Goal: Task Accomplishment & Management: Manage account settings

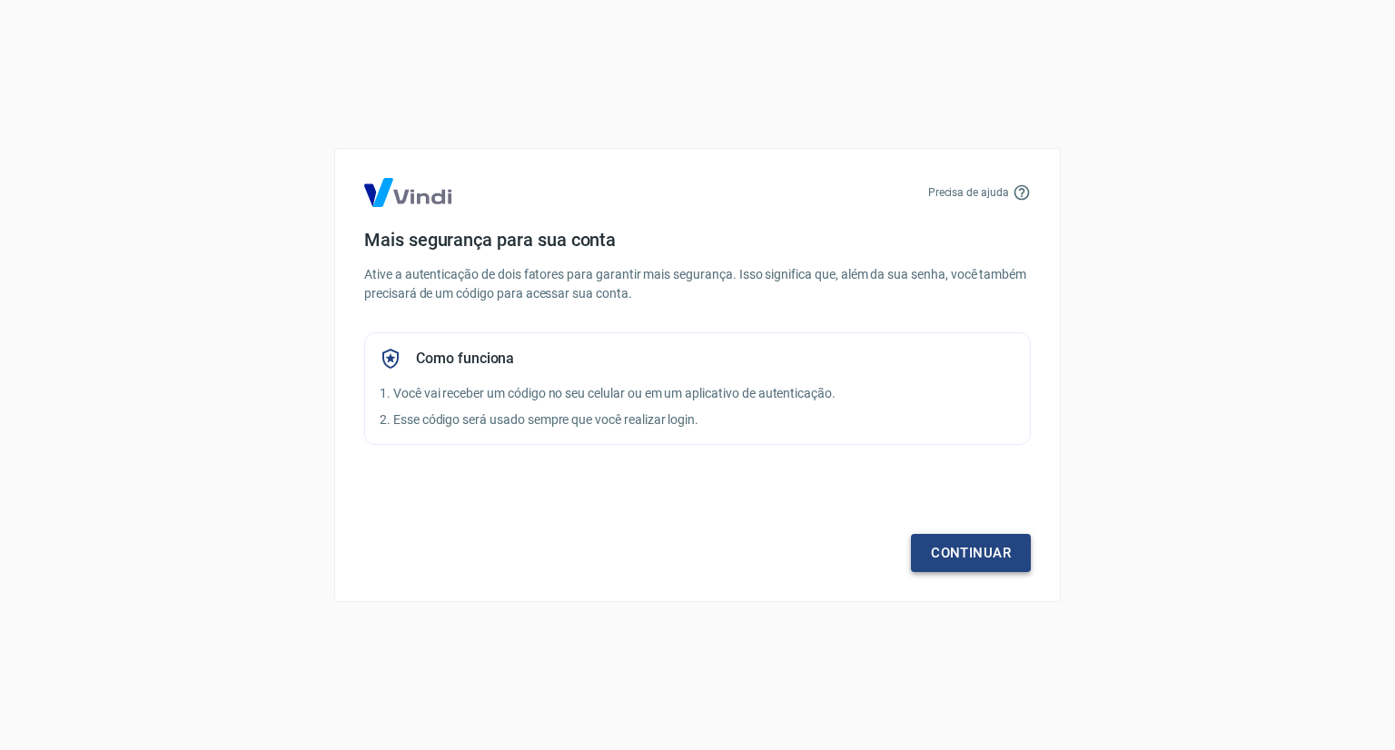
click at [974, 553] on link "Continuar" at bounding box center [971, 553] width 120 height 38
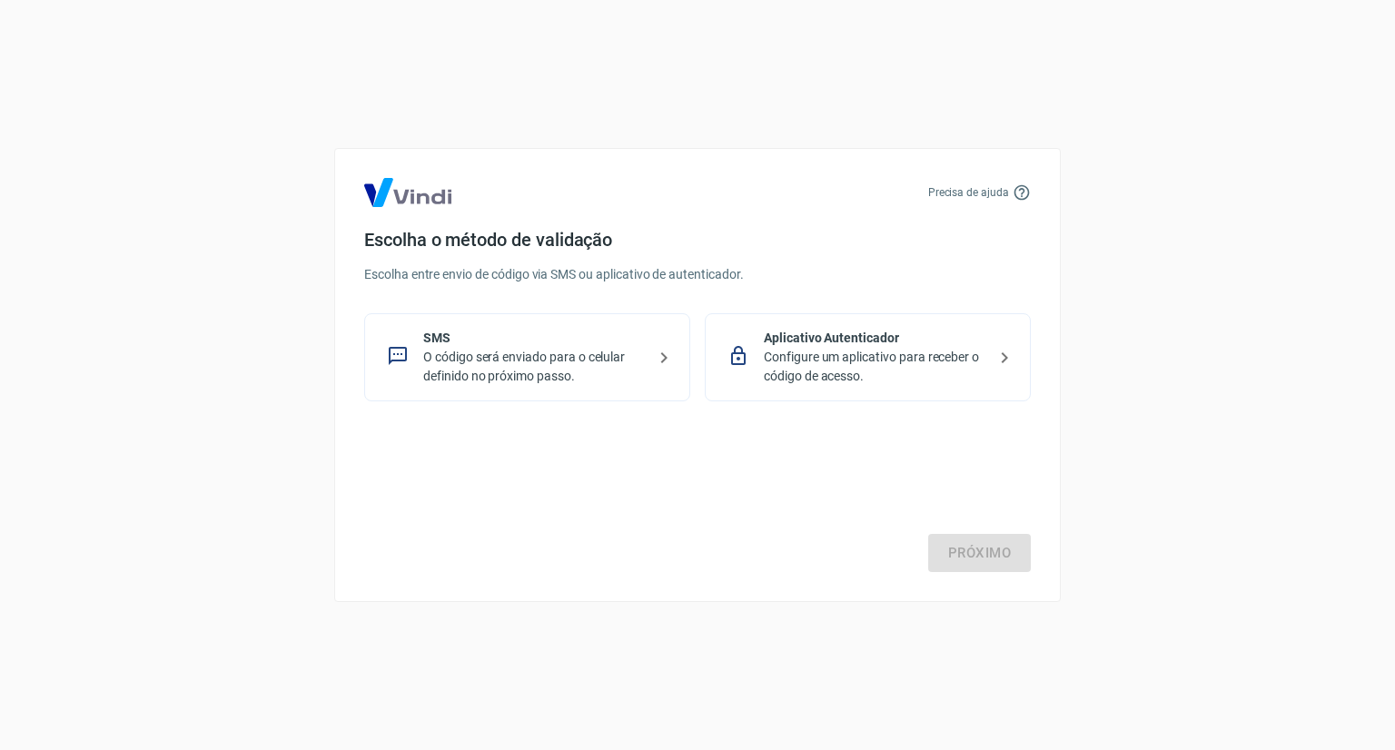
click at [451, 358] on p "O código será enviado para o celular definido no próximo passo." at bounding box center [534, 367] width 223 height 38
click at [969, 560] on link "Próximo" at bounding box center [979, 553] width 103 height 38
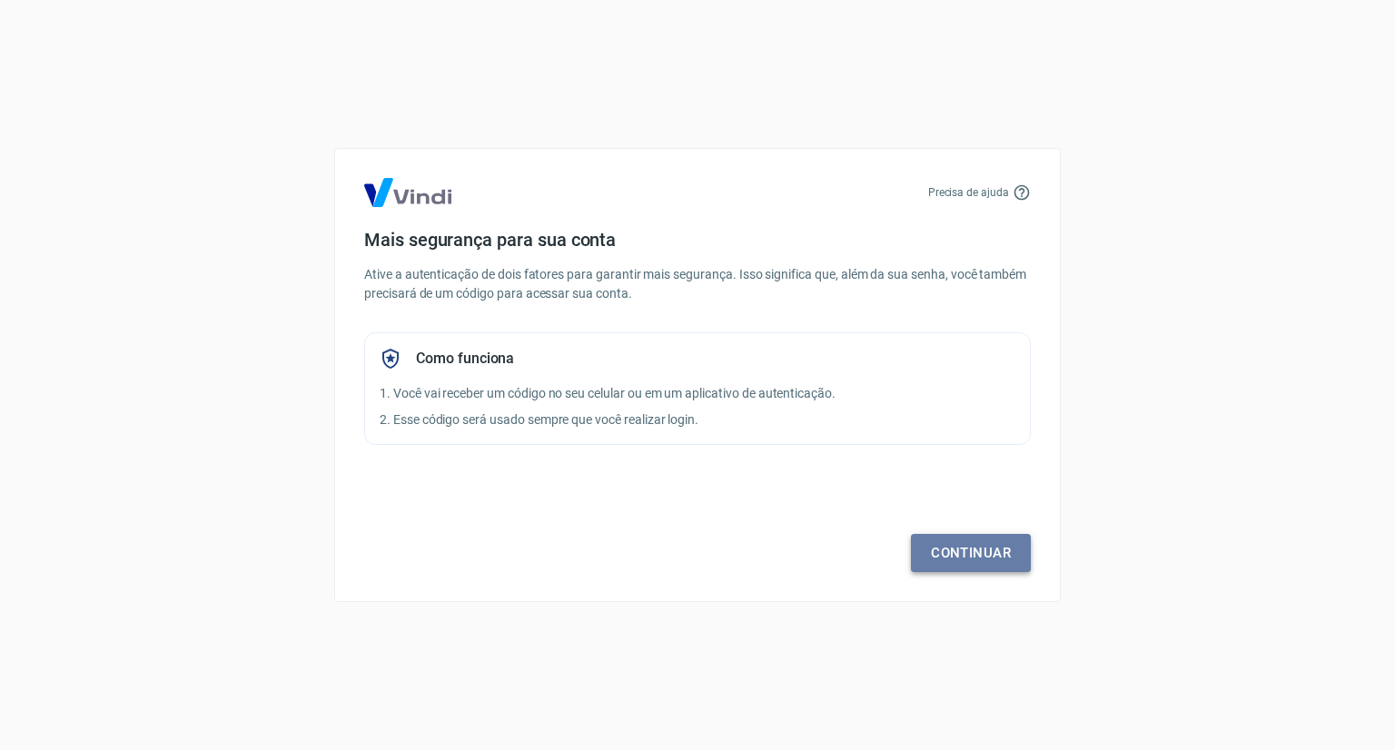
click at [953, 558] on link "Continuar" at bounding box center [971, 553] width 120 height 38
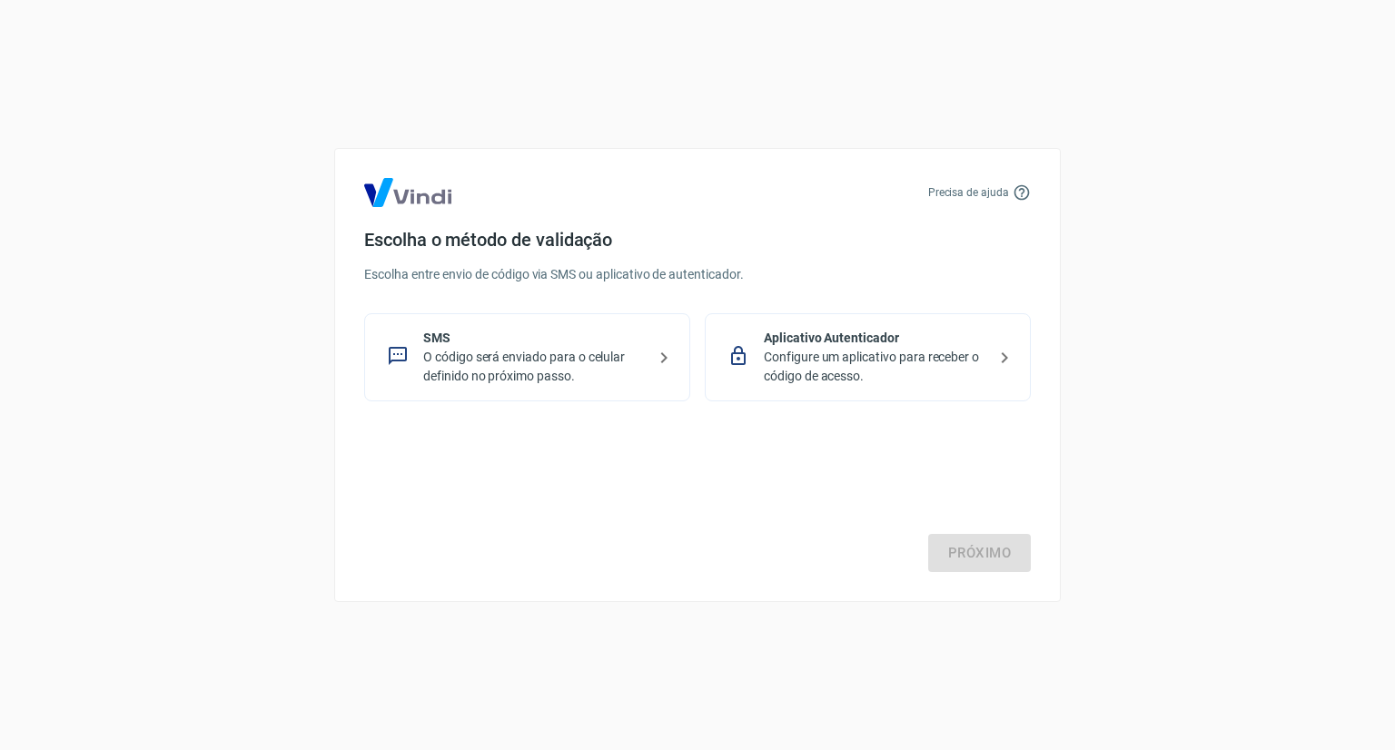
click at [561, 367] on p "O código será enviado para o celular definido no próximo passo." at bounding box center [534, 367] width 223 height 38
click at [912, 375] on p "Configure um aplicativo para receber o código de acesso." at bounding box center [875, 367] width 223 height 38
click at [971, 564] on link "Próximo" at bounding box center [979, 553] width 103 height 38
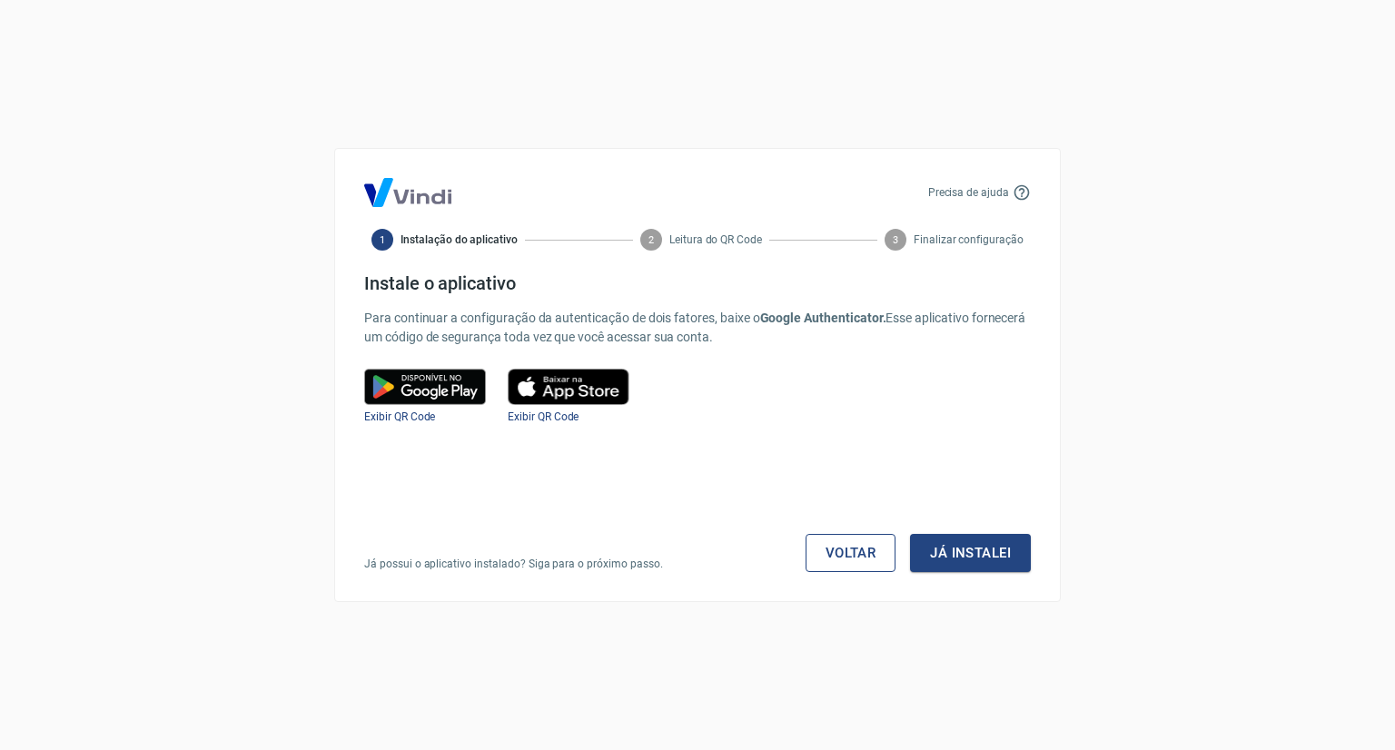
click at [852, 553] on link "Voltar" at bounding box center [851, 553] width 91 height 38
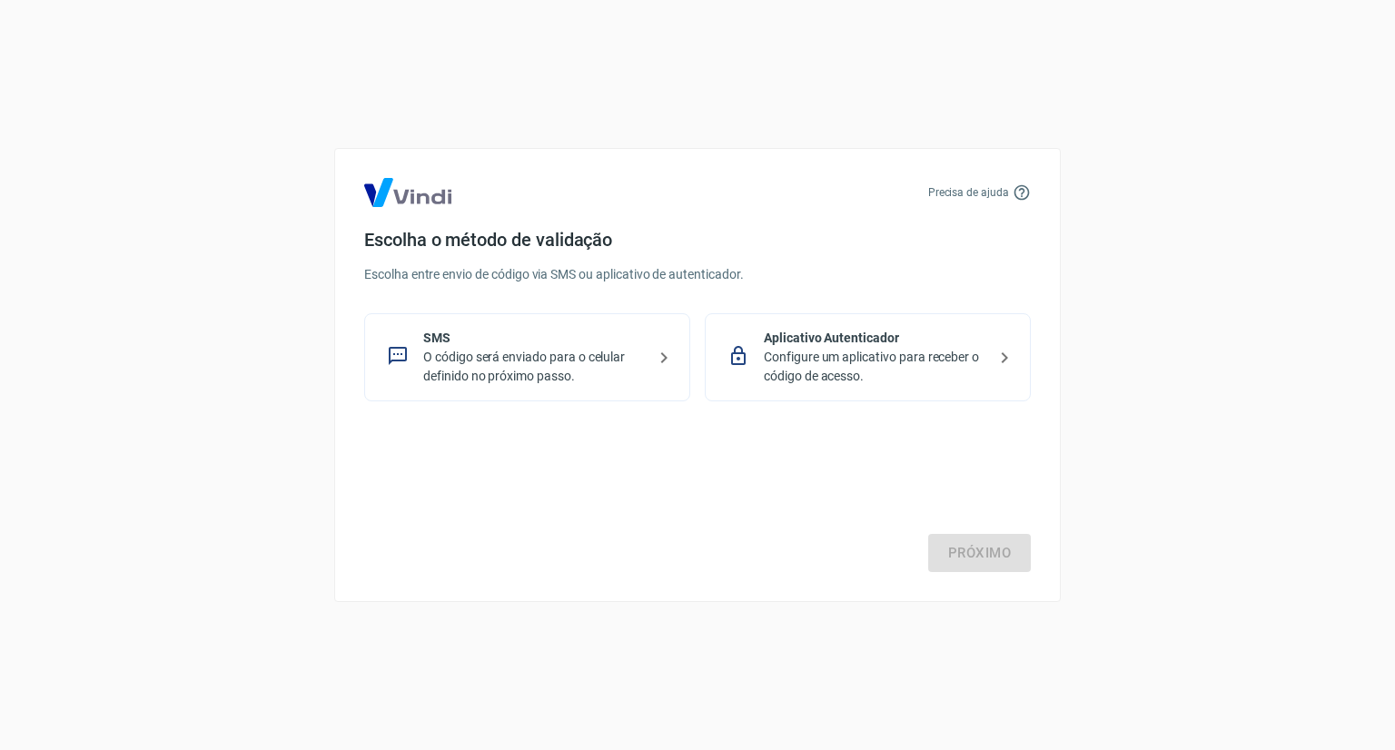
click at [557, 372] on p "O código será enviado para o celular definido no próximo passo." at bounding box center [534, 367] width 223 height 38
click at [1017, 570] on link "Próximo" at bounding box center [979, 553] width 103 height 38
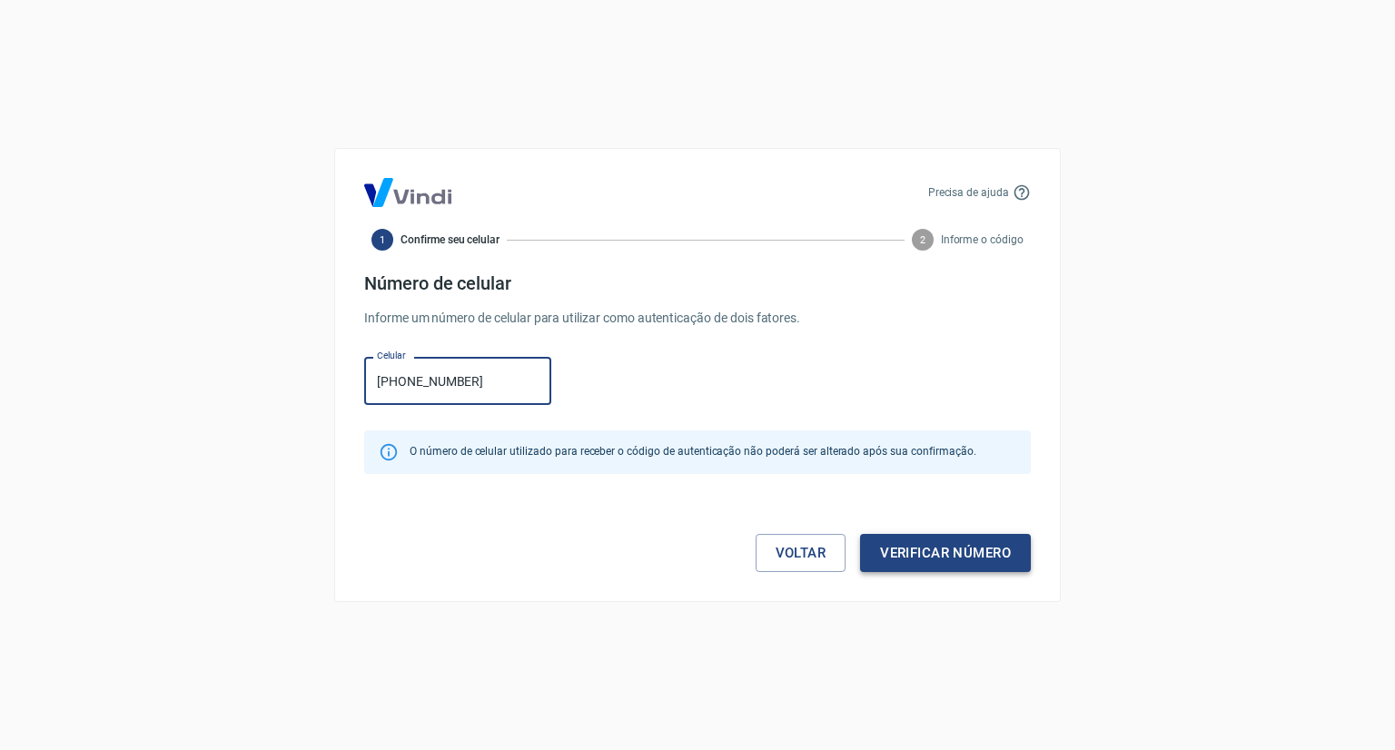
type input "(34) 99977-6469"
click at [893, 551] on button "Verificar número" at bounding box center [945, 553] width 171 height 38
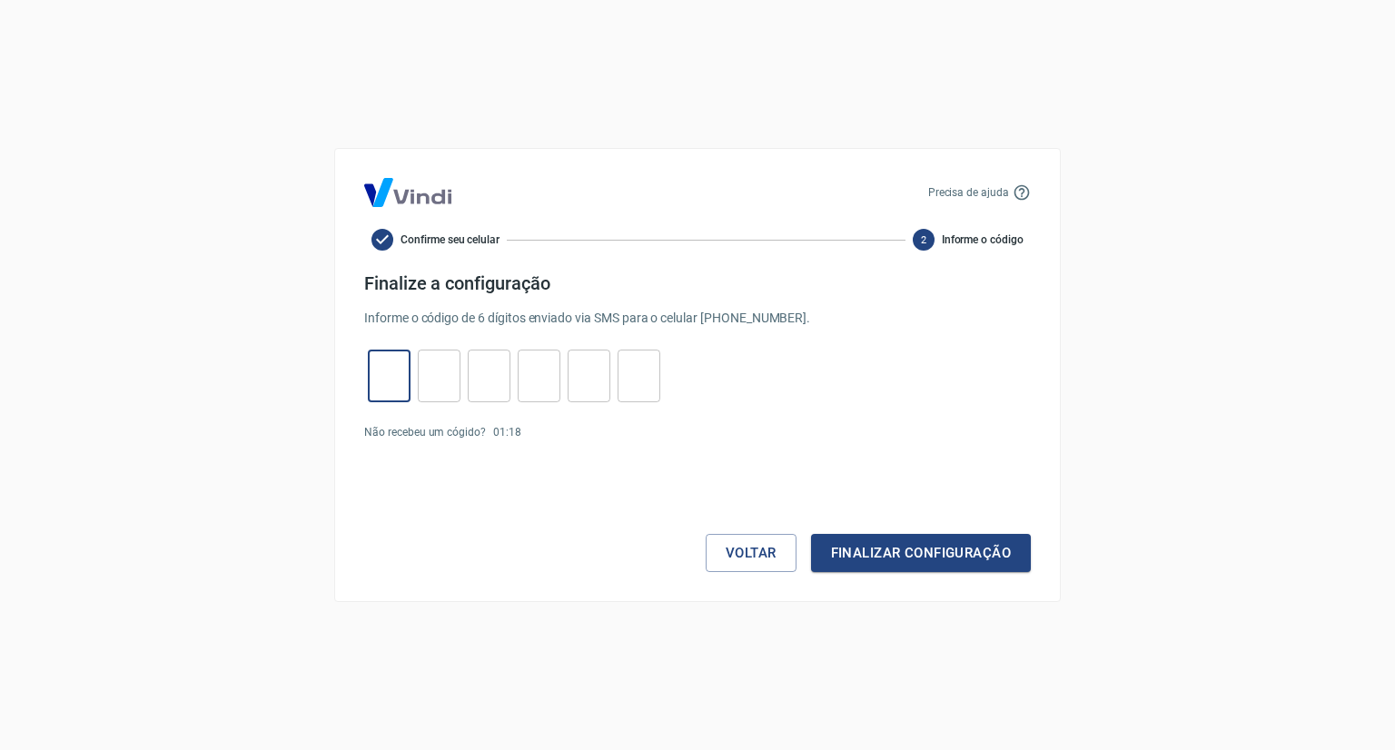
click at [381, 379] on input "tel" at bounding box center [389, 376] width 43 height 39
type input "0"
type input "2"
type input "0"
type input "4"
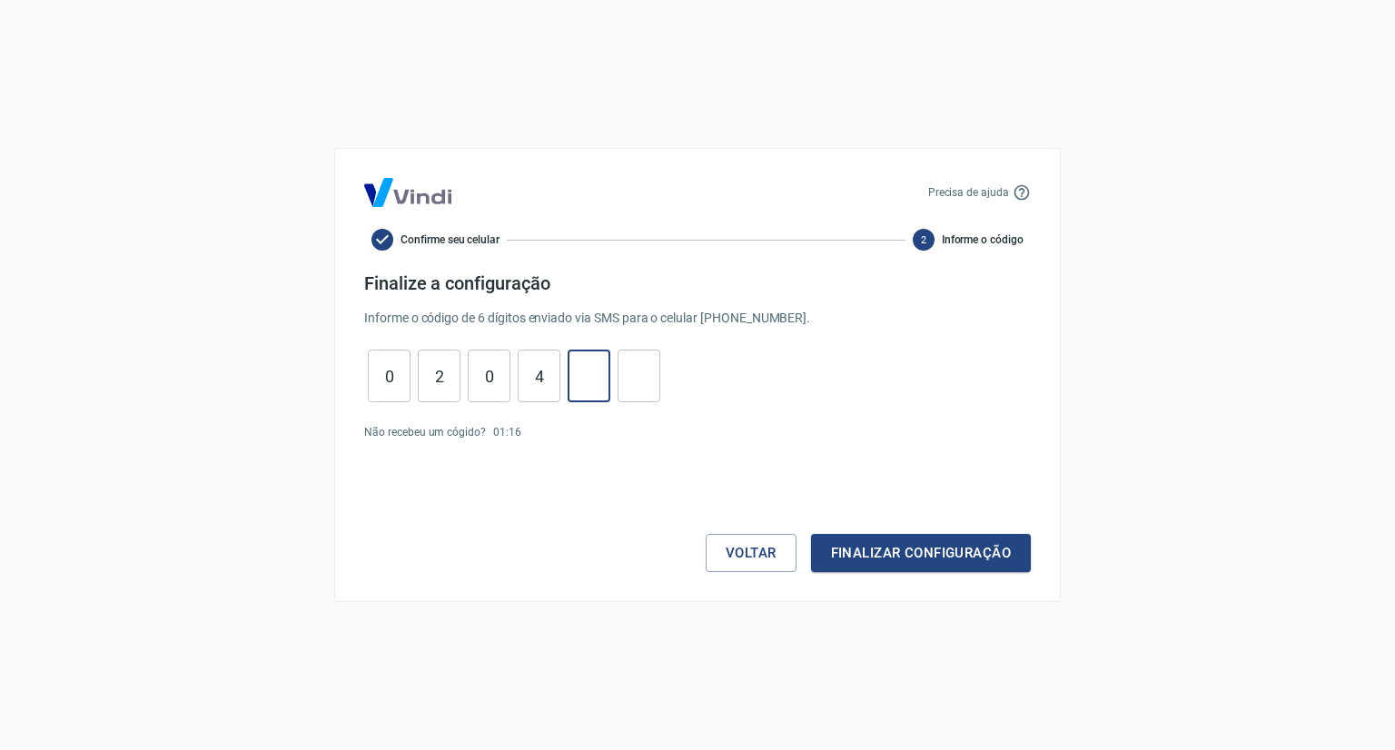
type input "8"
type input "3"
click at [844, 540] on button "Finalizar configuração" at bounding box center [921, 553] width 220 height 38
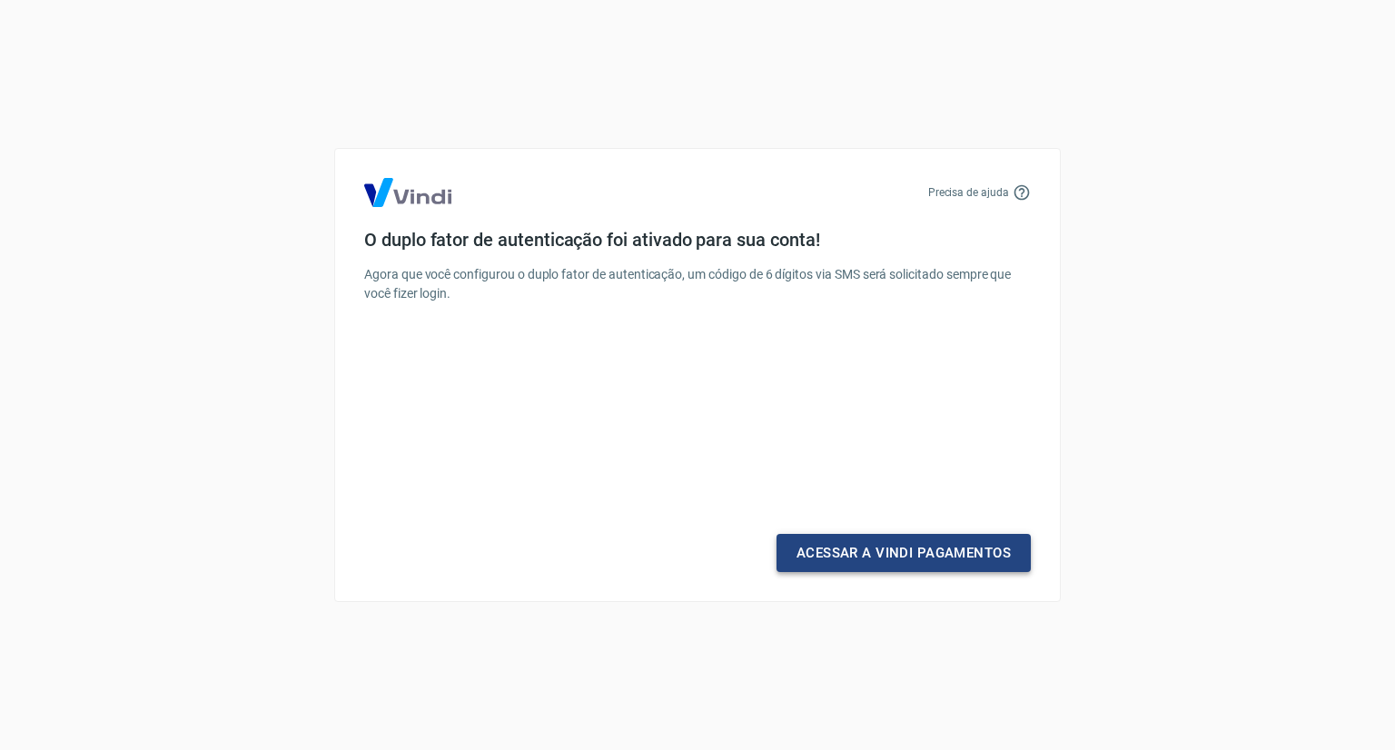
click at [850, 550] on link "Acessar a Vindi Pagamentos" at bounding box center [904, 553] width 254 height 38
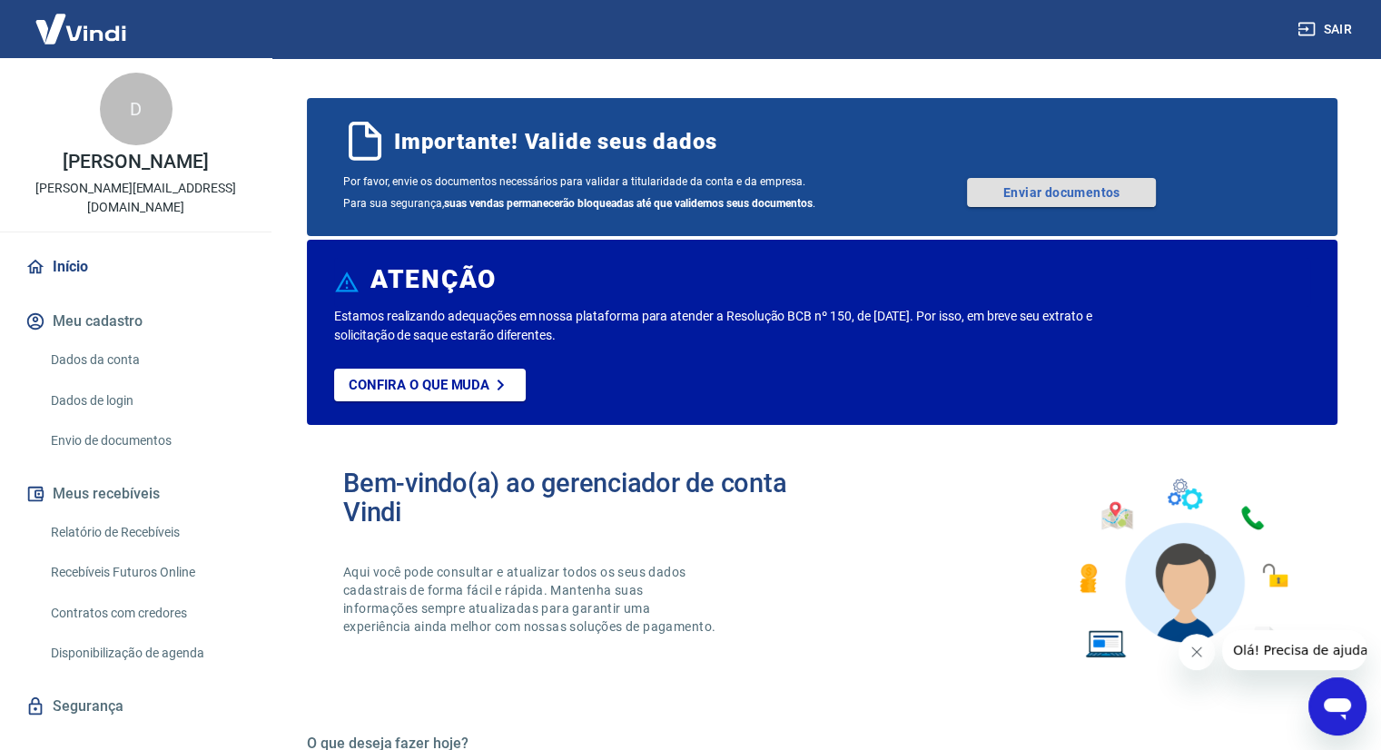
click at [1029, 190] on link "Enviar documentos" at bounding box center [1061, 192] width 189 height 29
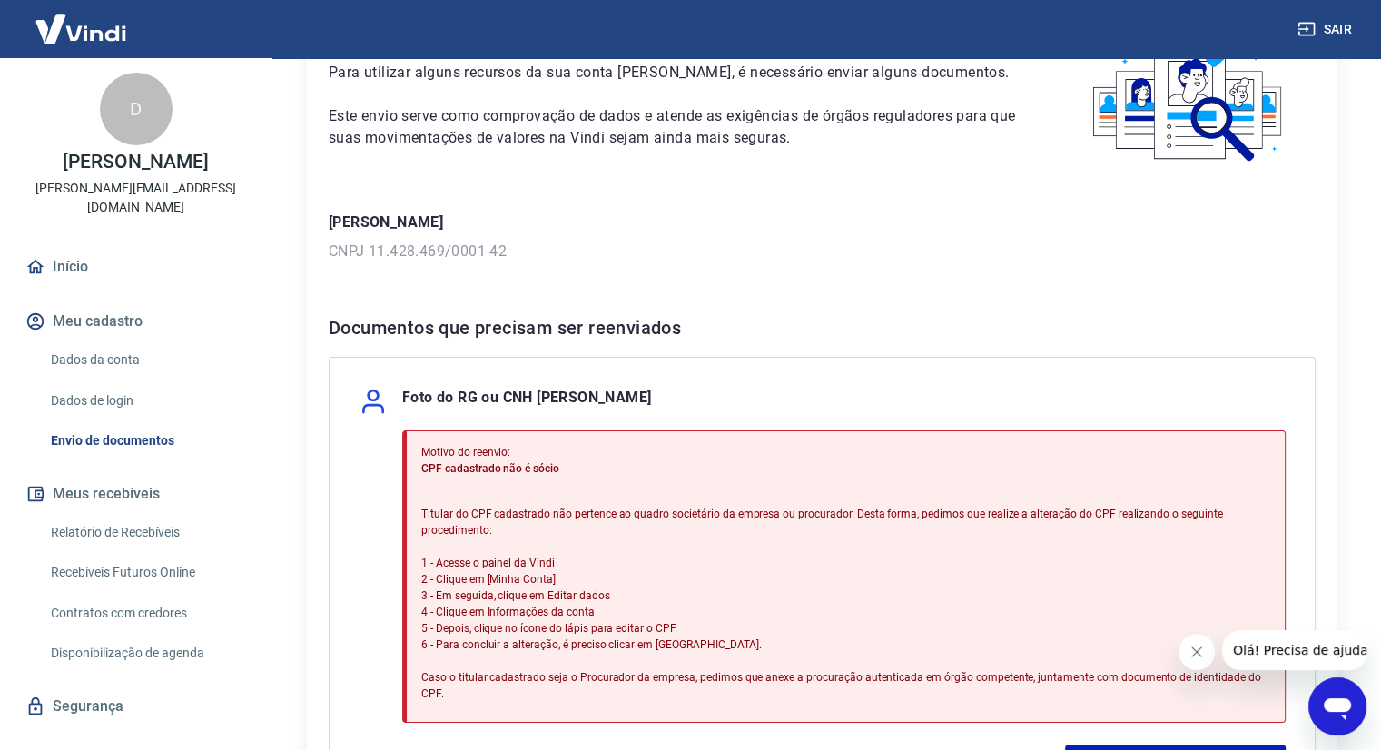
scroll to position [272, 0]
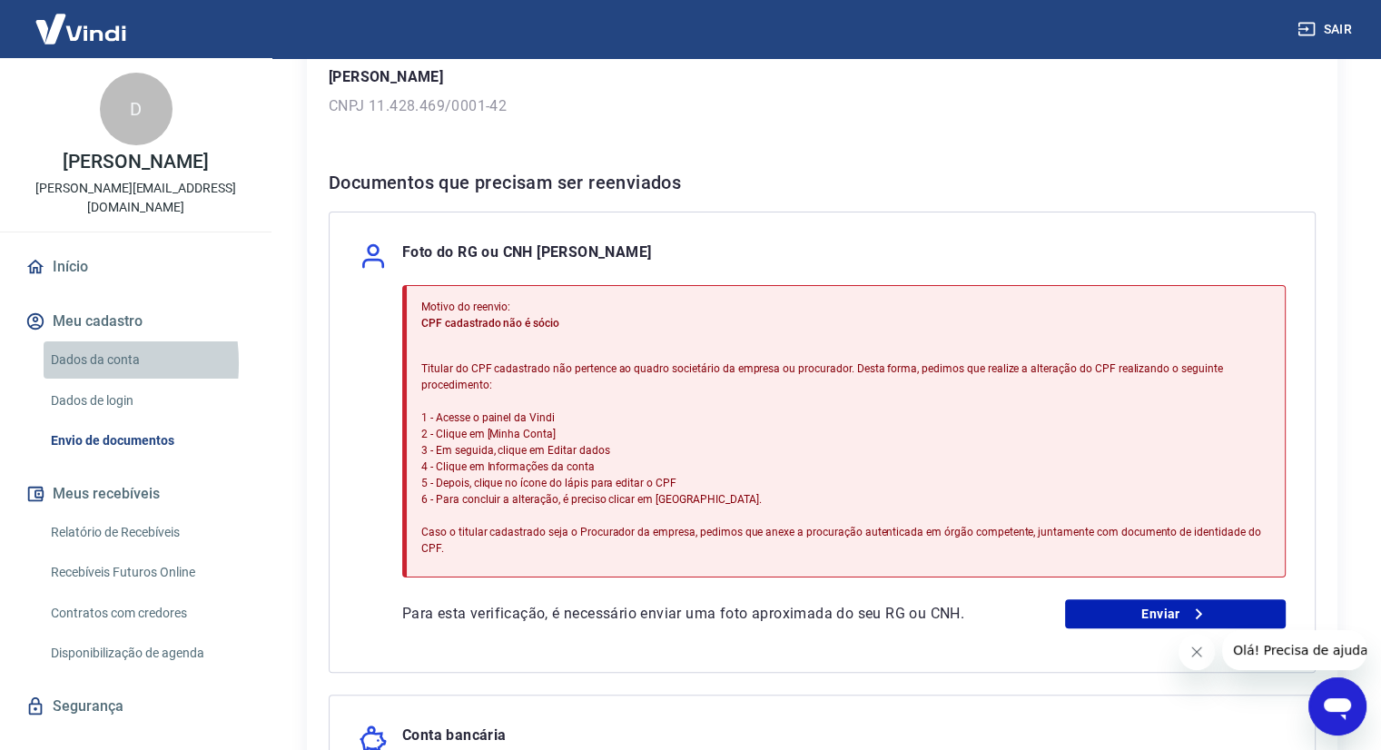
click at [55, 344] on link "Dados da conta" at bounding box center [147, 360] width 206 height 37
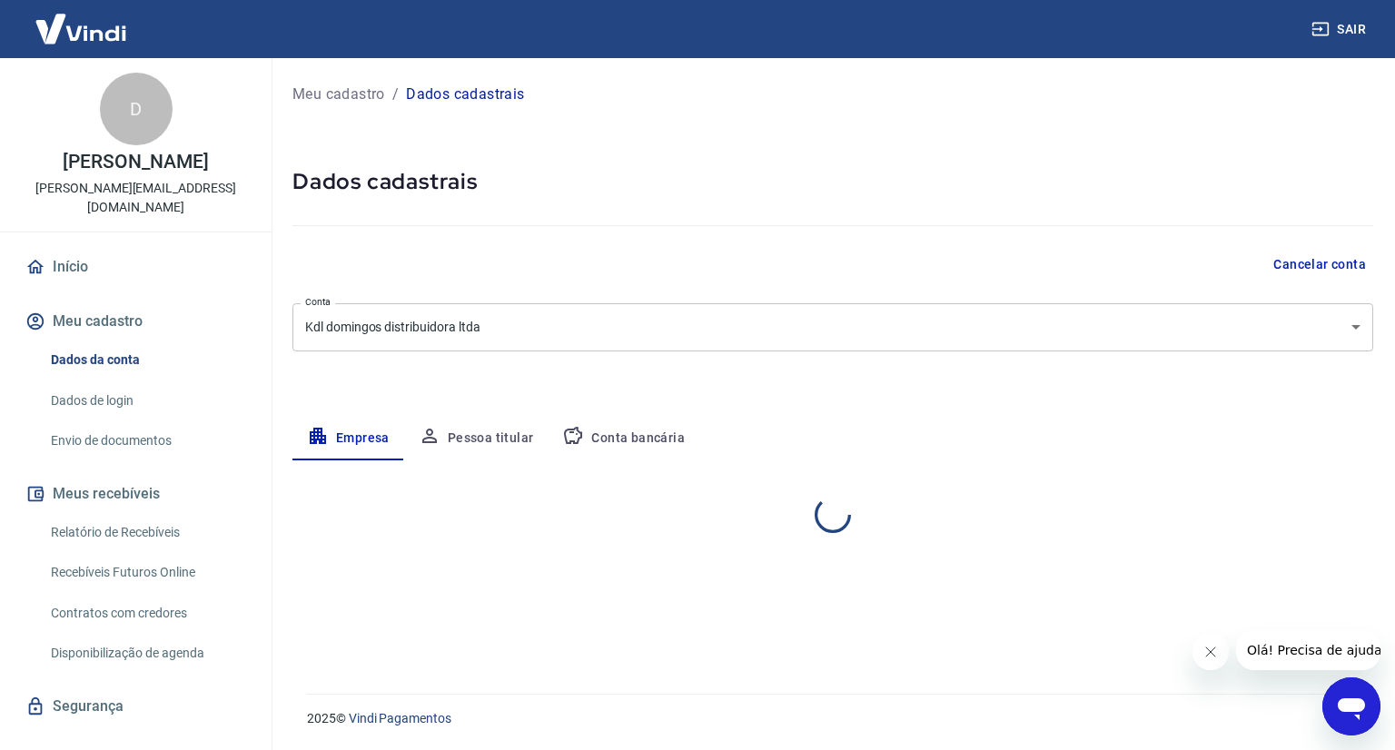
select select "MG"
select select "business"
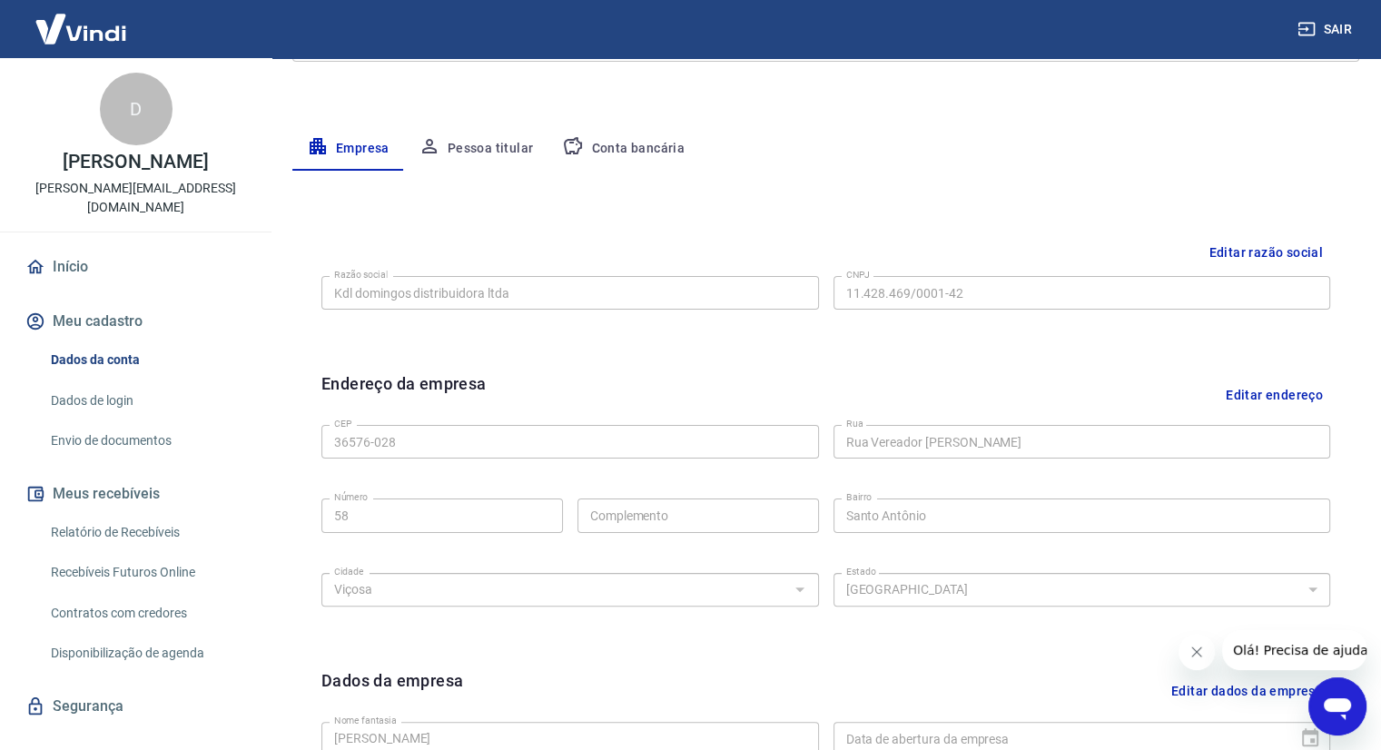
scroll to position [287, 0]
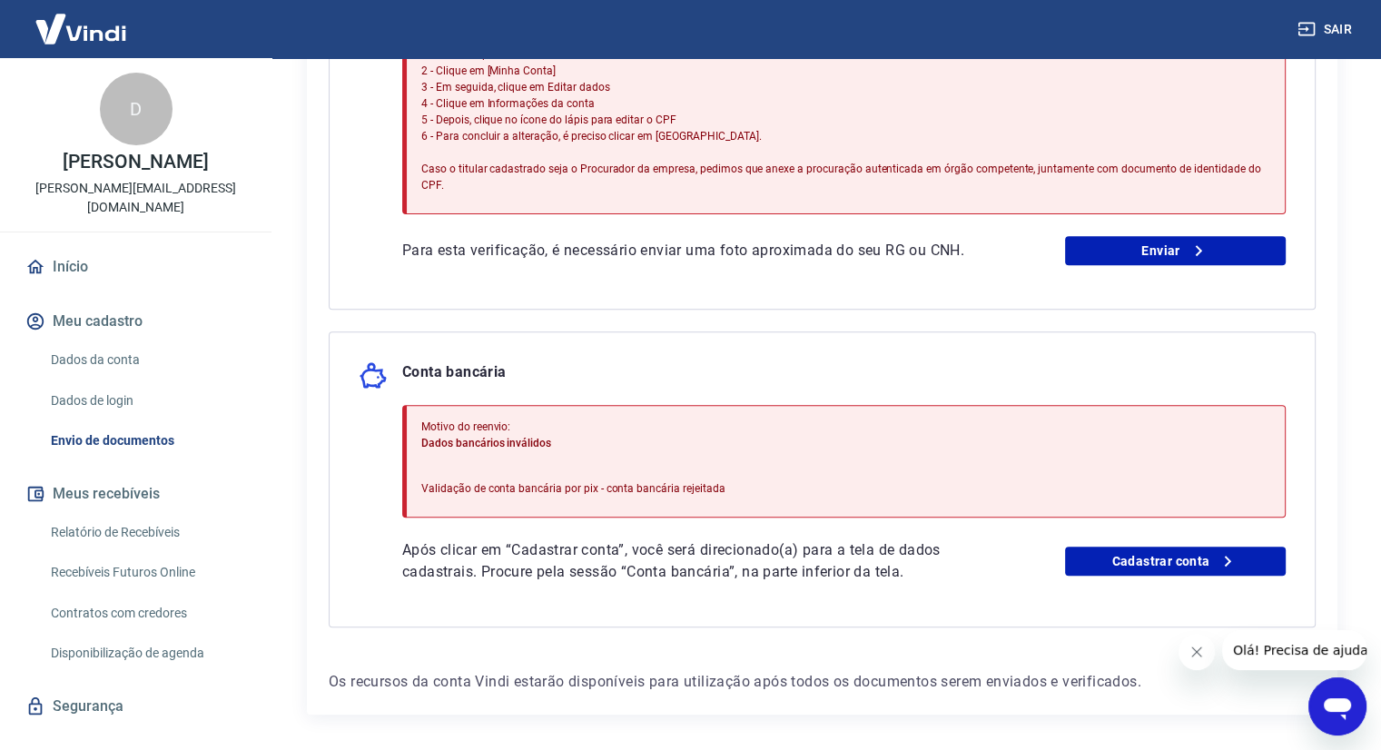
click at [136, 382] on link "Dados de login" at bounding box center [147, 400] width 206 height 37
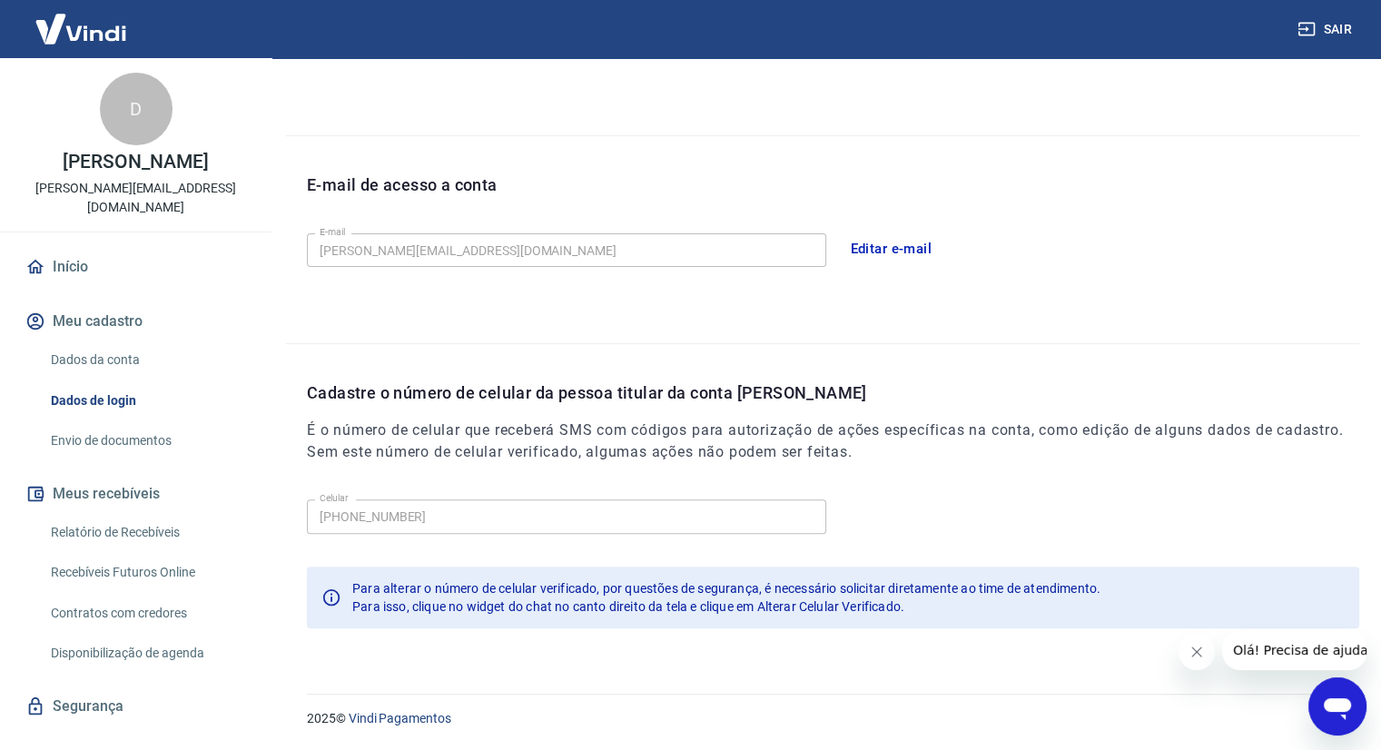
scroll to position [365, 0]
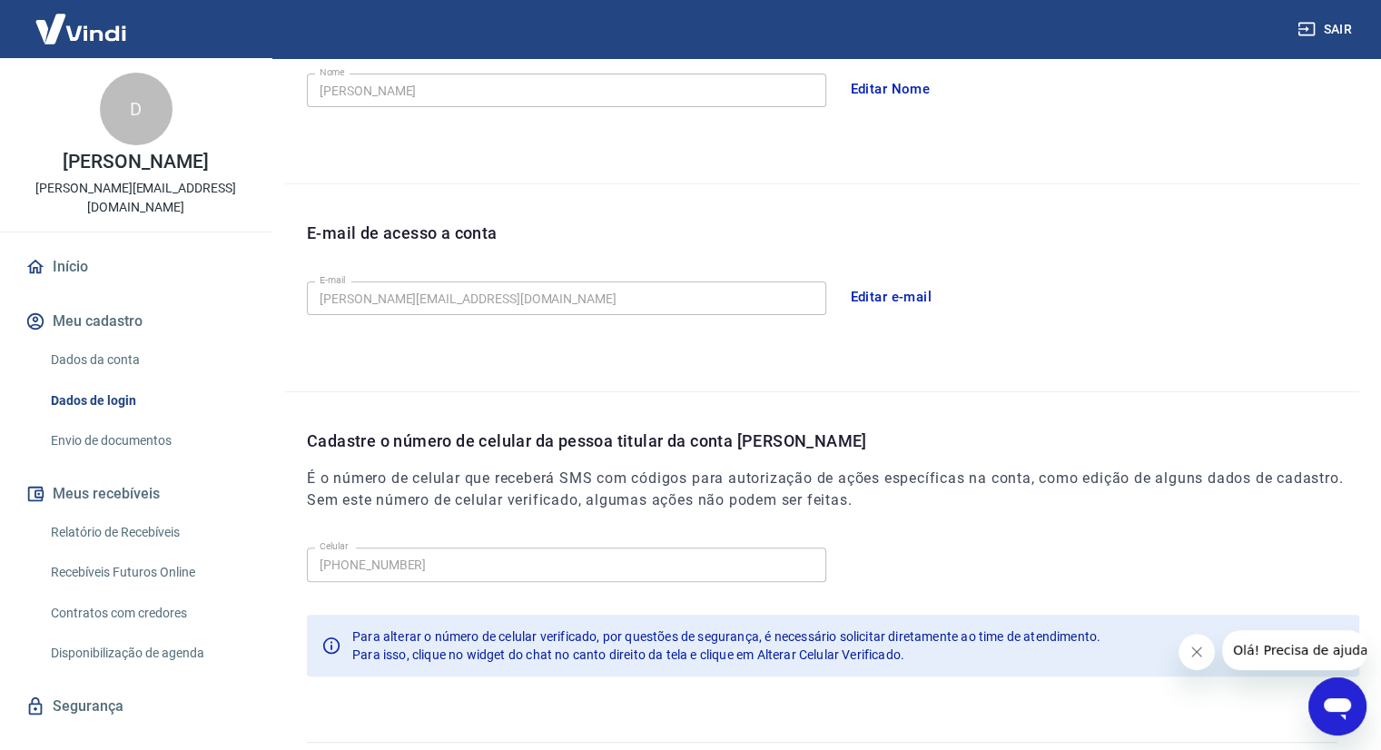
click at [905, 295] on button "Editar e-mail" at bounding box center [892, 297] width 102 height 38
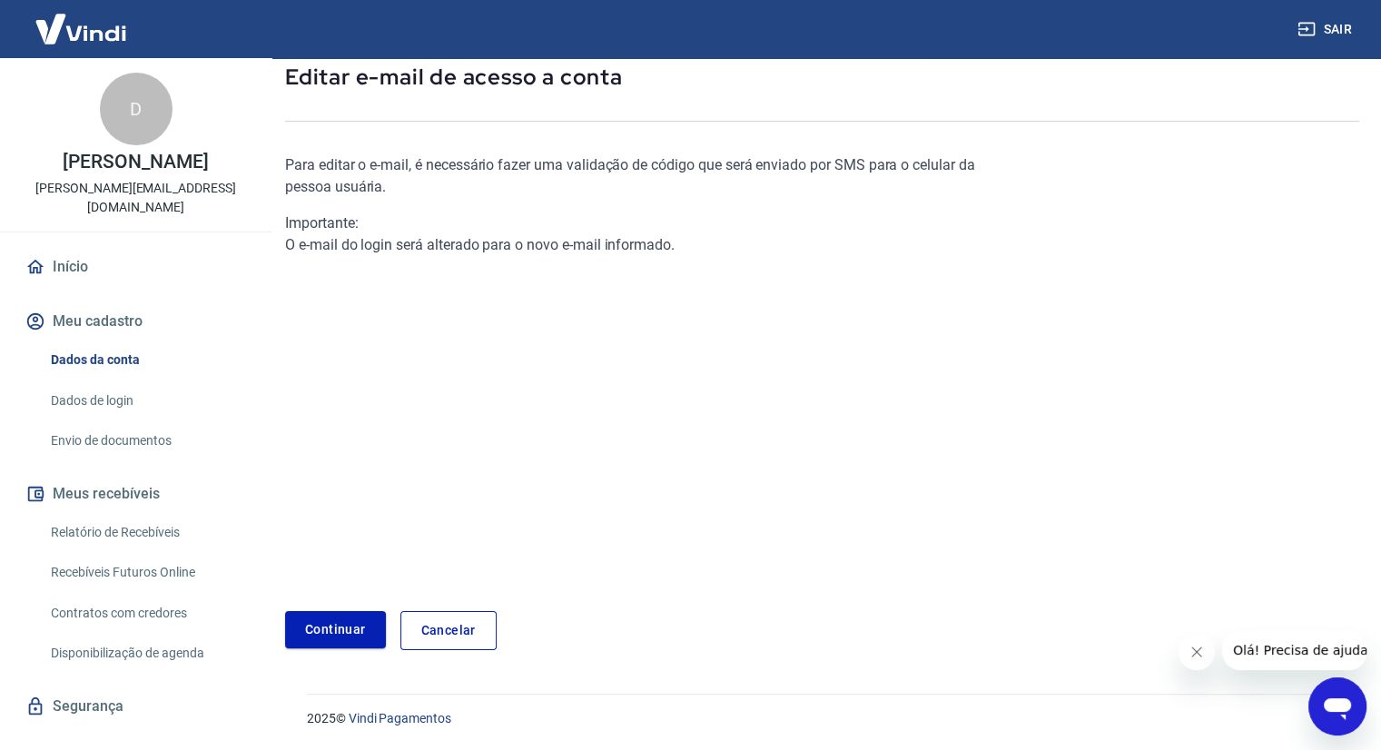
scroll to position [57, 0]
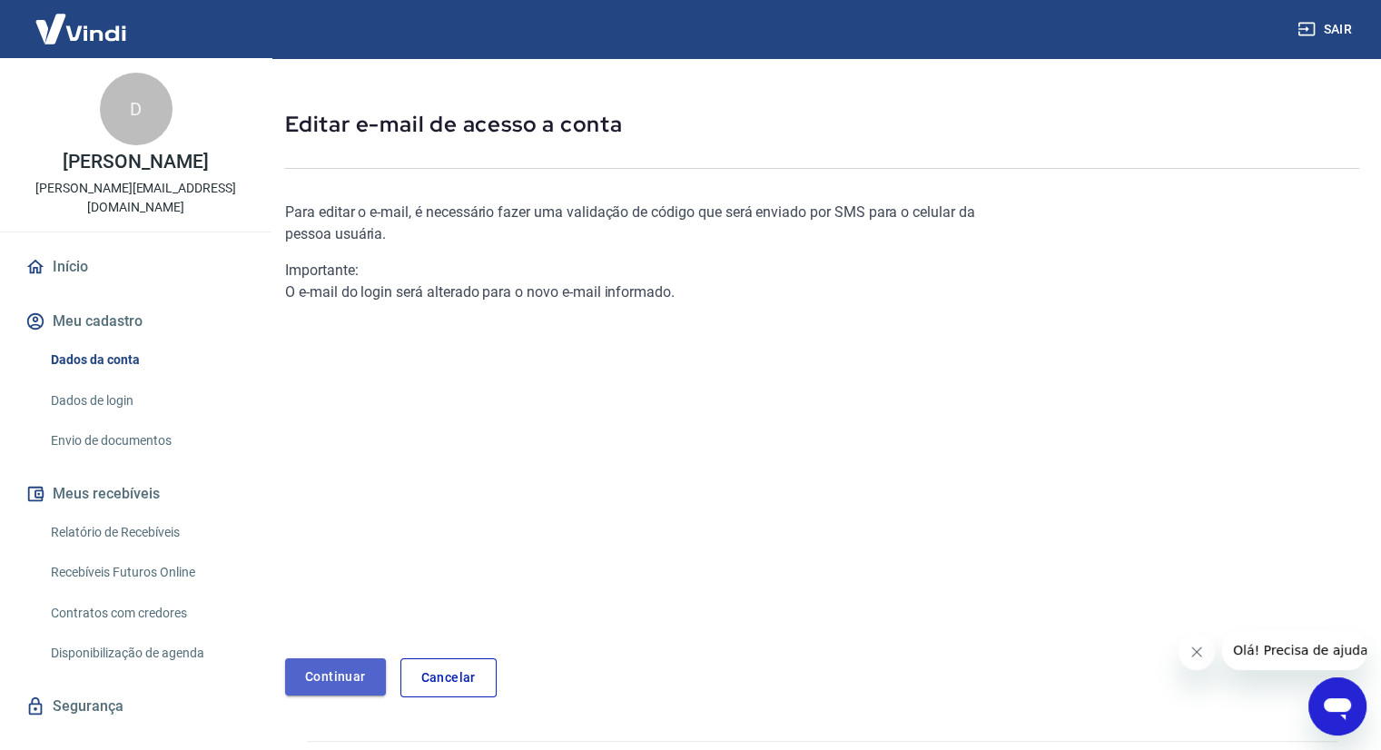
click at [356, 679] on link "Continuar" at bounding box center [335, 677] width 101 height 37
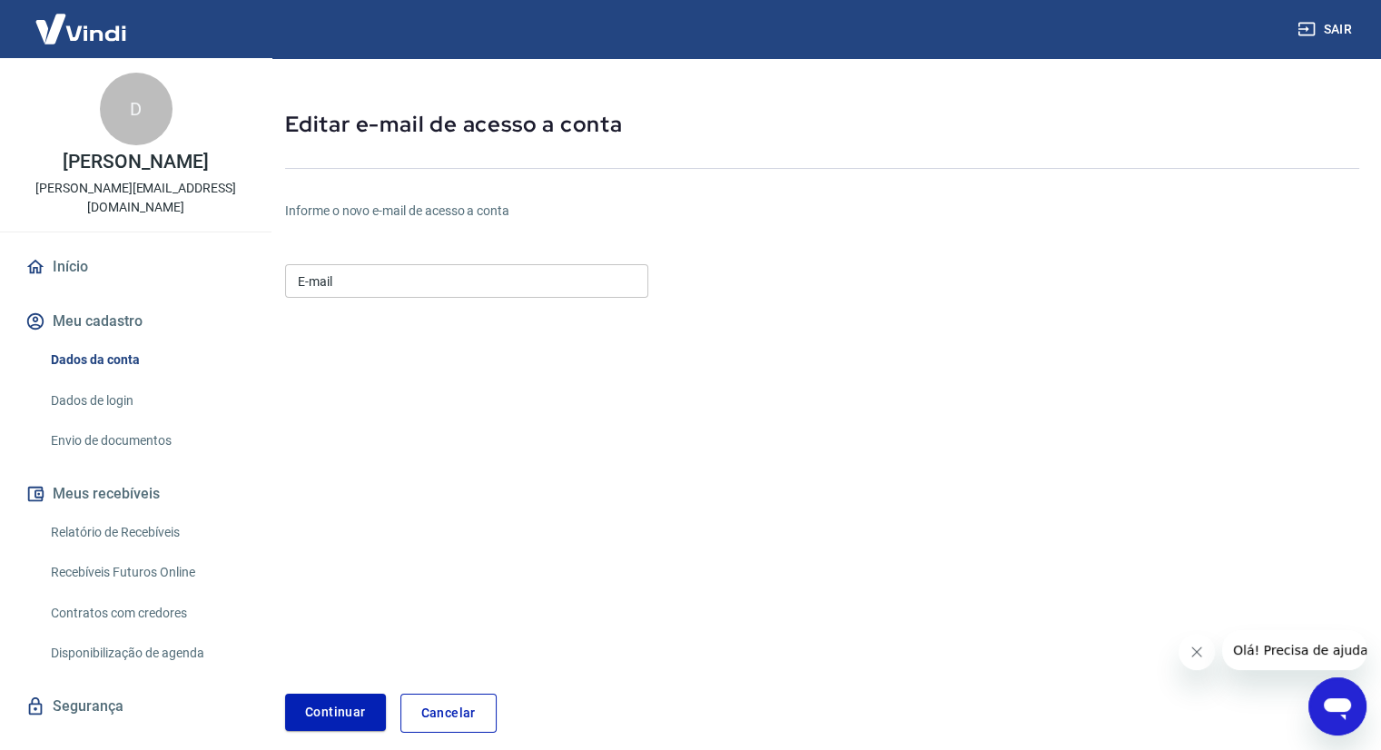
scroll to position [93, 0]
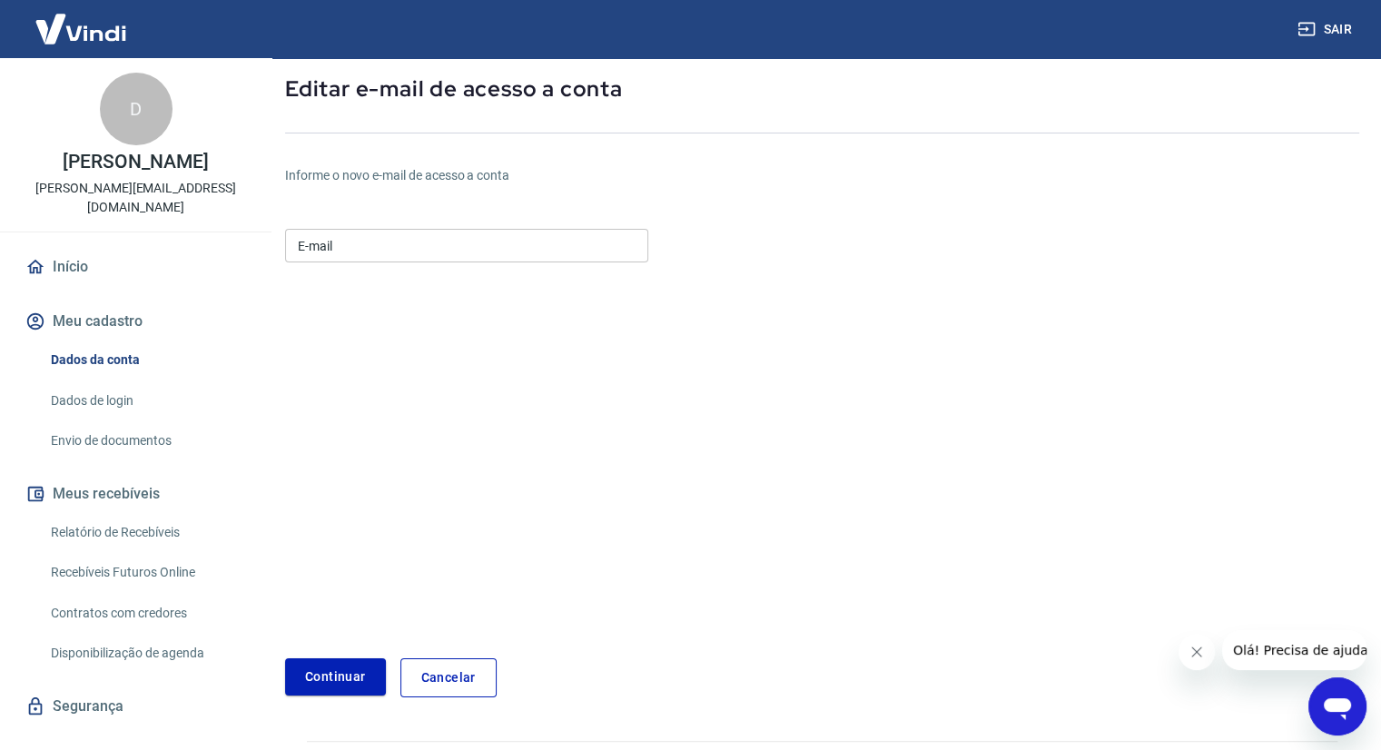
click at [360, 252] on input "E-mail" at bounding box center [466, 246] width 363 height 34
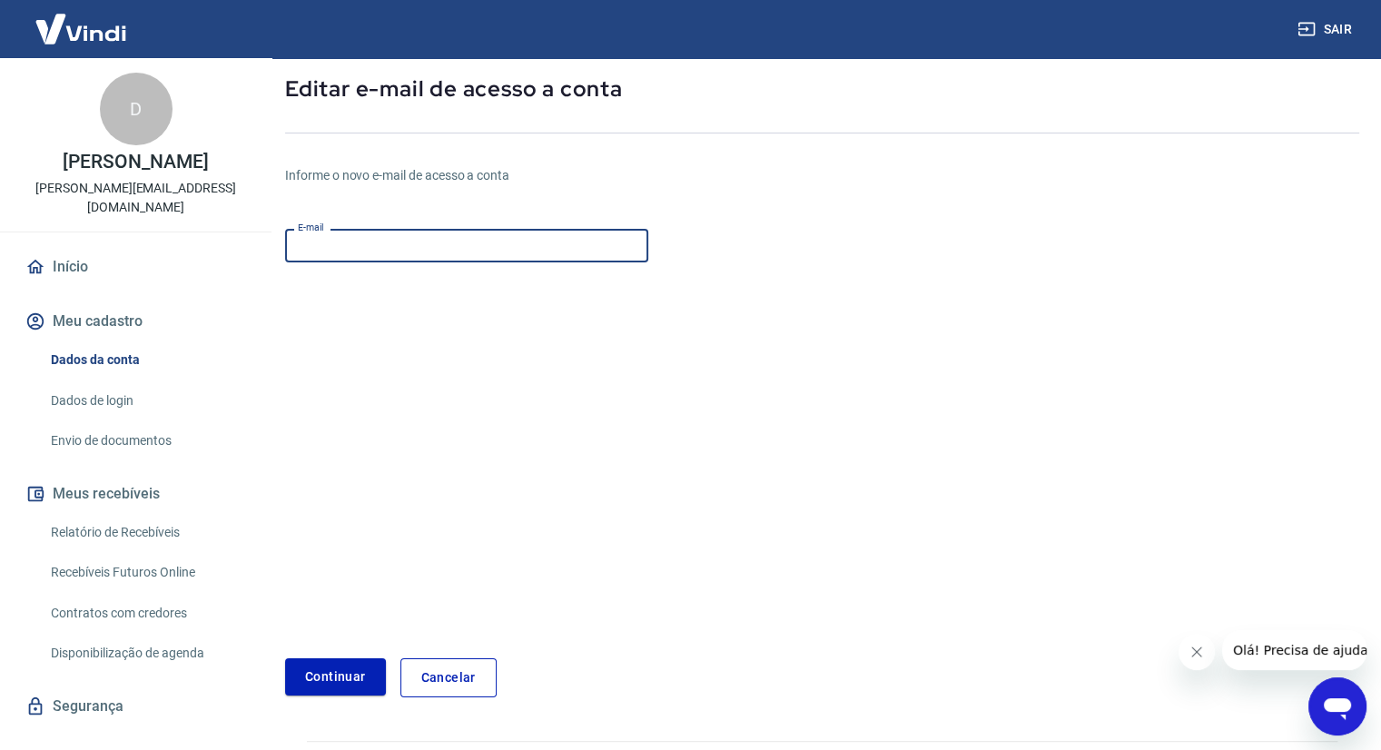
paste input "sitearribacachos@gmail.com"
type input "sitearribacachos@gmail.com"
click at [334, 665] on button "Continuar" at bounding box center [335, 677] width 101 height 37
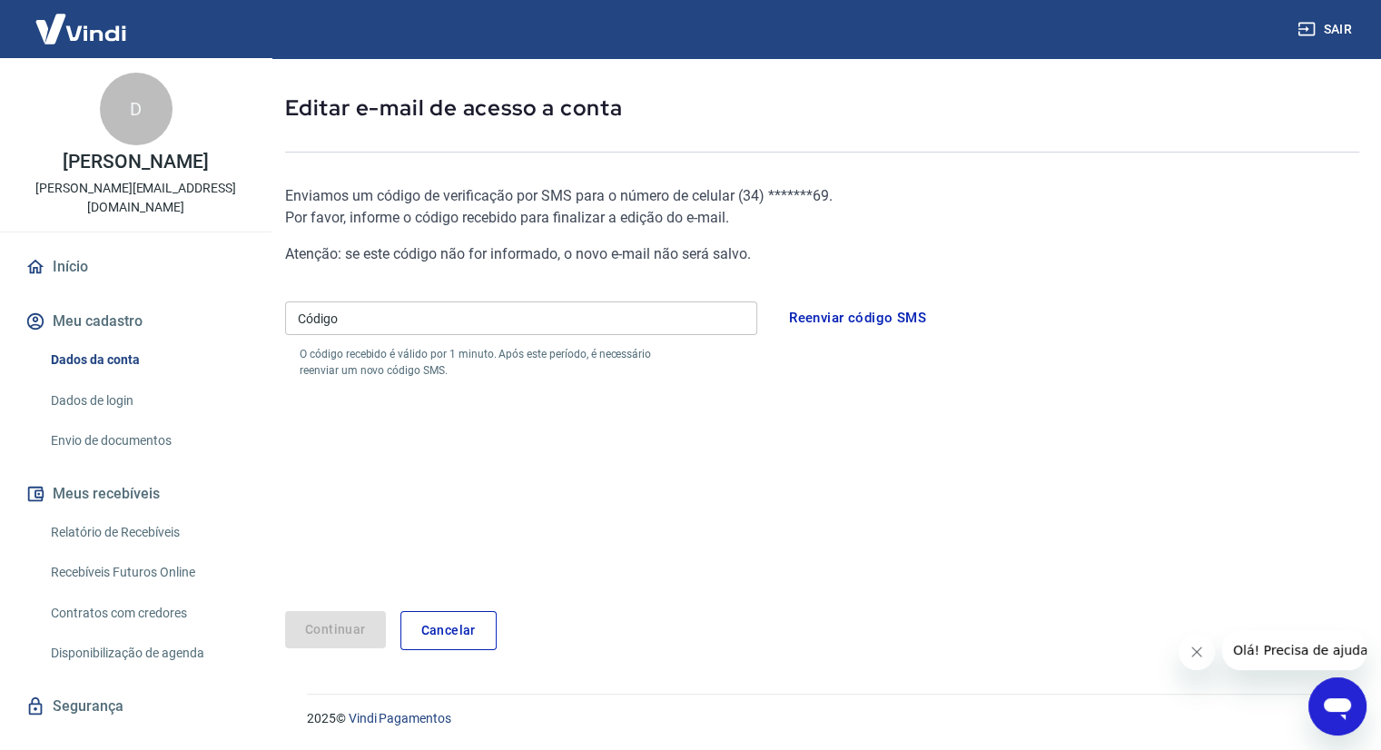
scroll to position [25, 0]
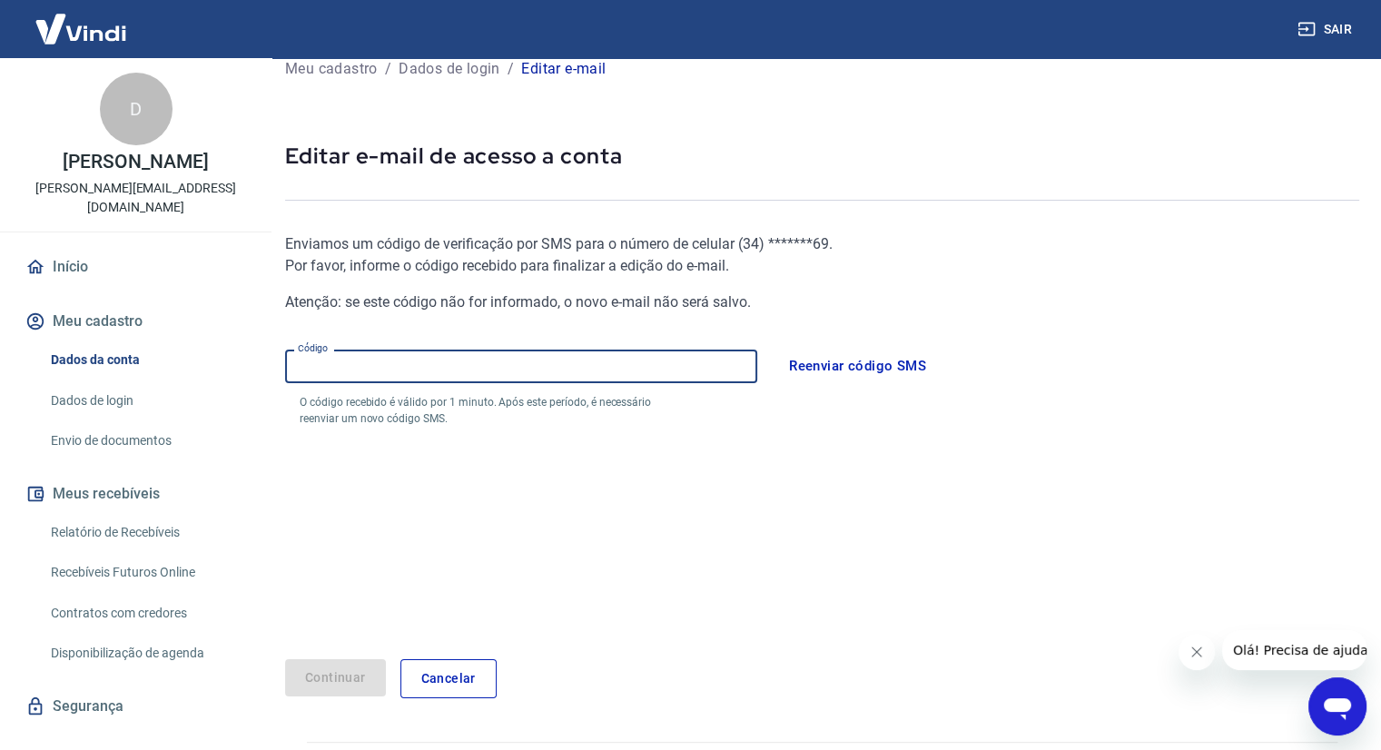
click at [381, 364] on input "Código" at bounding box center [521, 367] width 472 height 34
type input "892310"
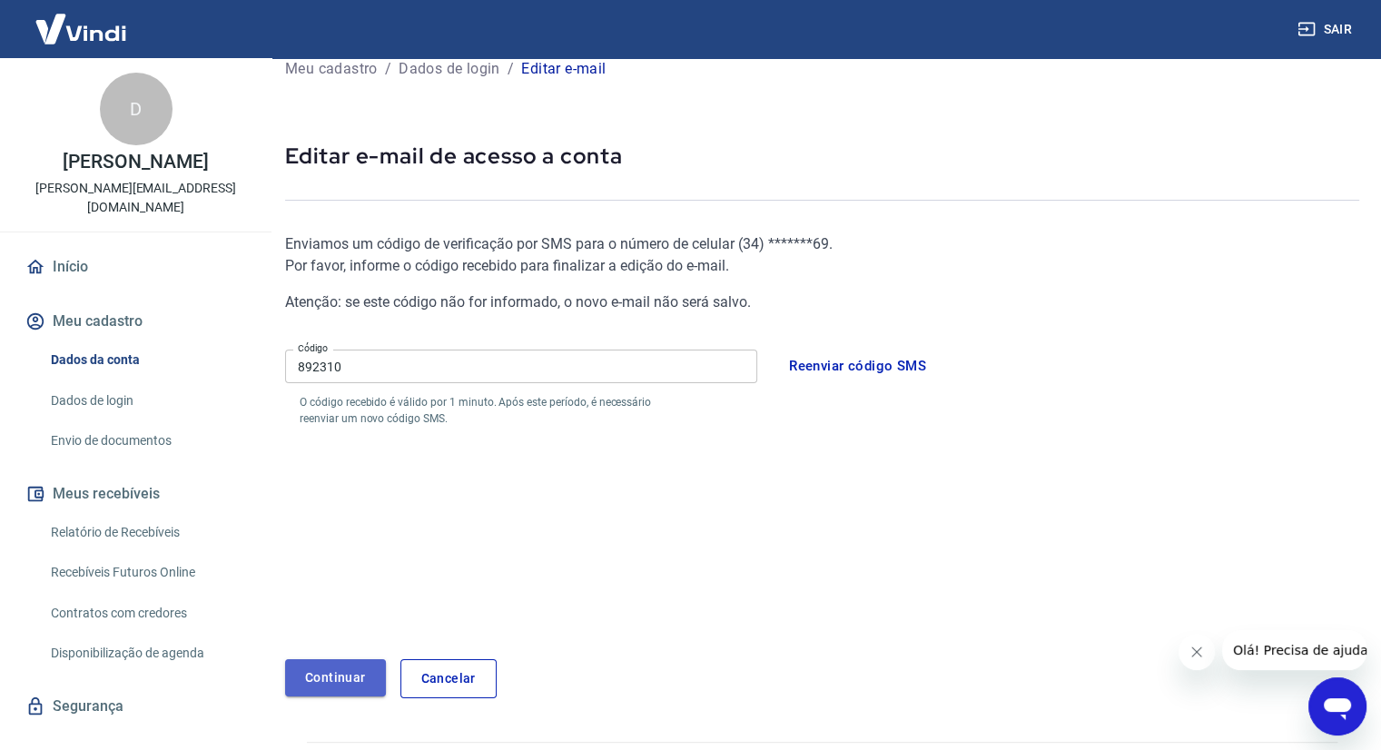
click at [312, 668] on button "Continuar" at bounding box center [335, 677] width 101 height 37
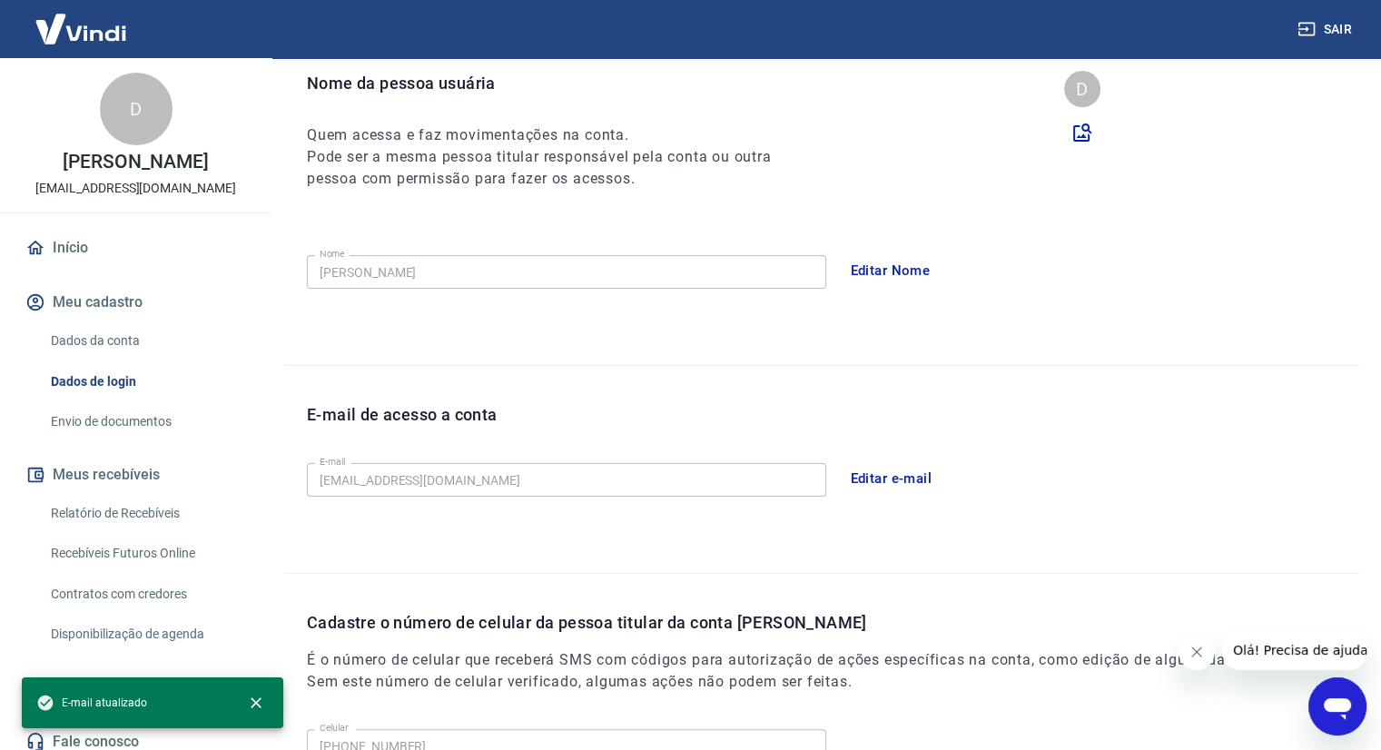
scroll to position [93, 0]
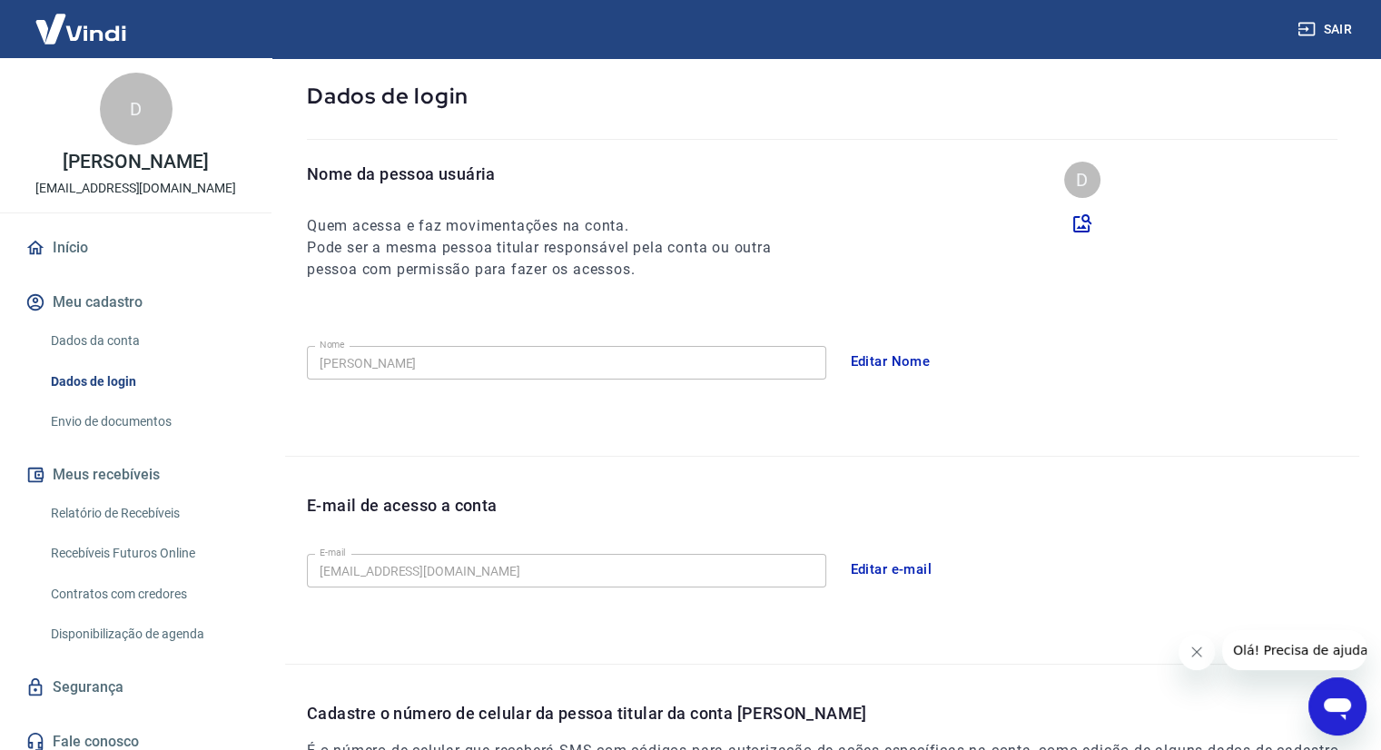
click at [887, 351] on button "Editar Nome" at bounding box center [891, 361] width 100 height 38
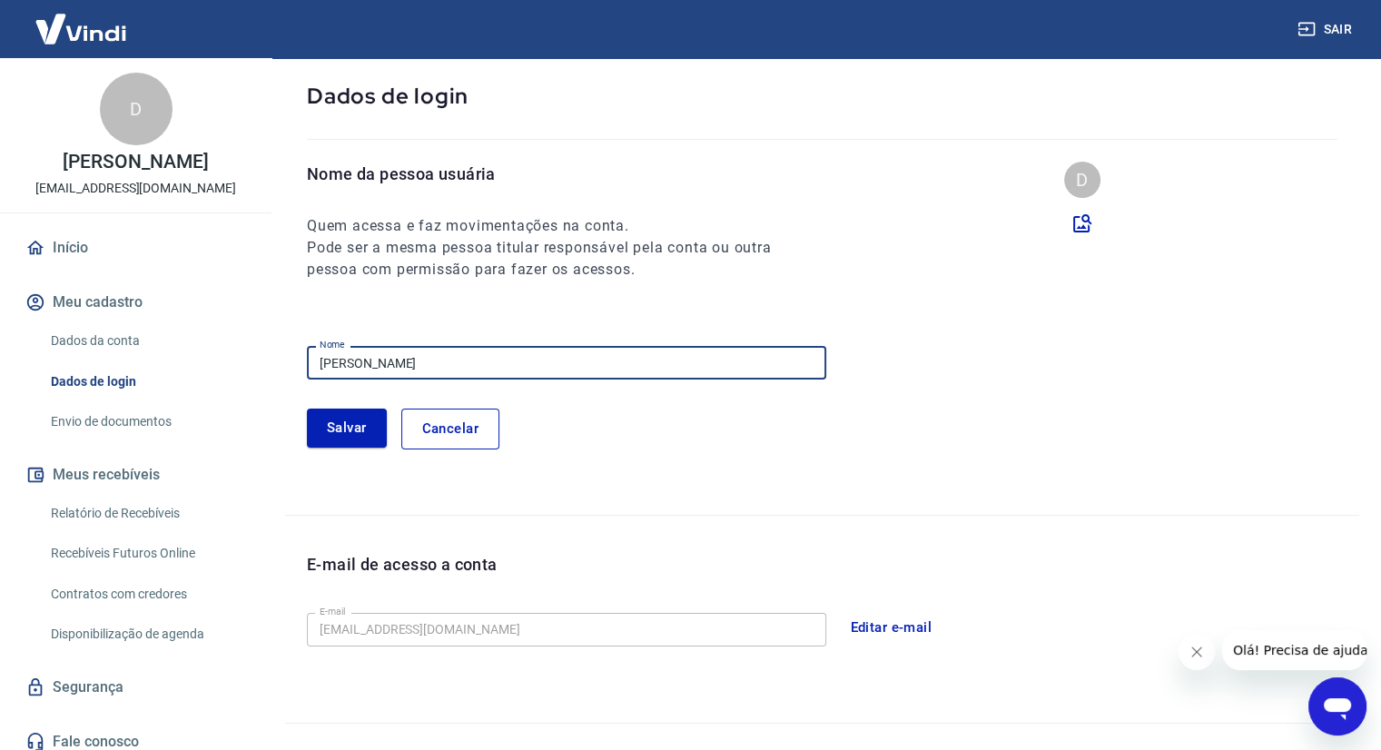
click at [491, 371] on input "Diego Loiola Domingos" at bounding box center [567, 363] width 520 height 34
paste input "Katia dolores loiola d"
click at [356, 358] on input "Katia dolores loiola domingos" at bounding box center [567, 363] width 520 height 34
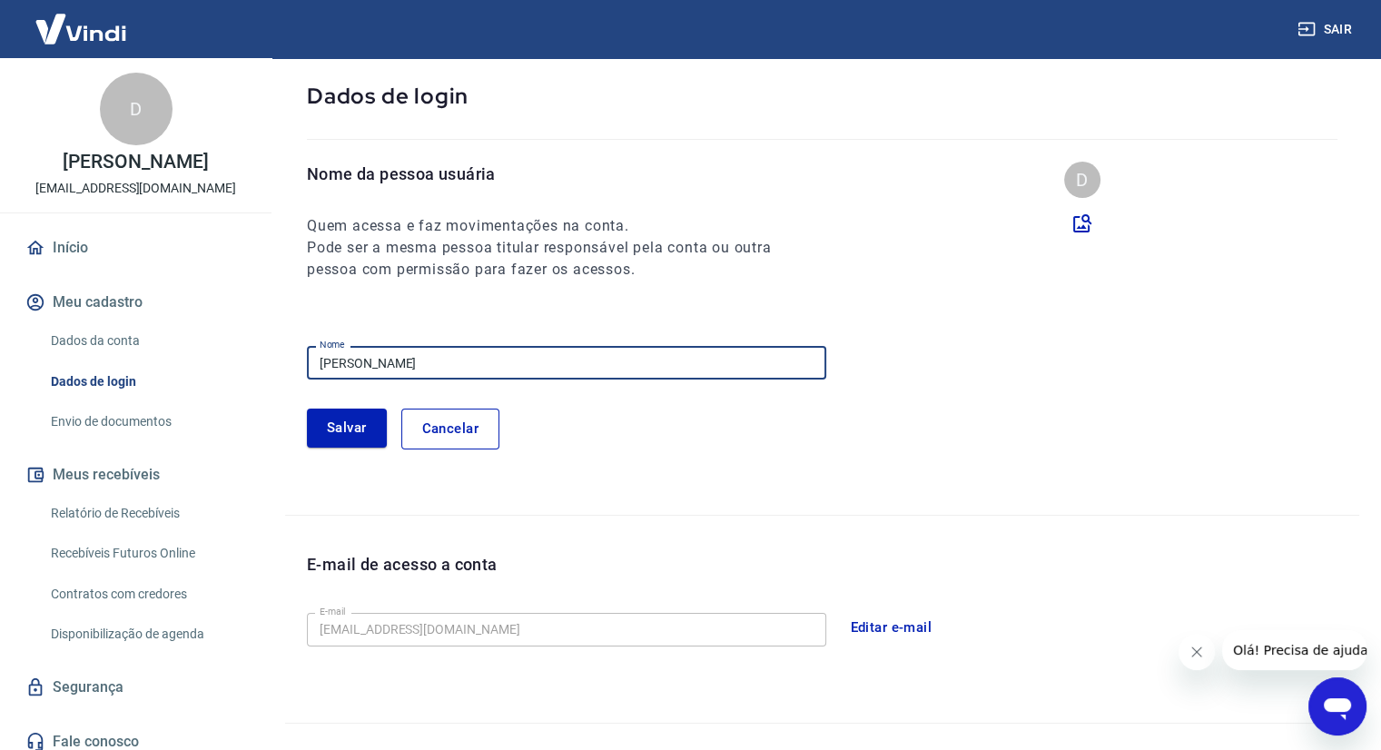
click at [401, 364] on input "Katia Dolores loiola domingos" at bounding box center [567, 363] width 520 height 34
click at [442, 362] on input "Katia Dolores Loiola domingos" at bounding box center [567, 363] width 520 height 34
type input "[PERSON_NAME]"
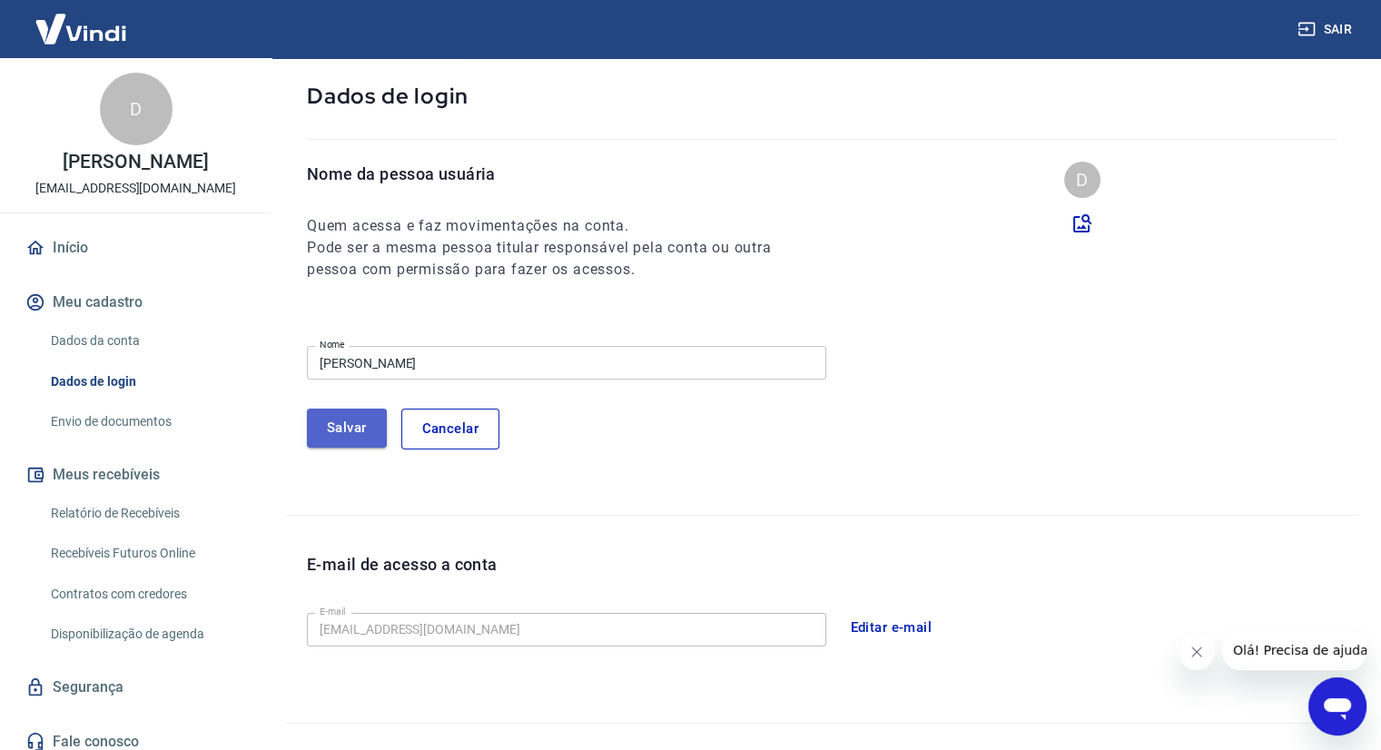
click at [353, 430] on button "Salvar" at bounding box center [347, 428] width 80 height 38
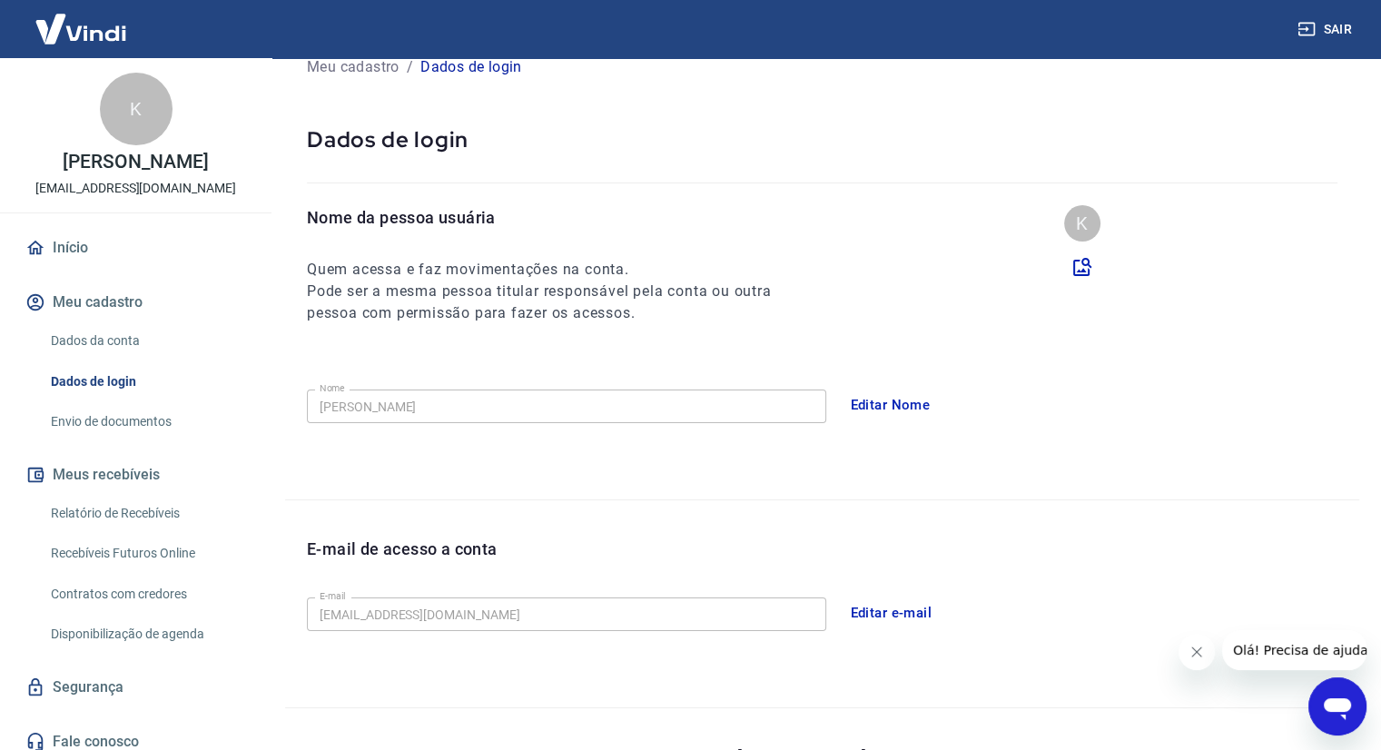
scroll to position [0, 0]
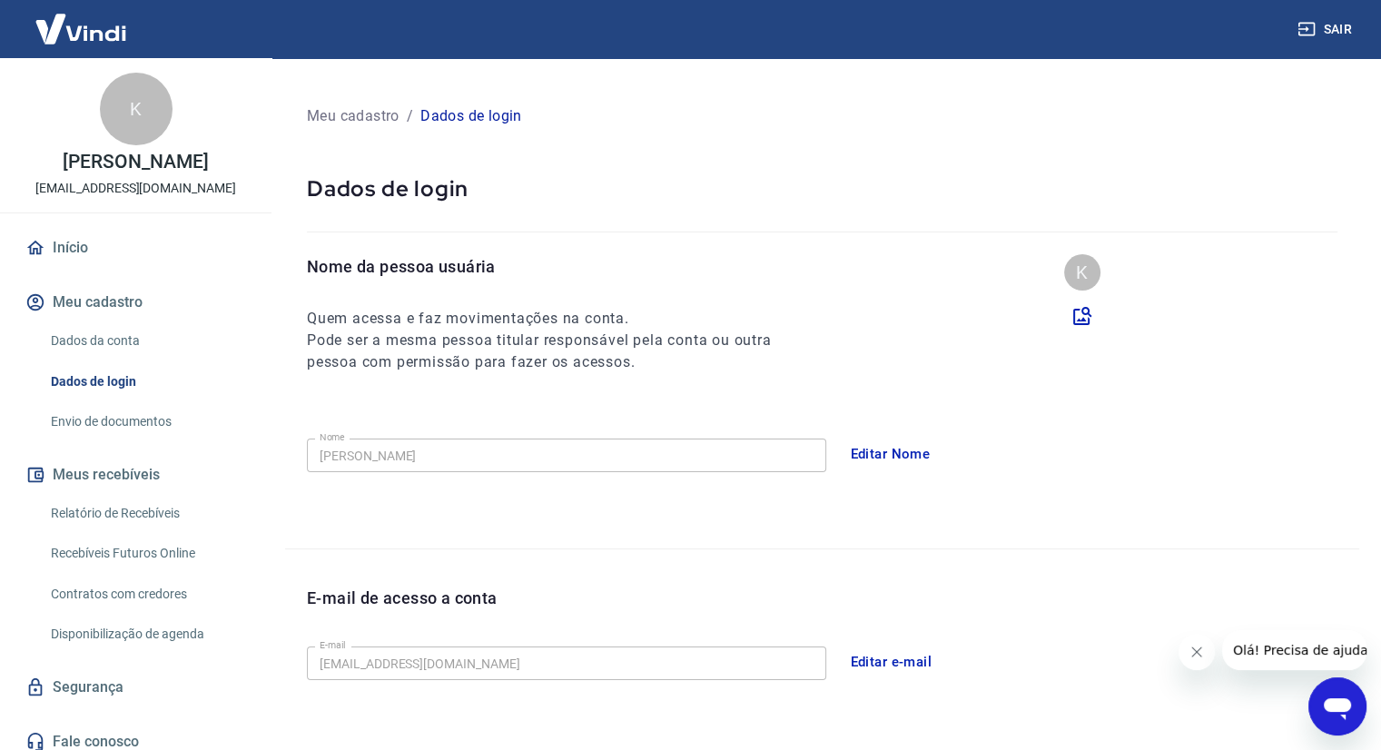
click at [1198, 651] on icon "Fechar mensagem da empresa" at bounding box center [1197, 652] width 15 height 15
click at [140, 350] on link "Dados da conta" at bounding box center [147, 340] width 206 height 37
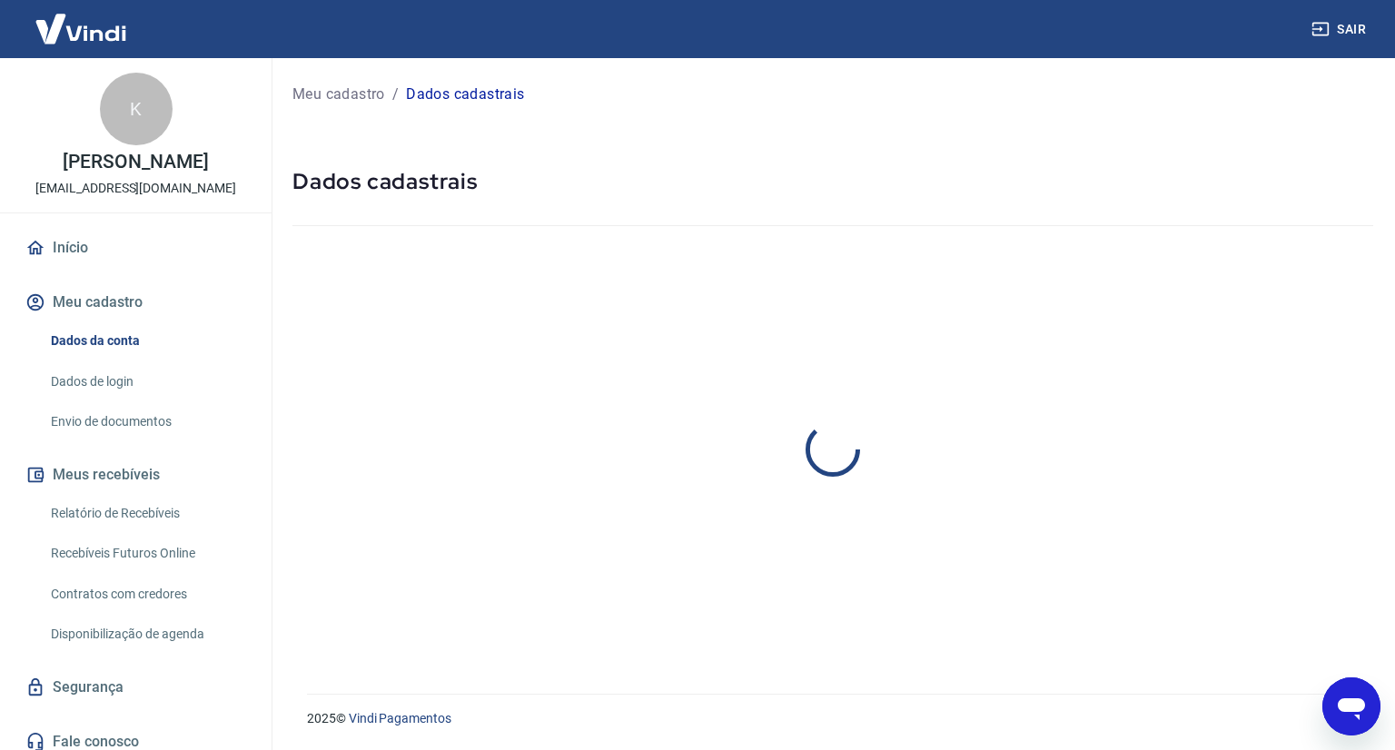
select select "MG"
select select "business"
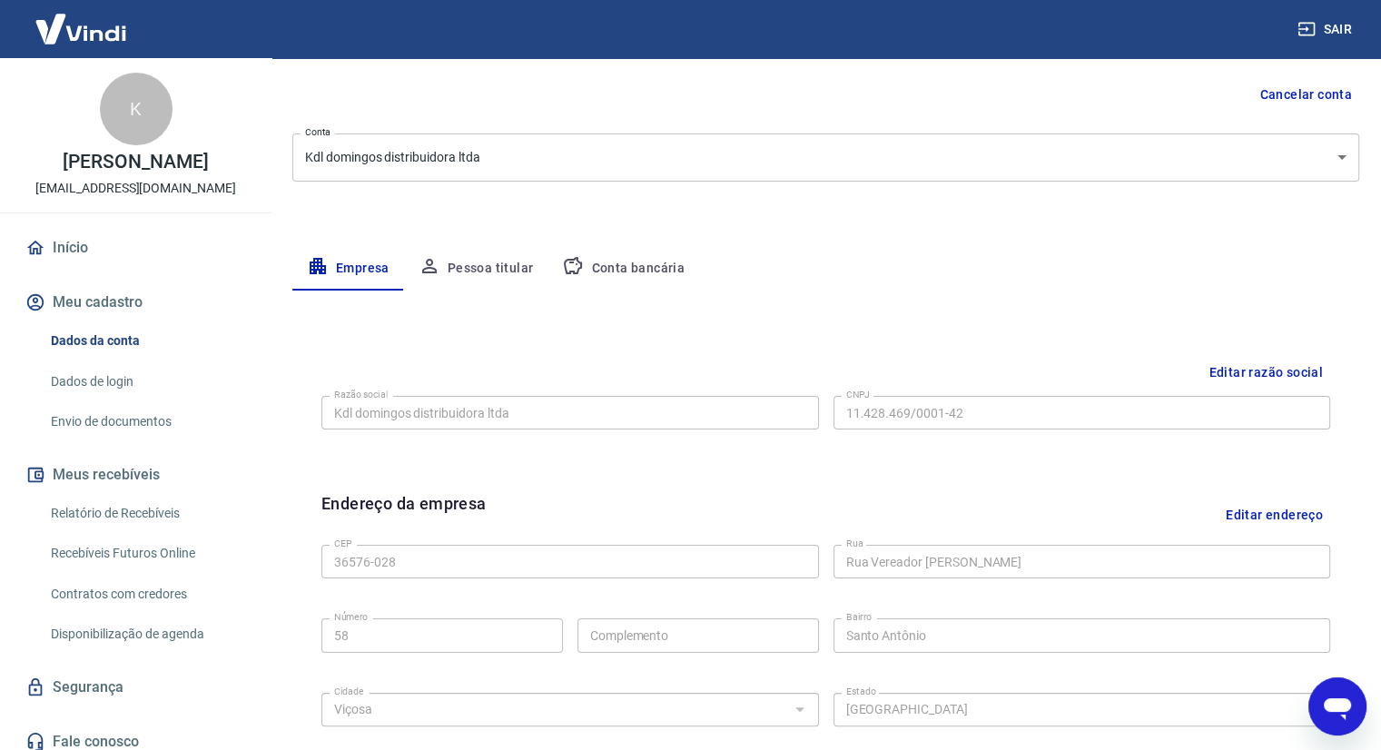
scroll to position [182, 0]
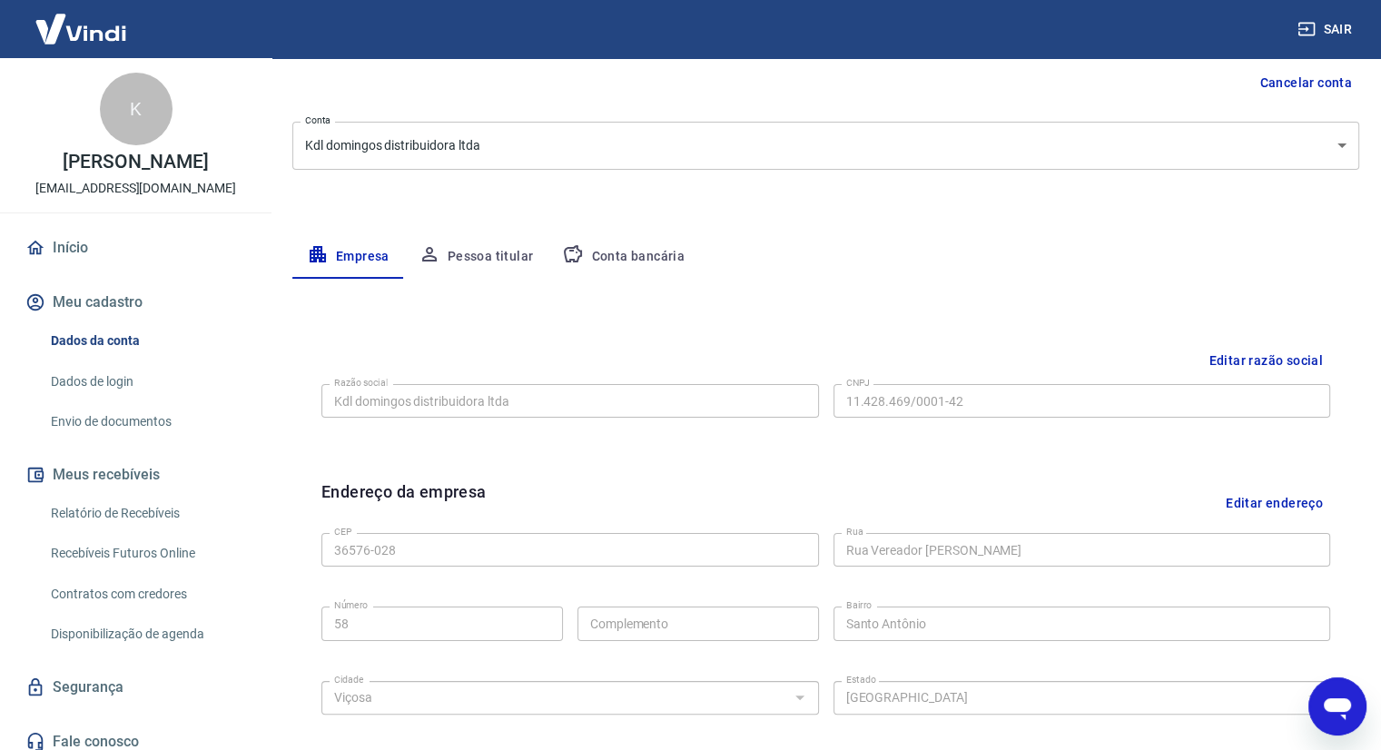
click at [145, 396] on link "Dados de login" at bounding box center [147, 381] width 206 height 37
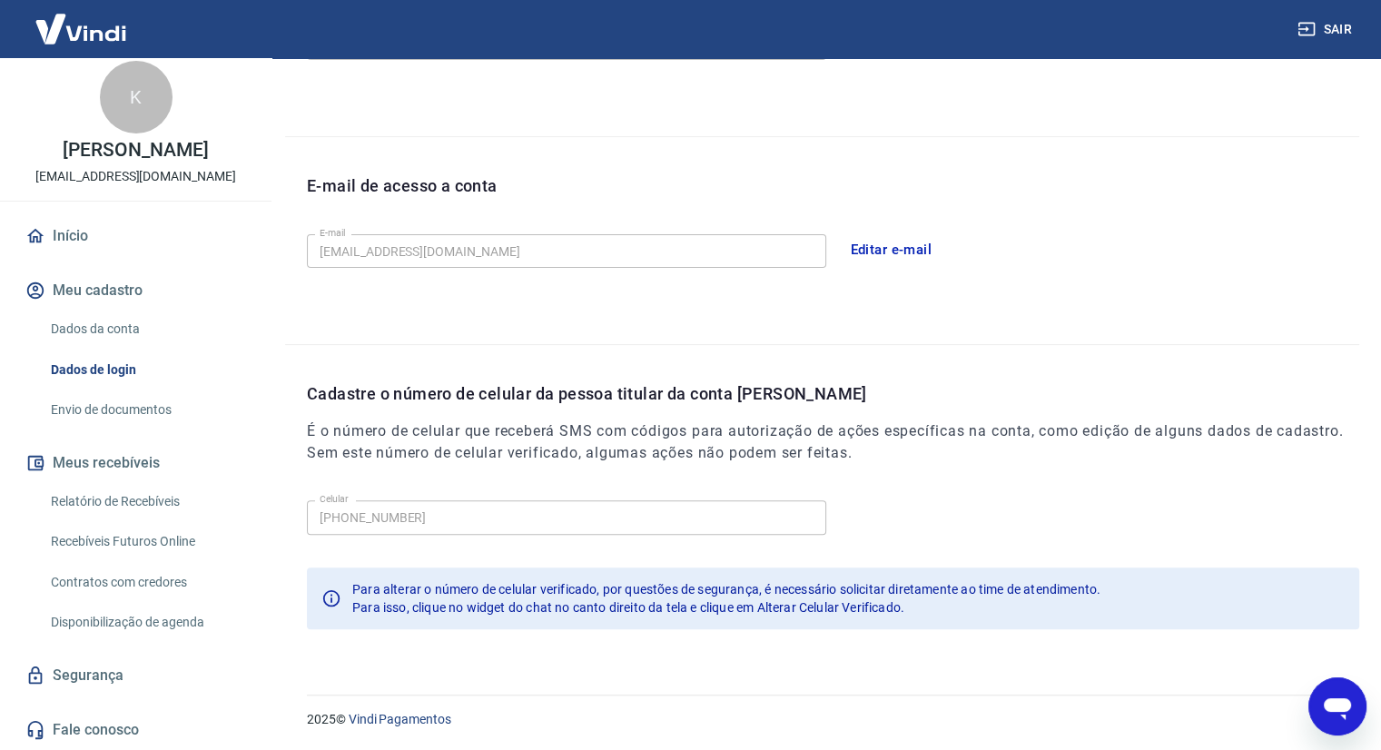
scroll to position [30, 0]
click at [113, 233] on link "Início" at bounding box center [136, 236] width 228 height 40
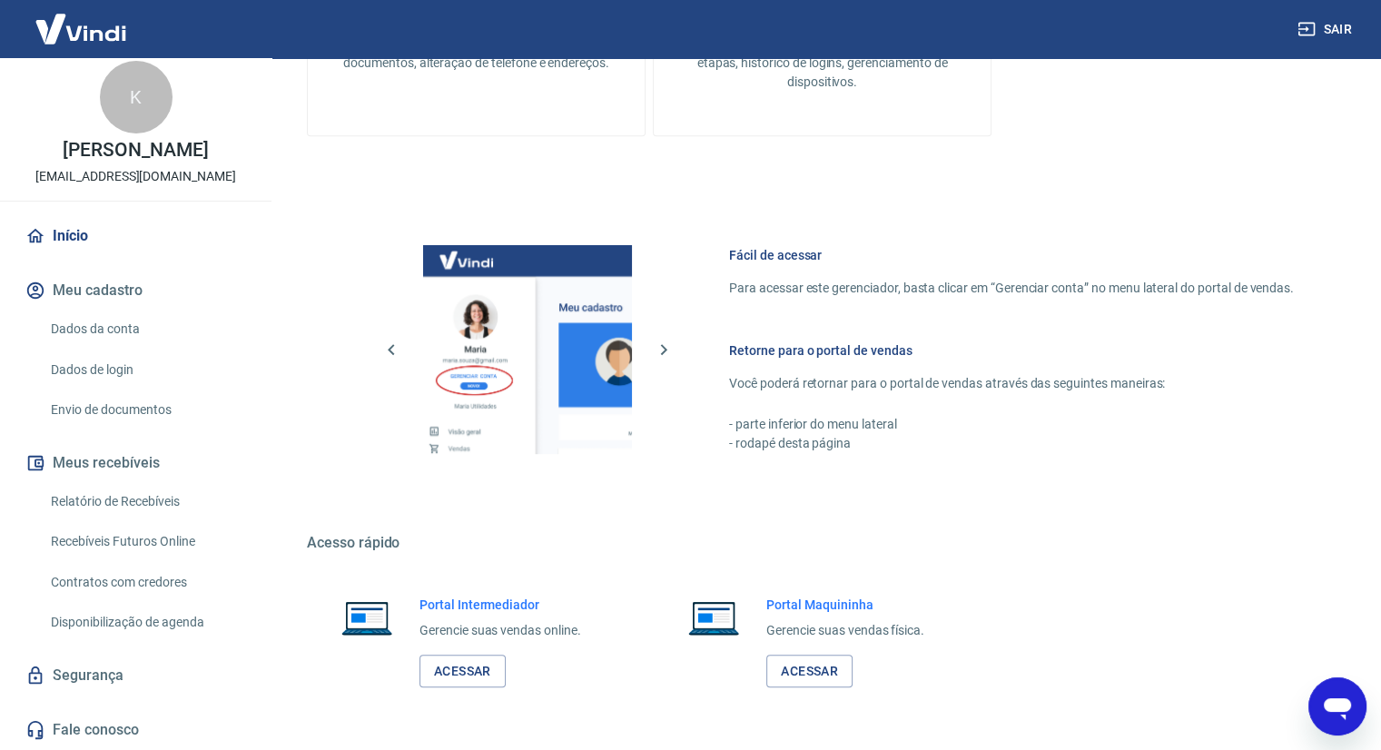
scroll to position [1014, 0]
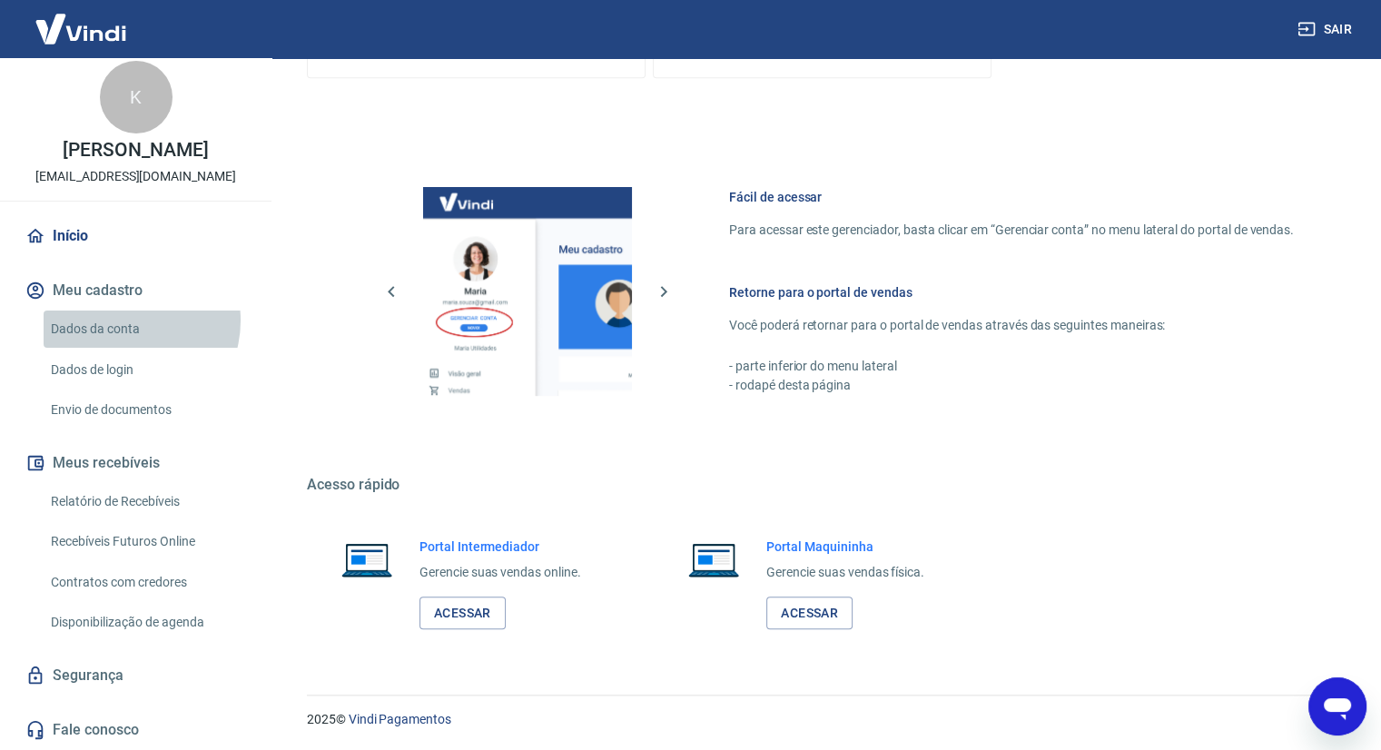
click at [125, 321] on link "Dados da conta" at bounding box center [147, 329] width 206 height 37
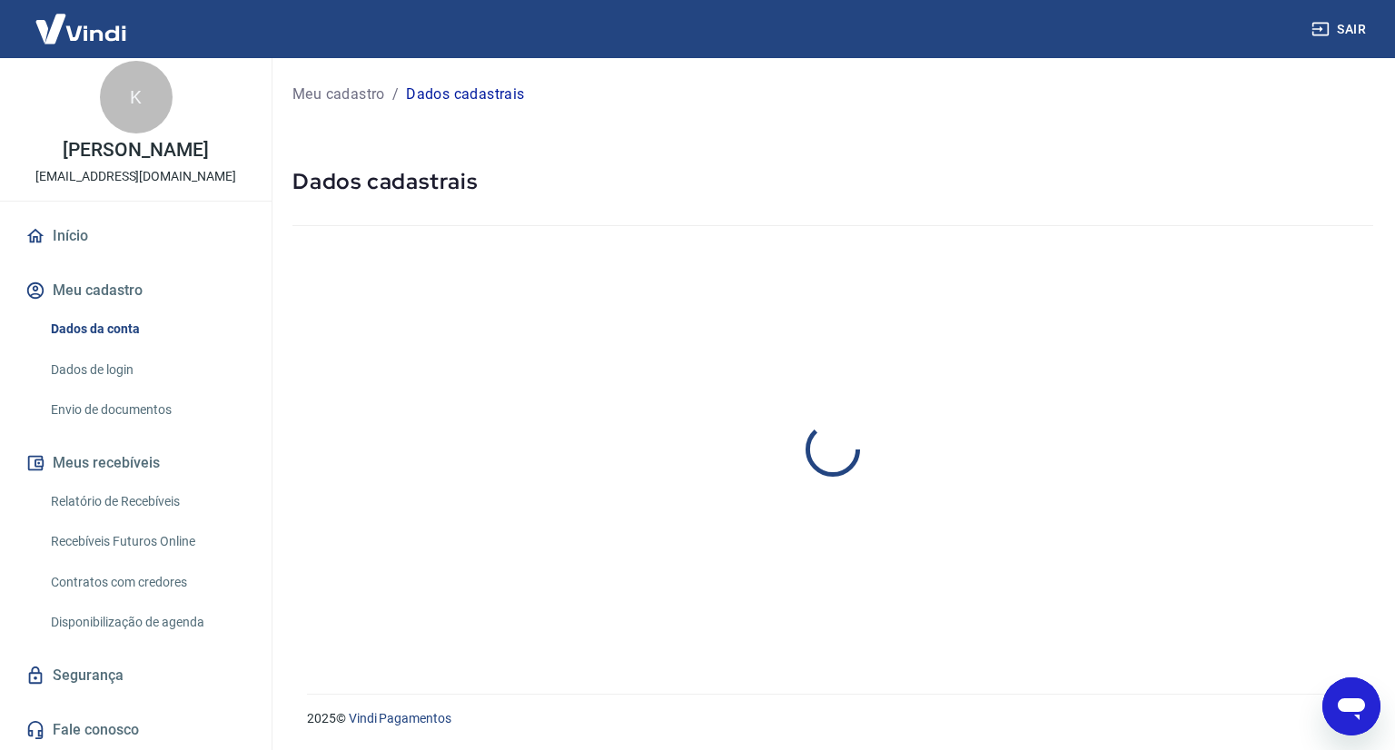
select select "MG"
select select "business"
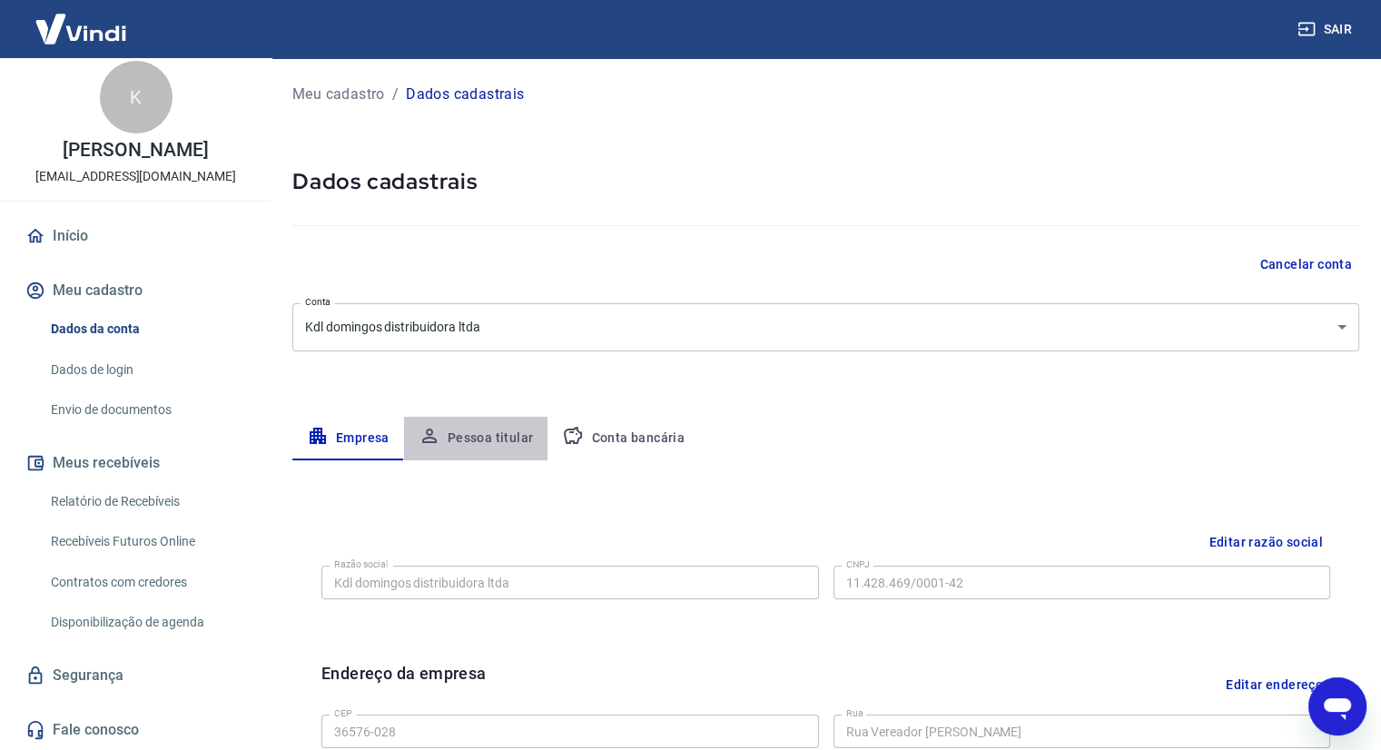
click at [480, 438] on button "Pessoa titular" at bounding box center [476, 439] width 144 height 44
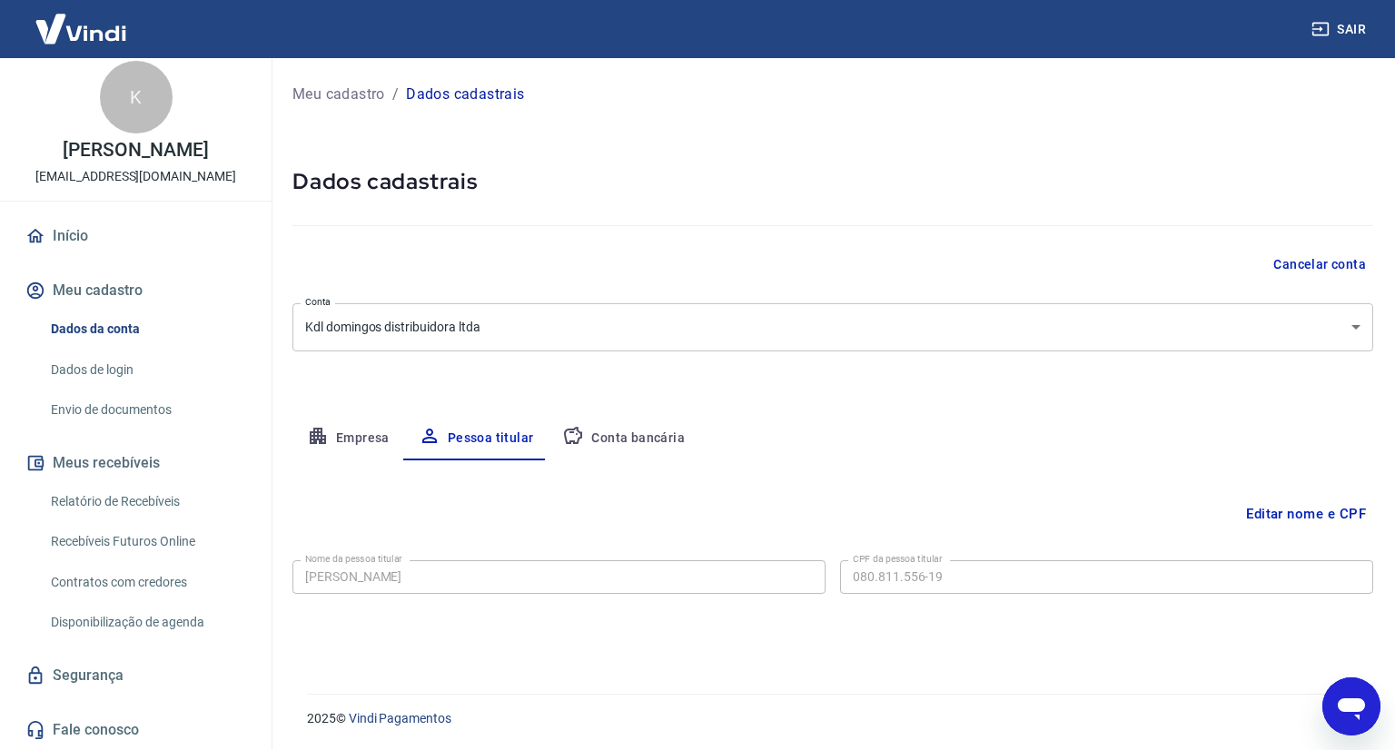
click at [1297, 517] on button "Editar nome e CPF" at bounding box center [1306, 514] width 134 height 35
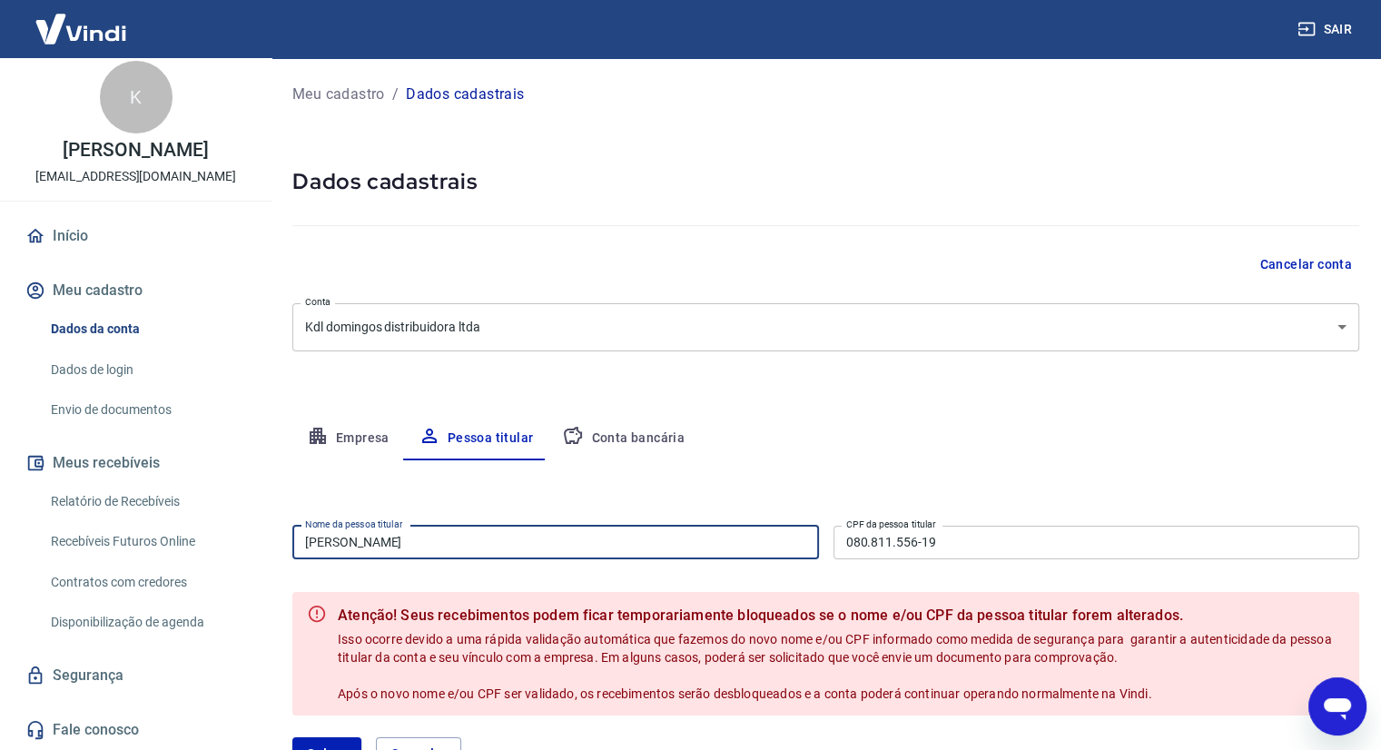
click at [547, 549] on input "Diego Loiola Domingos" at bounding box center [555, 543] width 527 height 34
paste input "Katia dolores loiola d"
click at [338, 541] on input "Katia dolores loiola domingos" at bounding box center [555, 543] width 527 height 34
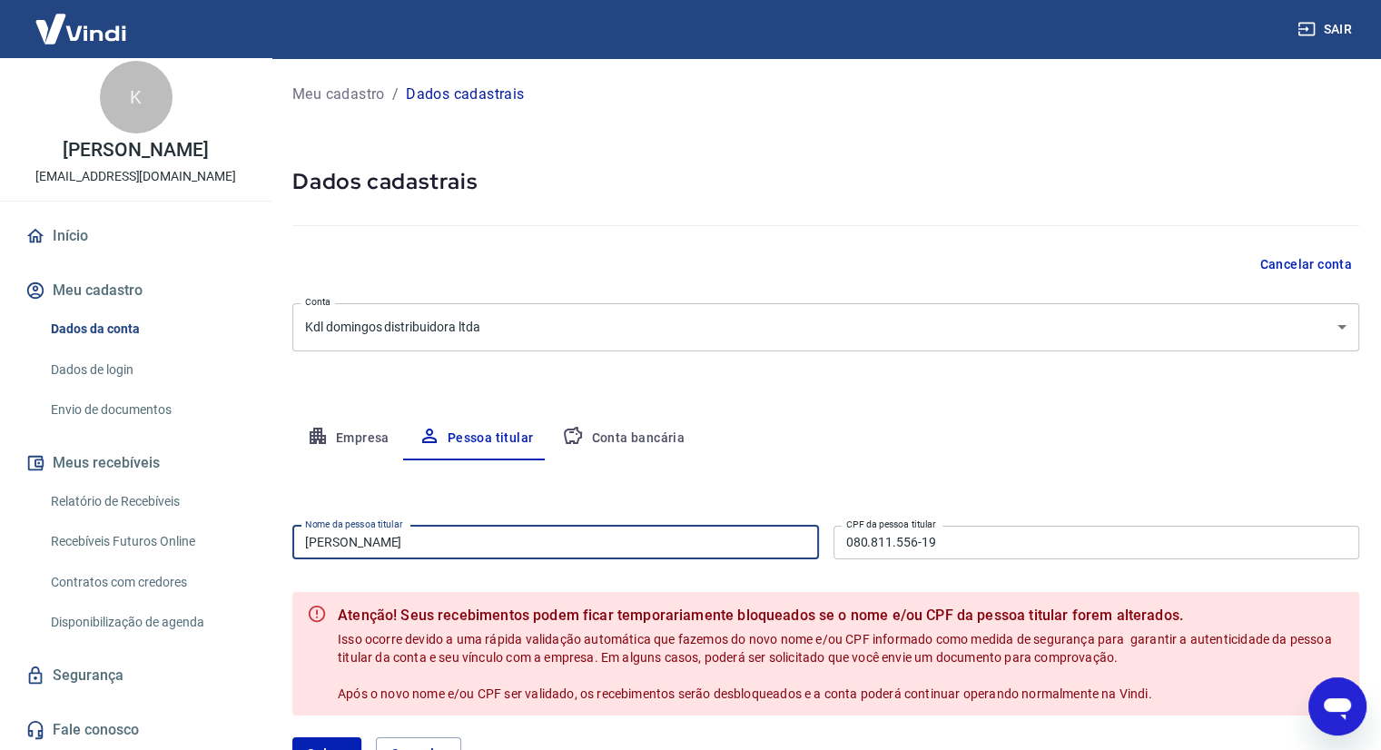
click at [386, 549] on input "Katia Dolores loiola domingos" at bounding box center [555, 543] width 527 height 34
click at [427, 544] on input "Katia Dolores Loiola domingos" at bounding box center [555, 543] width 527 height 34
type input "[PERSON_NAME]"
click at [896, 551] on input "080.811.556-19" at bounding box center [1097, 543] width 527 height 34
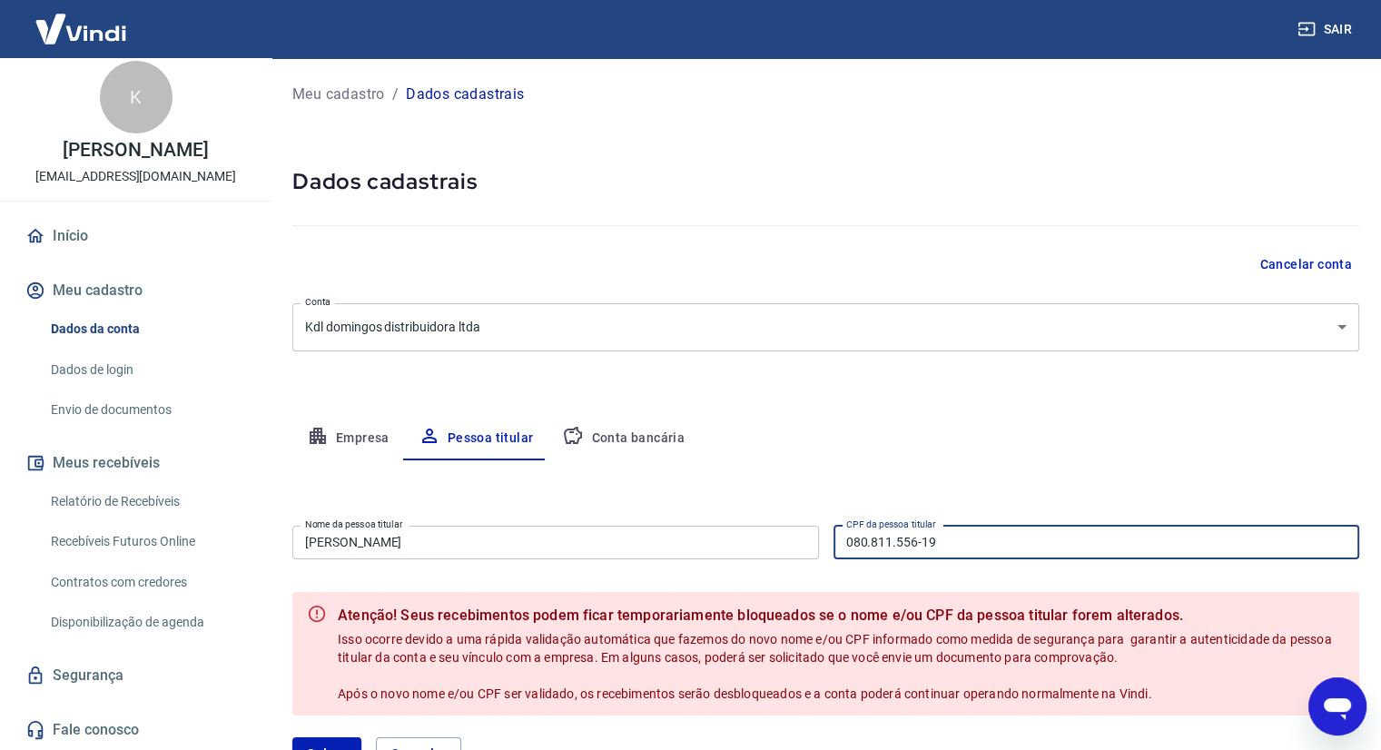
click at [896, 551] on input "080.811.556-19" at bounding box center [1097, 543] width 527 height 34
paste input "238.805.621-72"
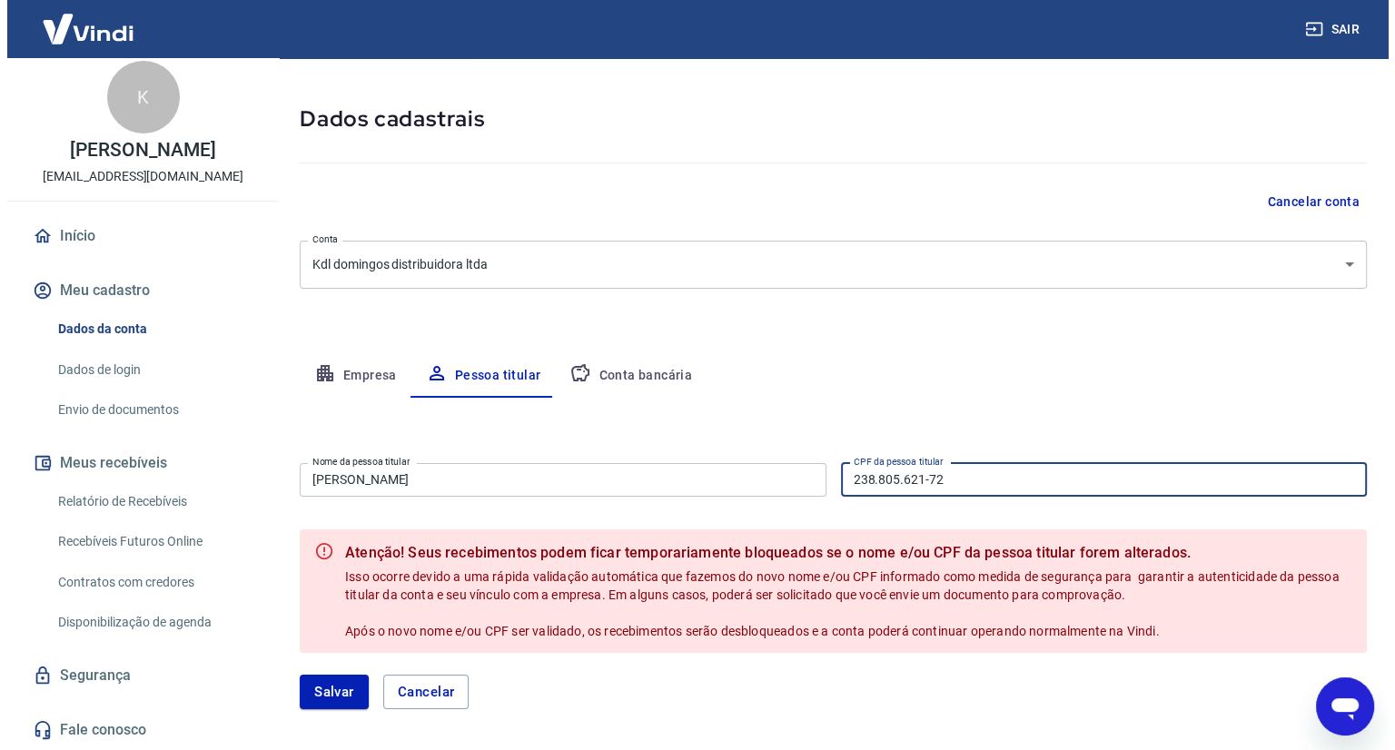
scroll to position [143, 0]
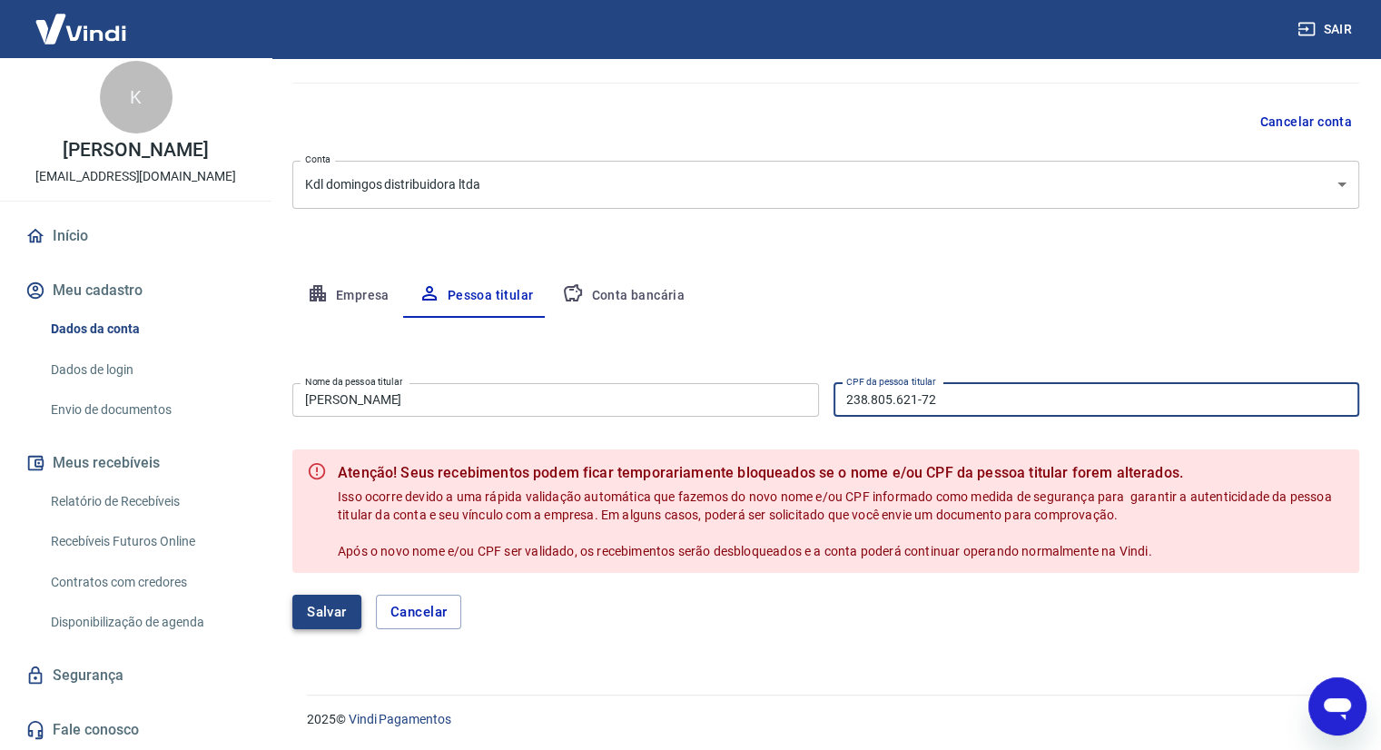
type input "238.805.621-72"
click at [344, 617] on button "Salvar" at bounding box center [326, 612] width 69 height 35
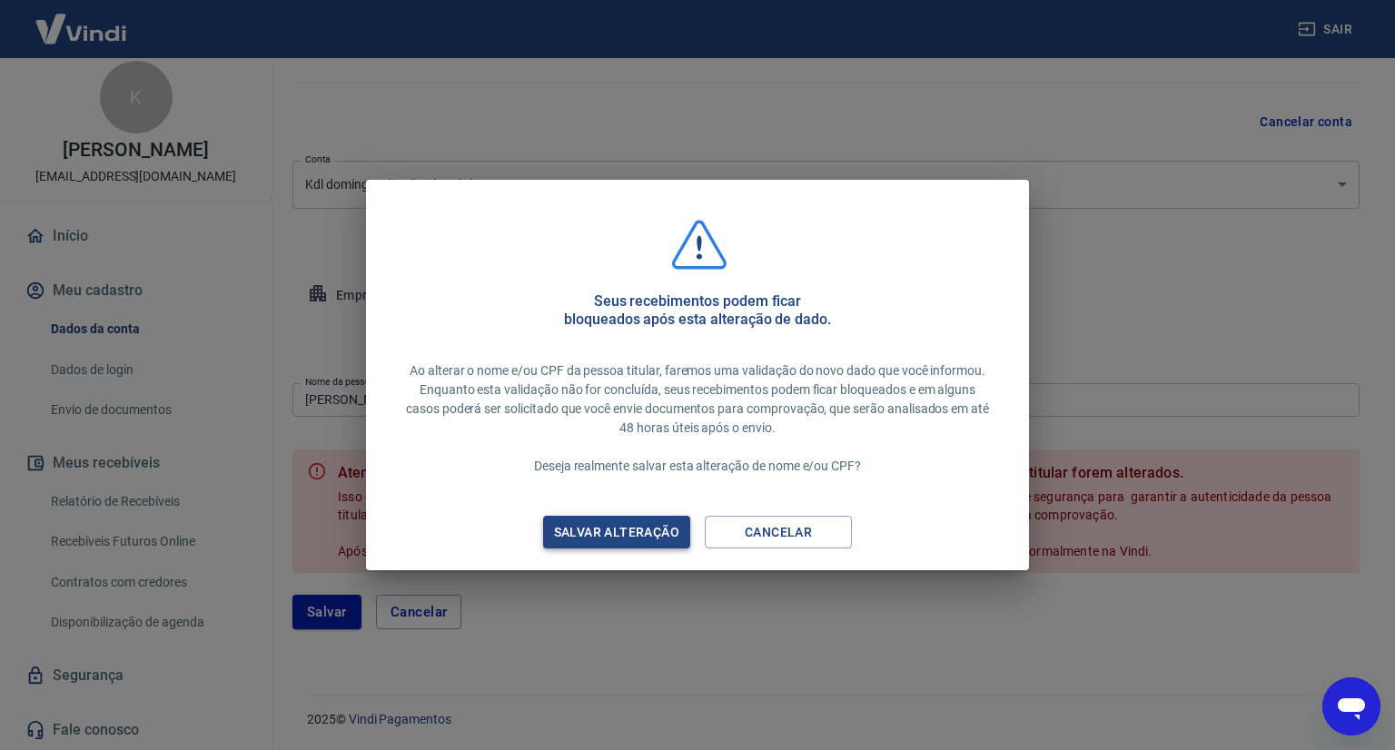
click at [630, 531] on div "Salvar alteração" at bounding box center [616, 532] width 169 height 23
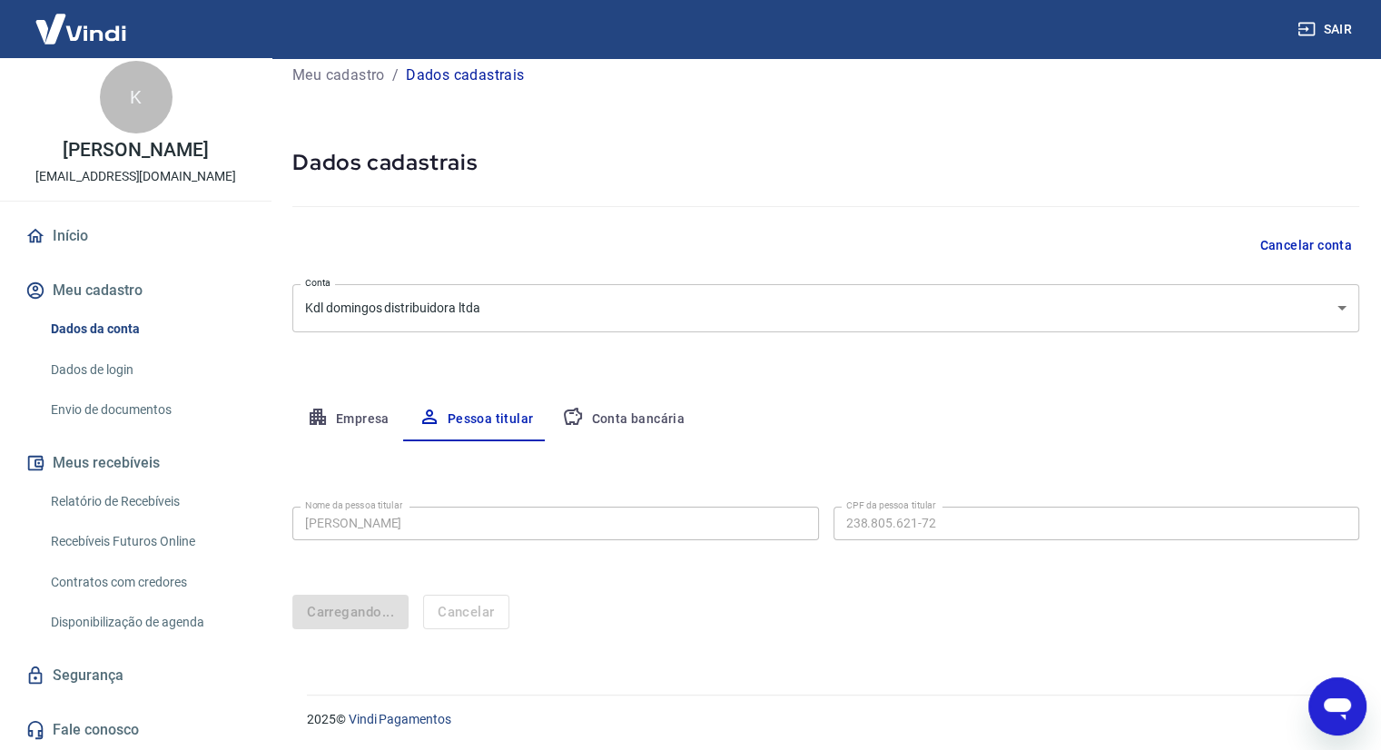
scroll to position [0, 0]
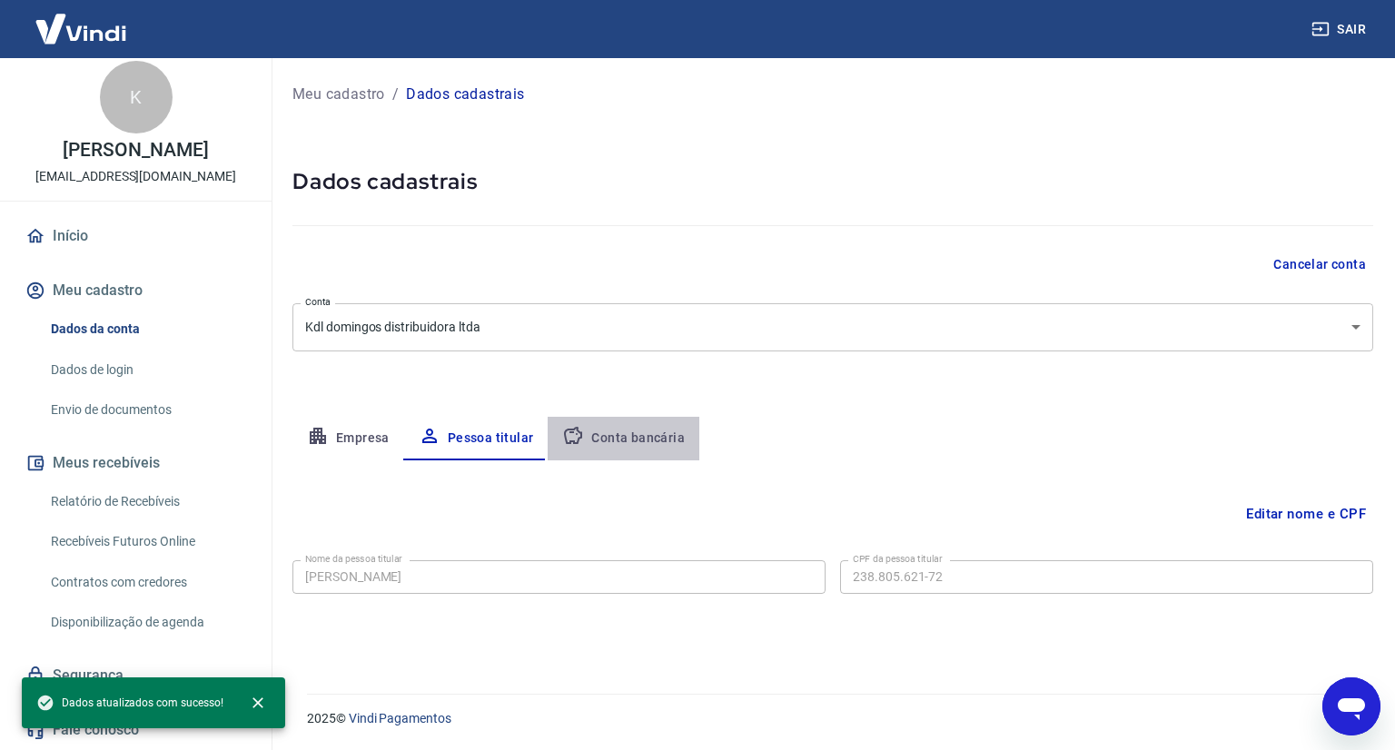
click at [620, 436] on button "Conta bancária" at bounding box center [624, 439] width 152 height 44
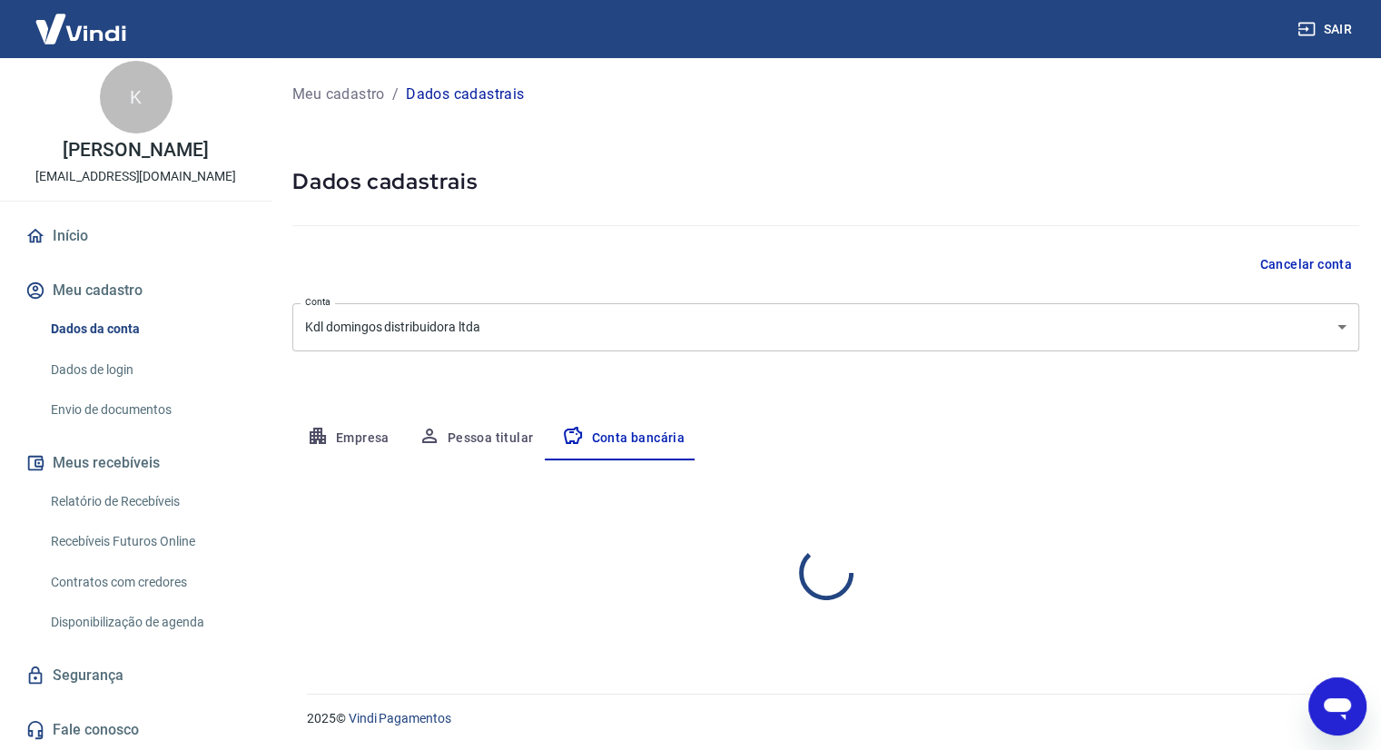
select select "1"
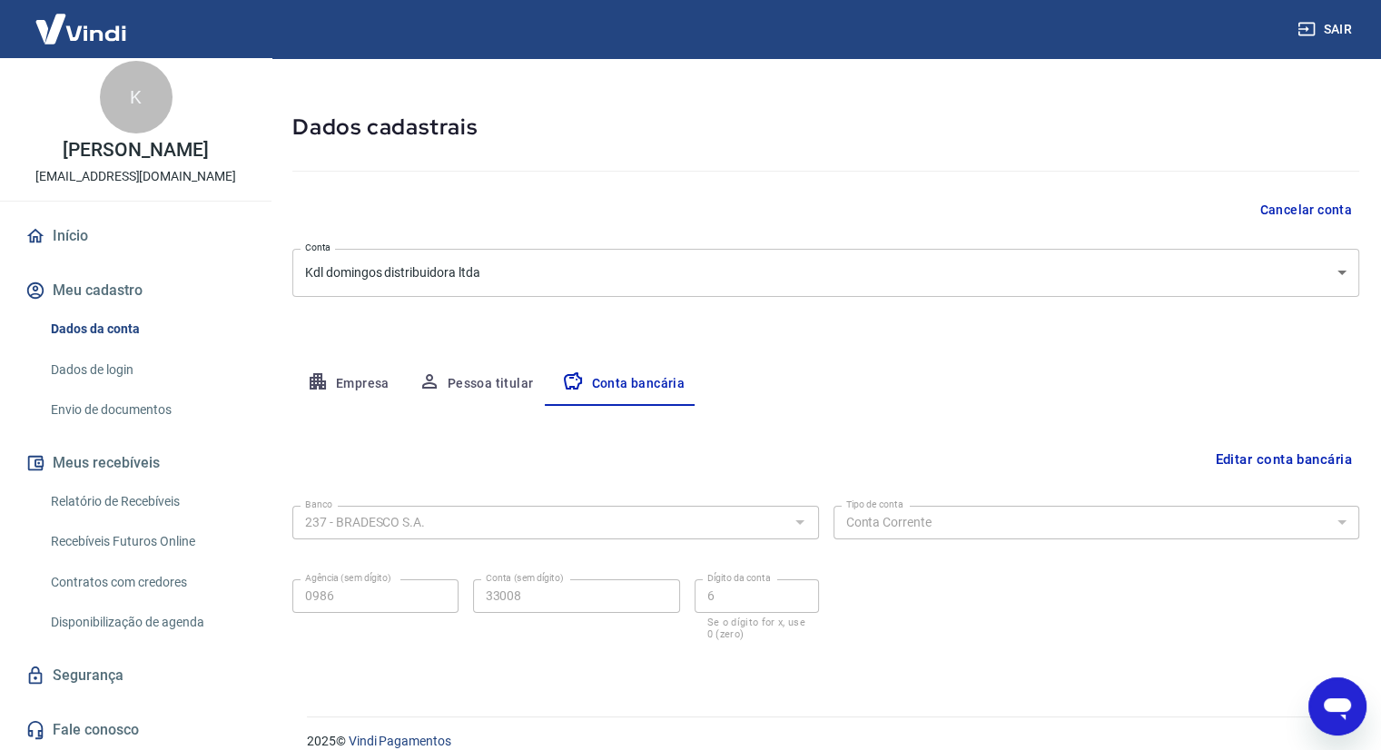
scroll to position [76, 0]
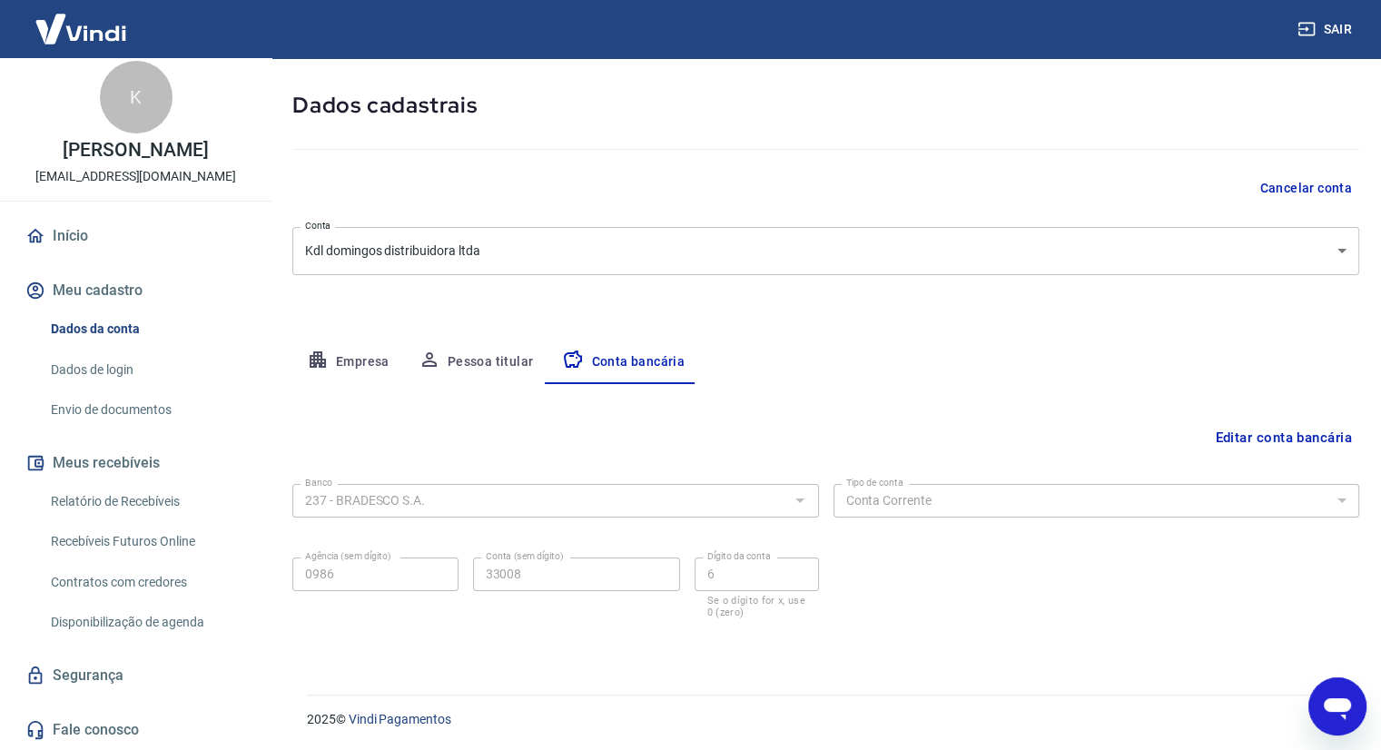
click at [359, 355] on button "Empresa" at bounding box center [348, 363] width 112 height 44
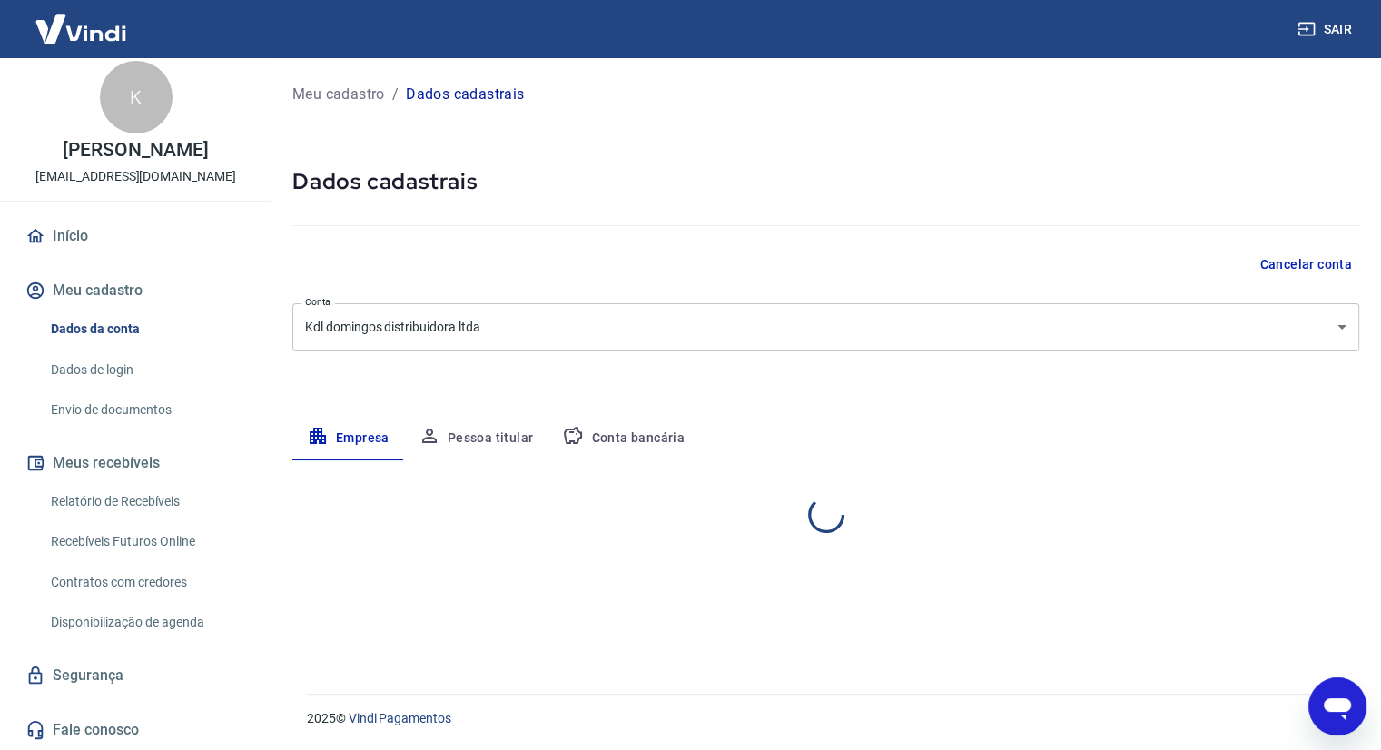
scroll to position [0, 0]
select select "MG"
select select "business"
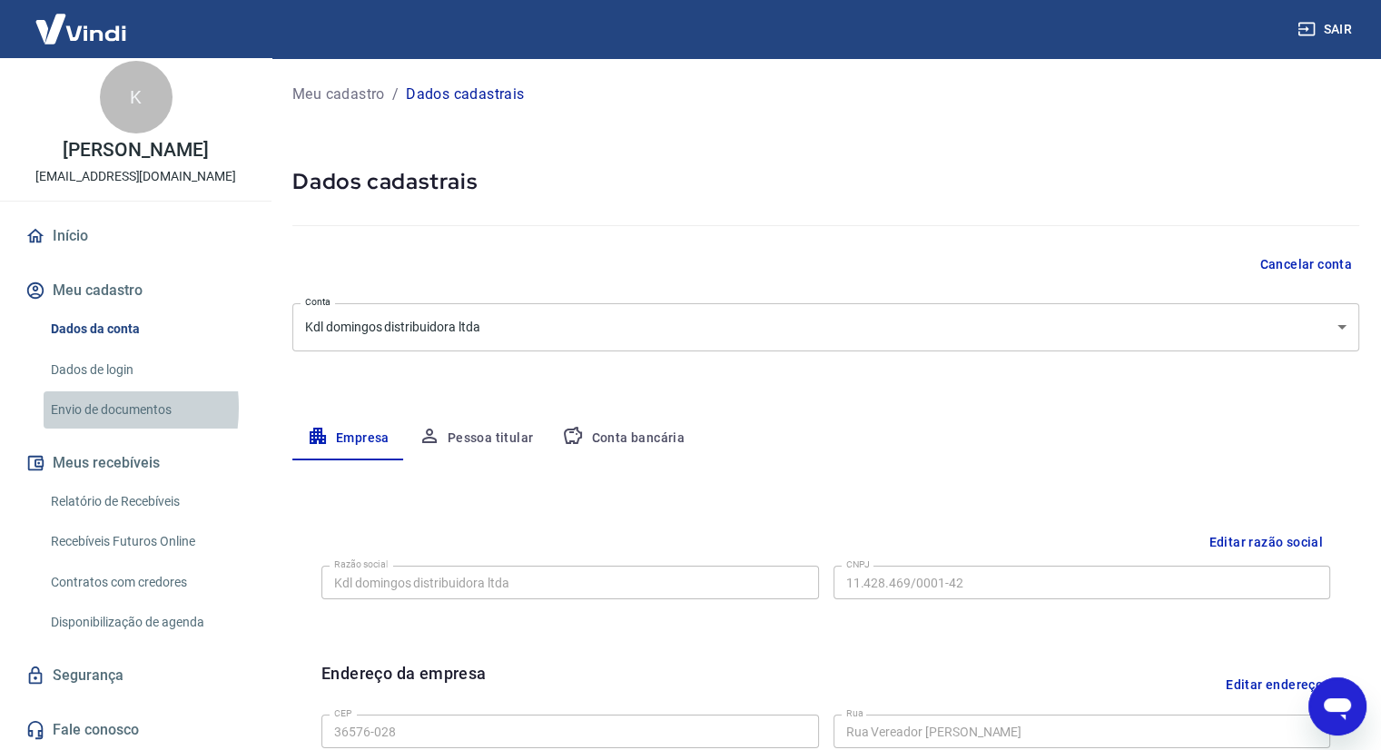
click at [73, 408] on link "Envio de documentos" at bounding box center [147, 409] width 206 height 37
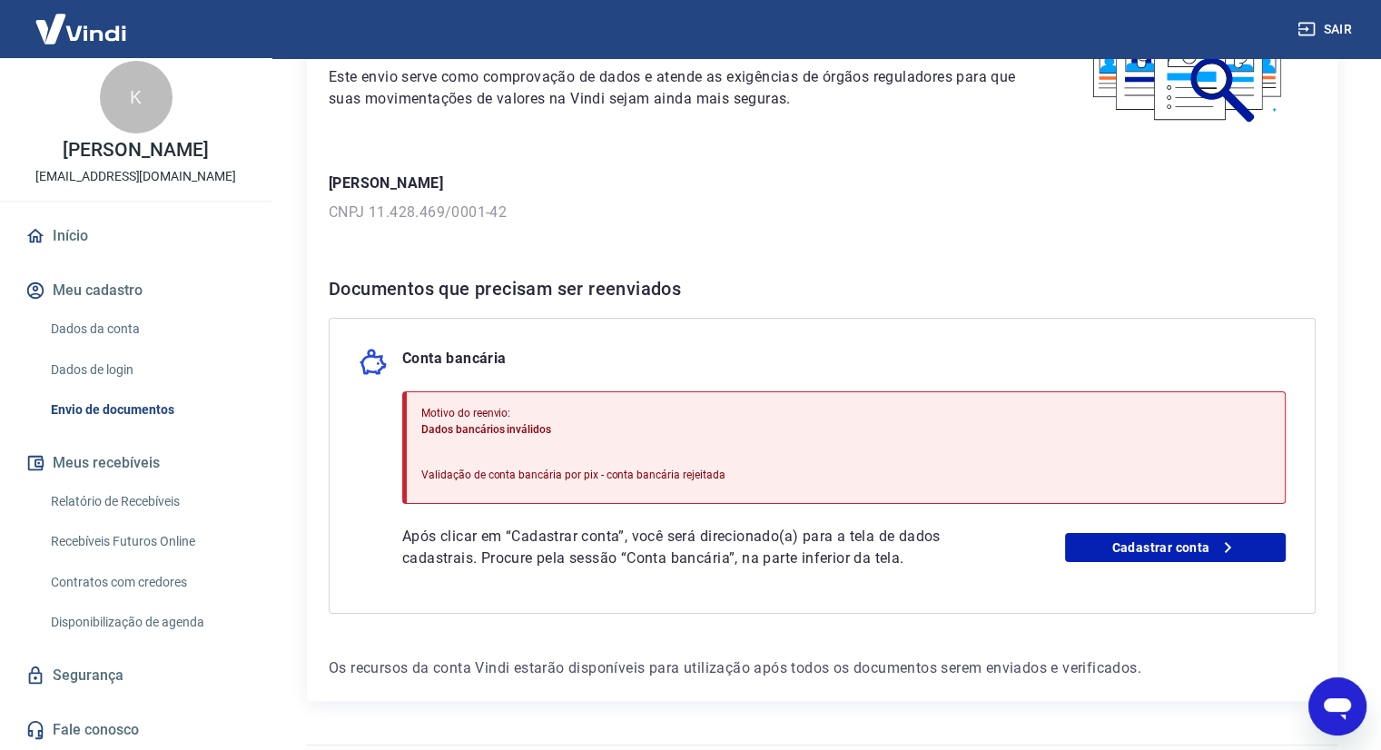
scroll to position [125, 0]
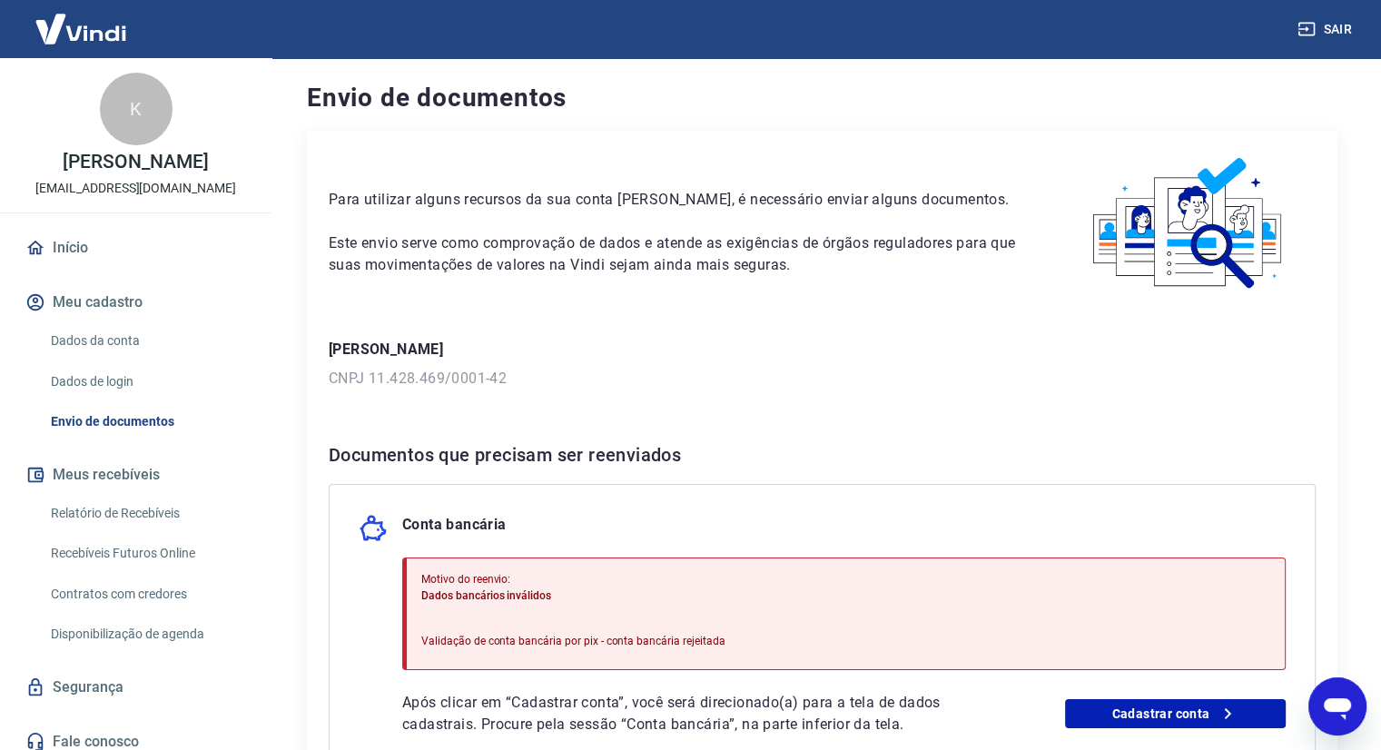
scroll to position [182, 0]
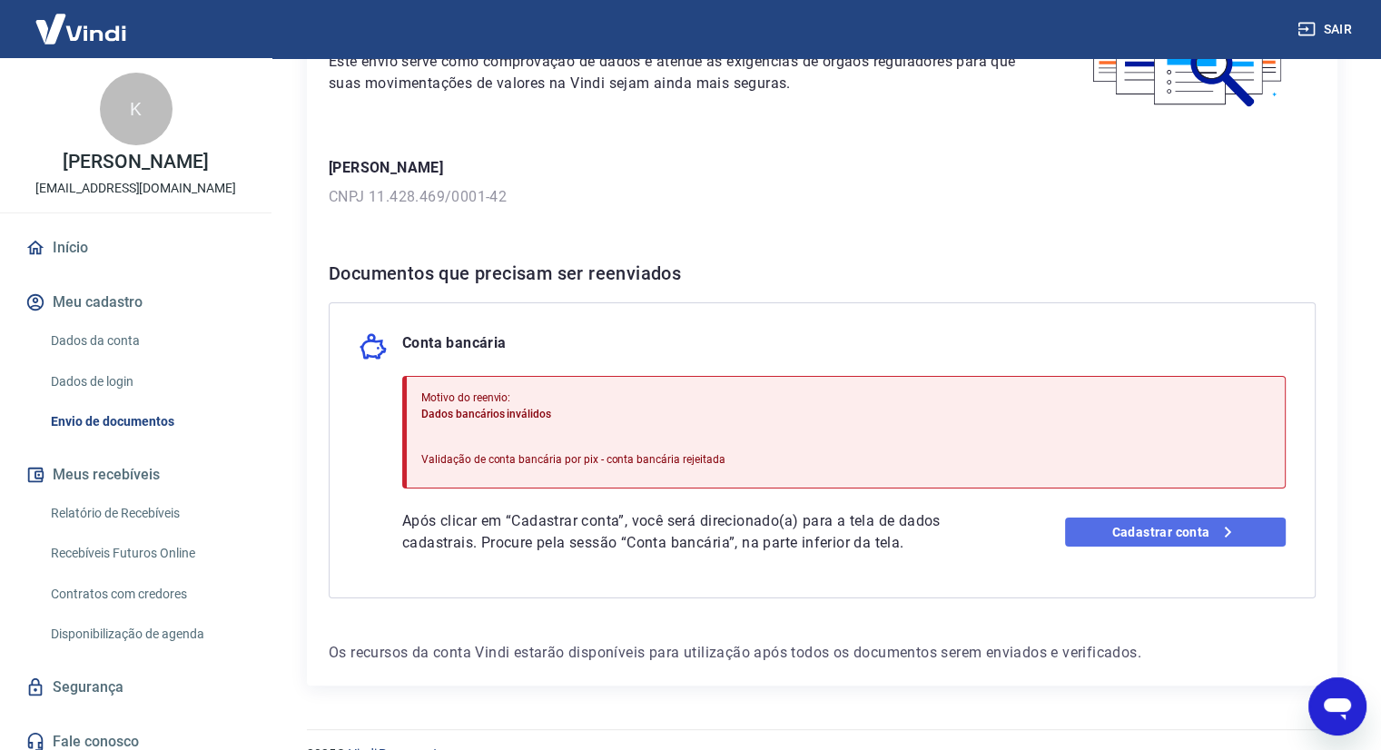
click at [1112, 539] on link "Cadastrar conta" at bounding box center [1175, 532] width 221 height 29
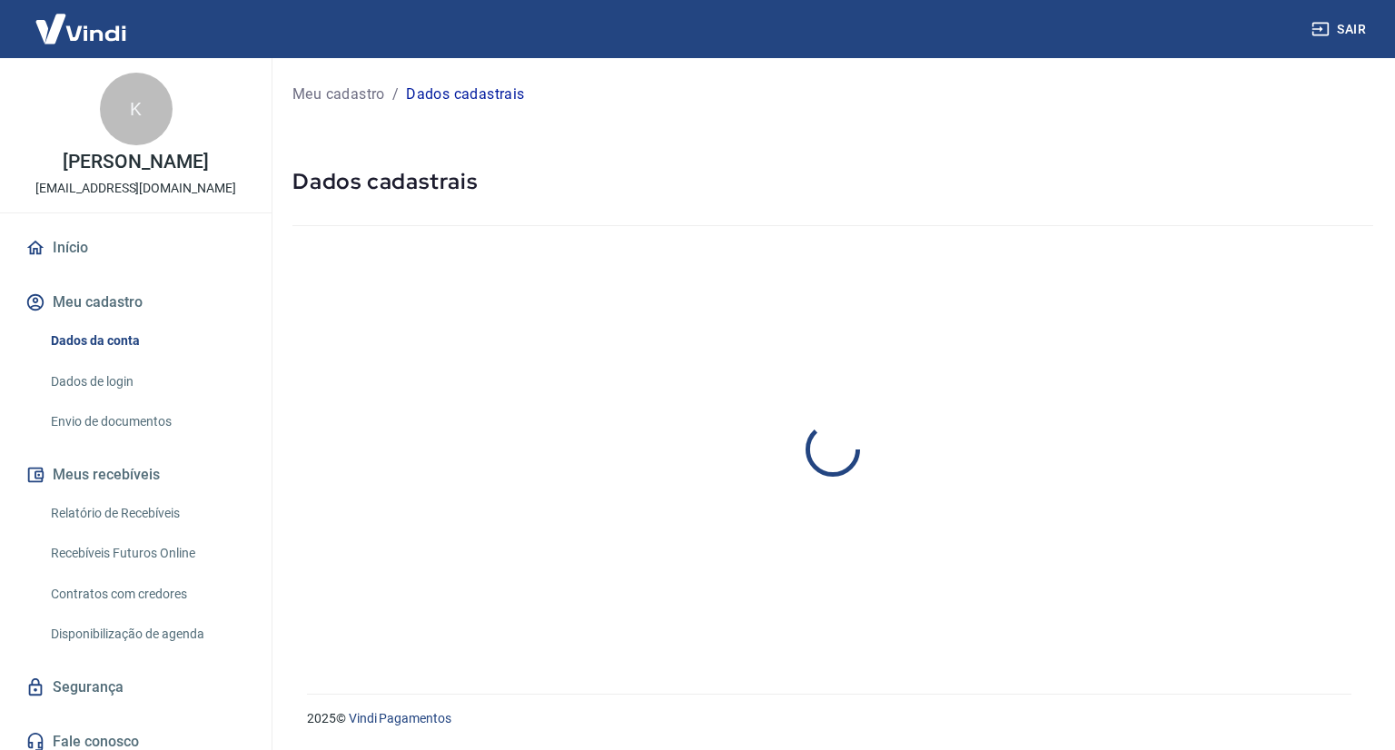
select select "MG"
select select "business"
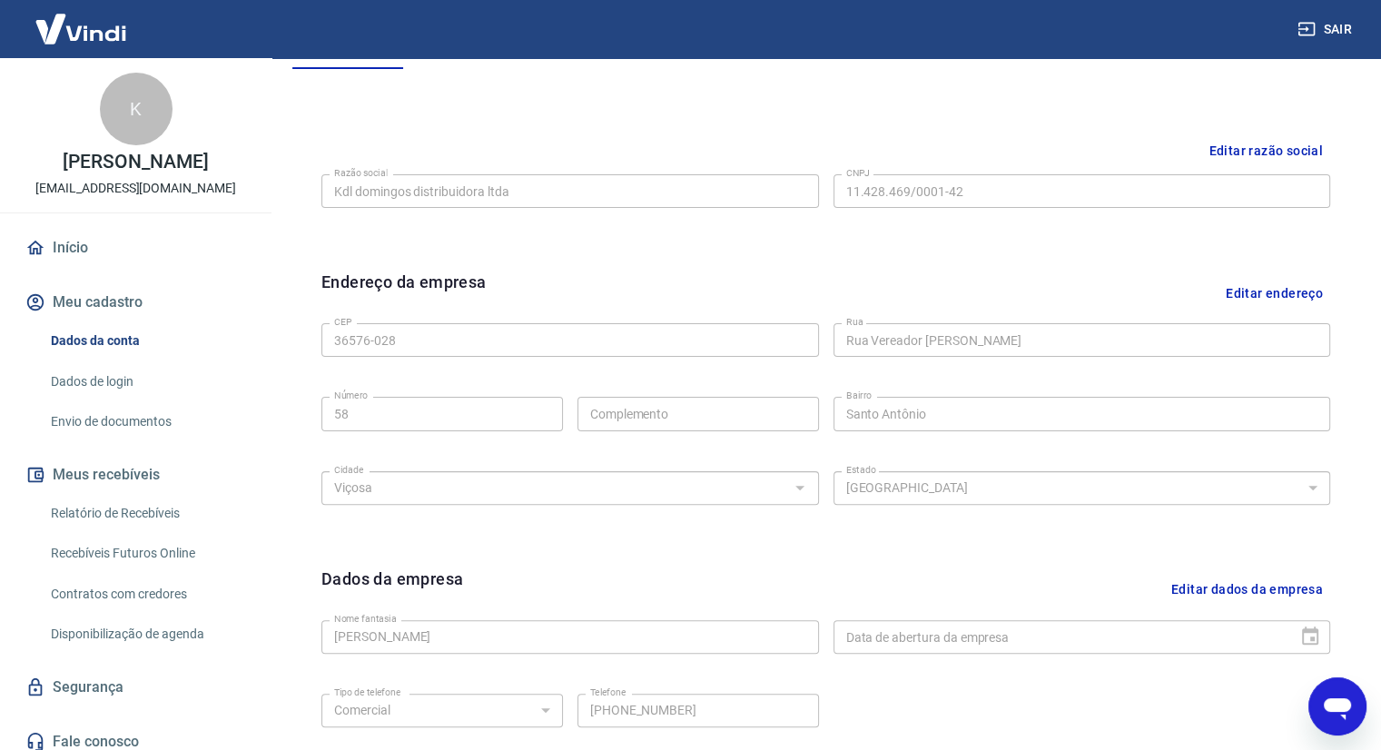
scroll to position [196, 0]
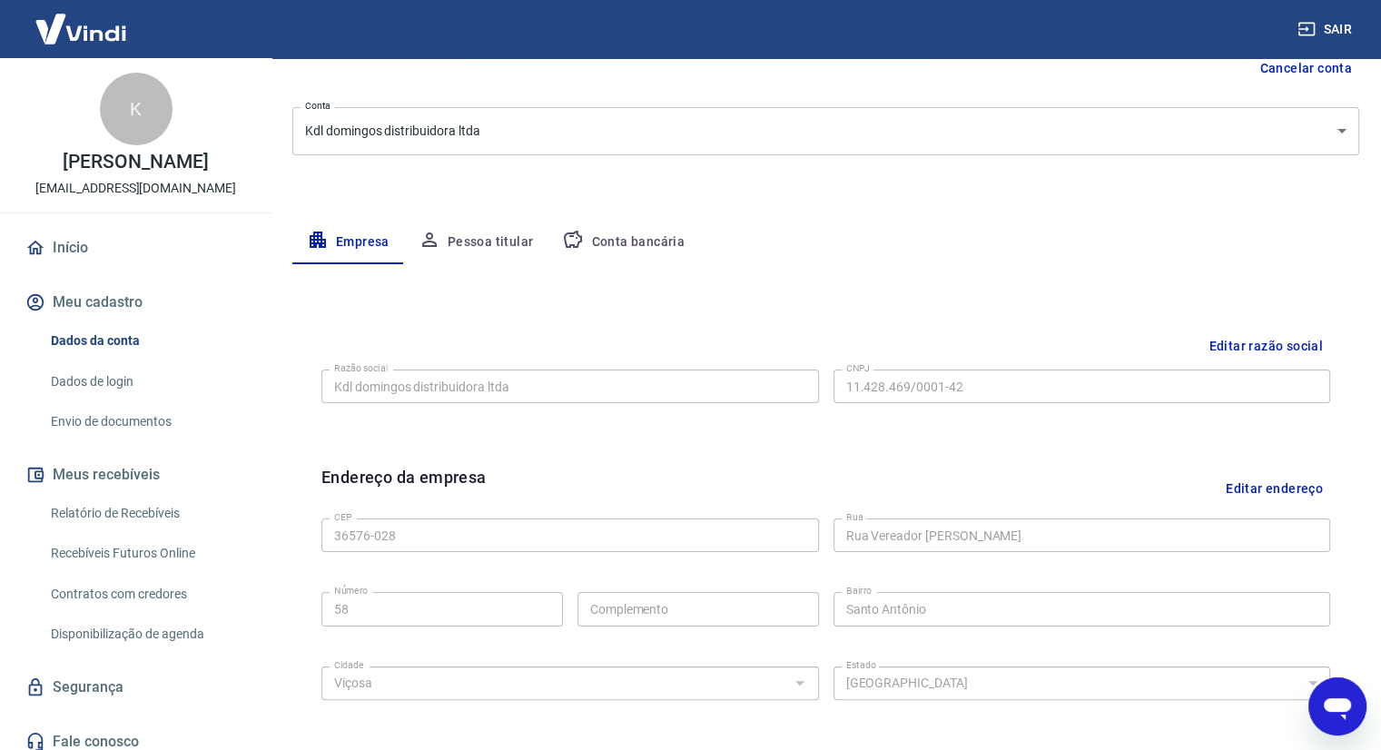
click at [486, 248] on button "Pessoa titular" at bounding box center [476, 243] width 144 height 44
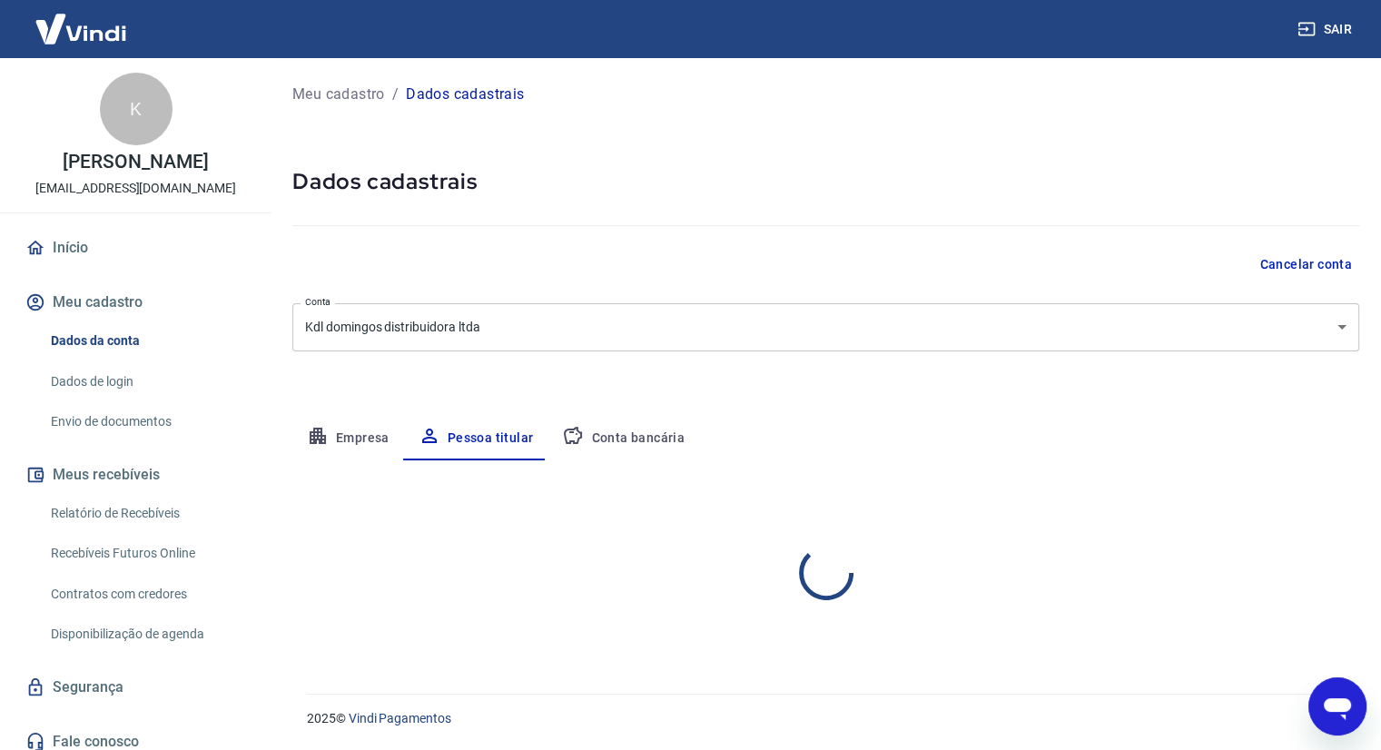
scroll to position [0, 0]
click at [624, 434] on button "Conta bancária" at bounding box center [624, 439] width 152 height 44
select select "1"
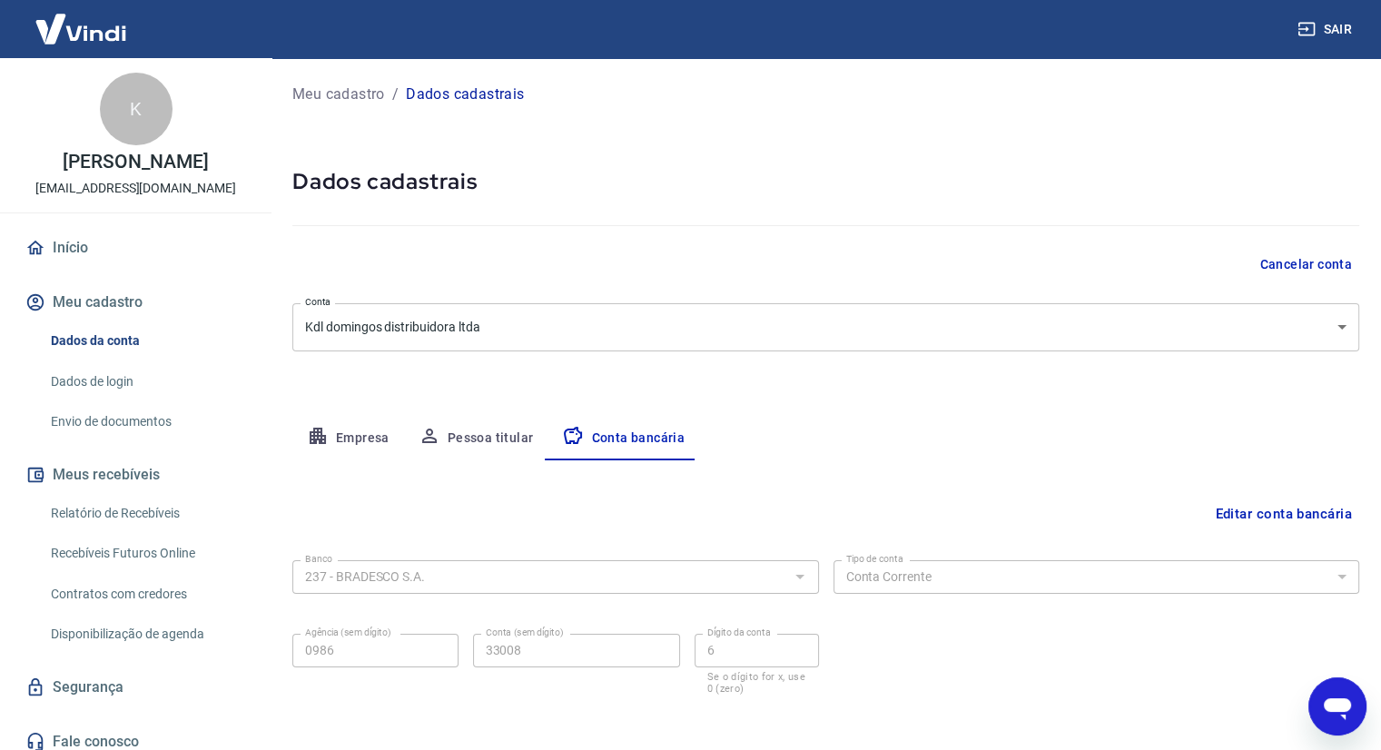
scroll to position [76, 0]
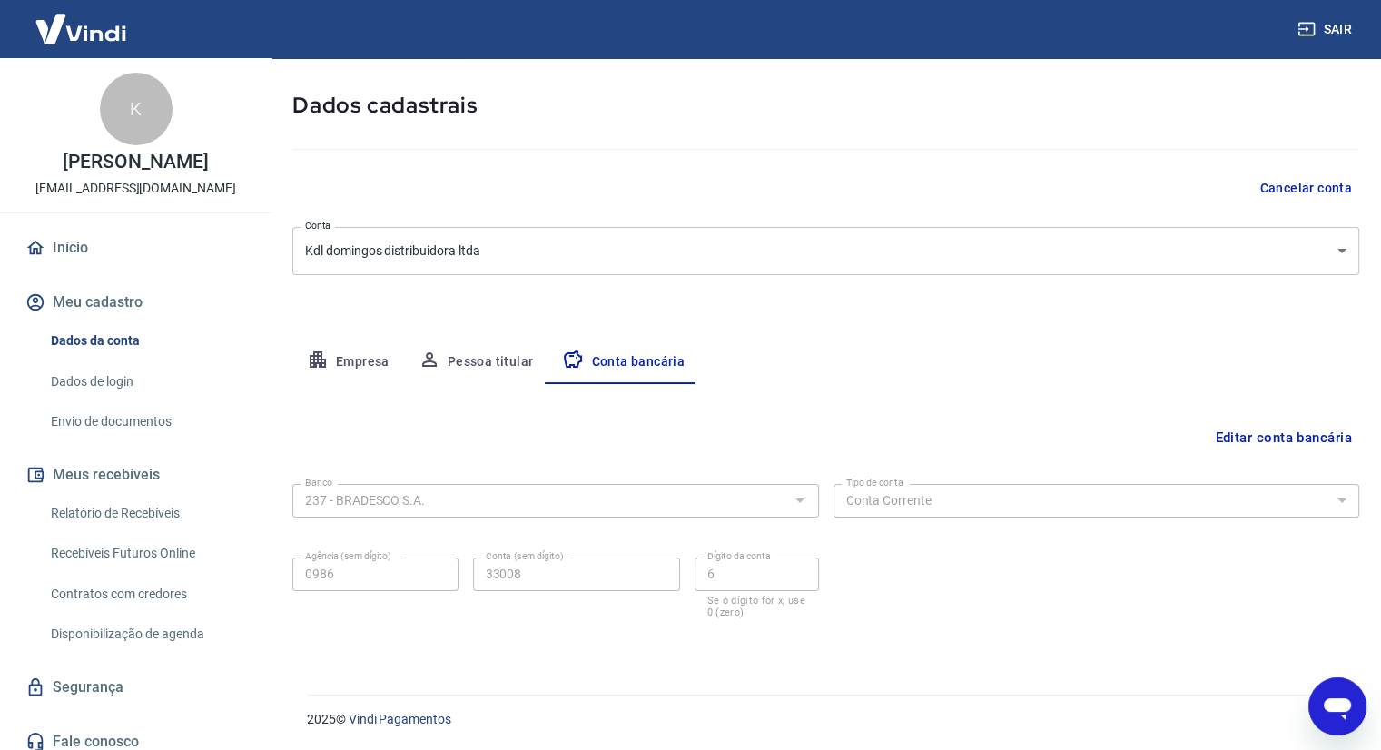
click at [414, 245] on body "Sair K Katia Dolores Loiola Domingos sitearribacachos@gmail.com Início Meu cada…" at bounding box center [690, 299] width 1381 height 750
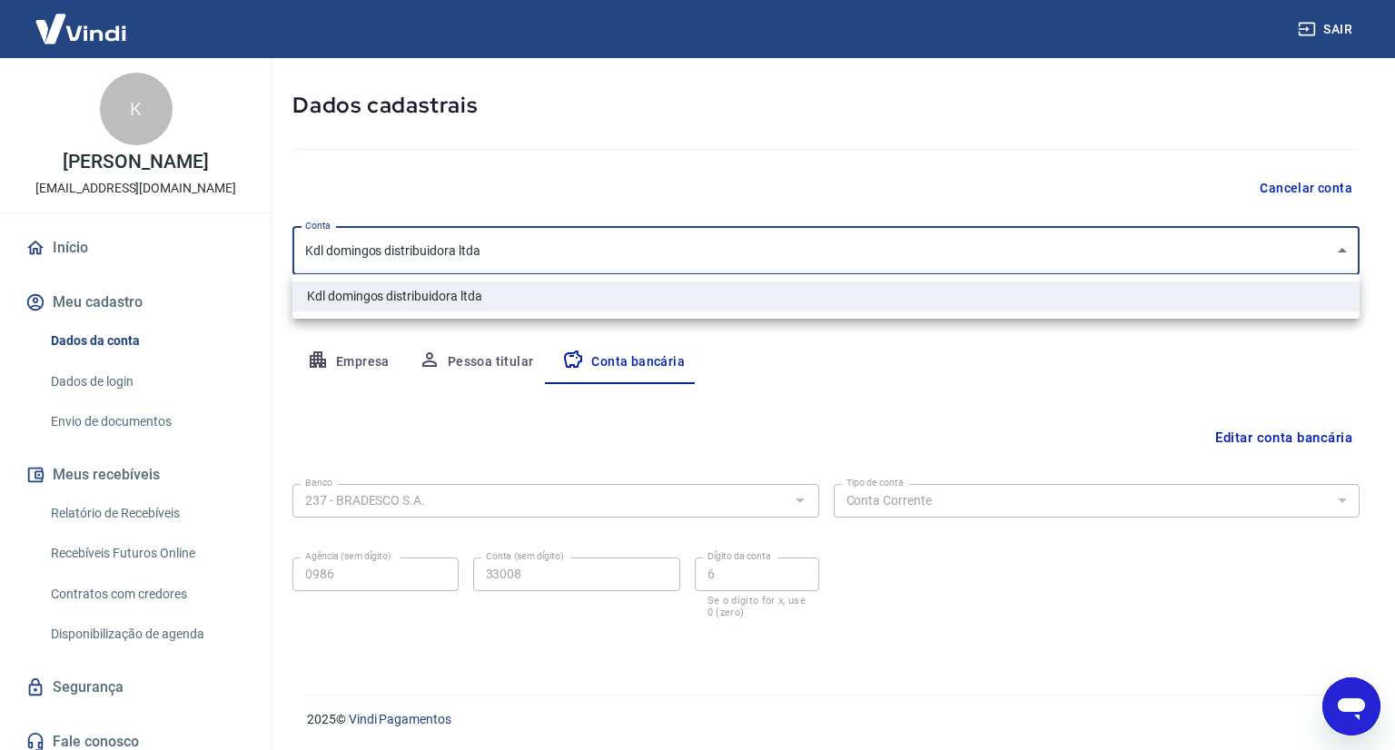
click at [436, 437] on div at bounding box center [697, 375] width 1395 height 750
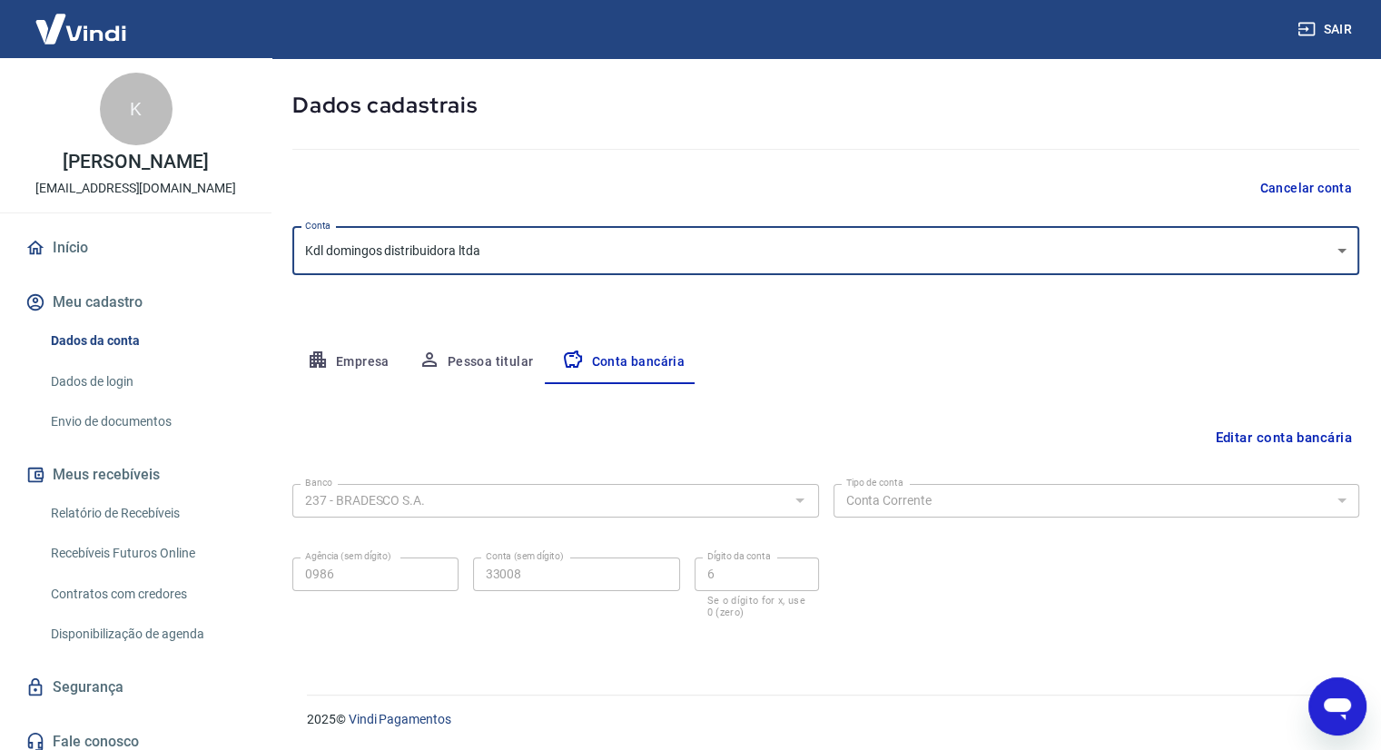
click at [104, 268] on link "Início" at bounding box center [136, 248] width 228 height 40
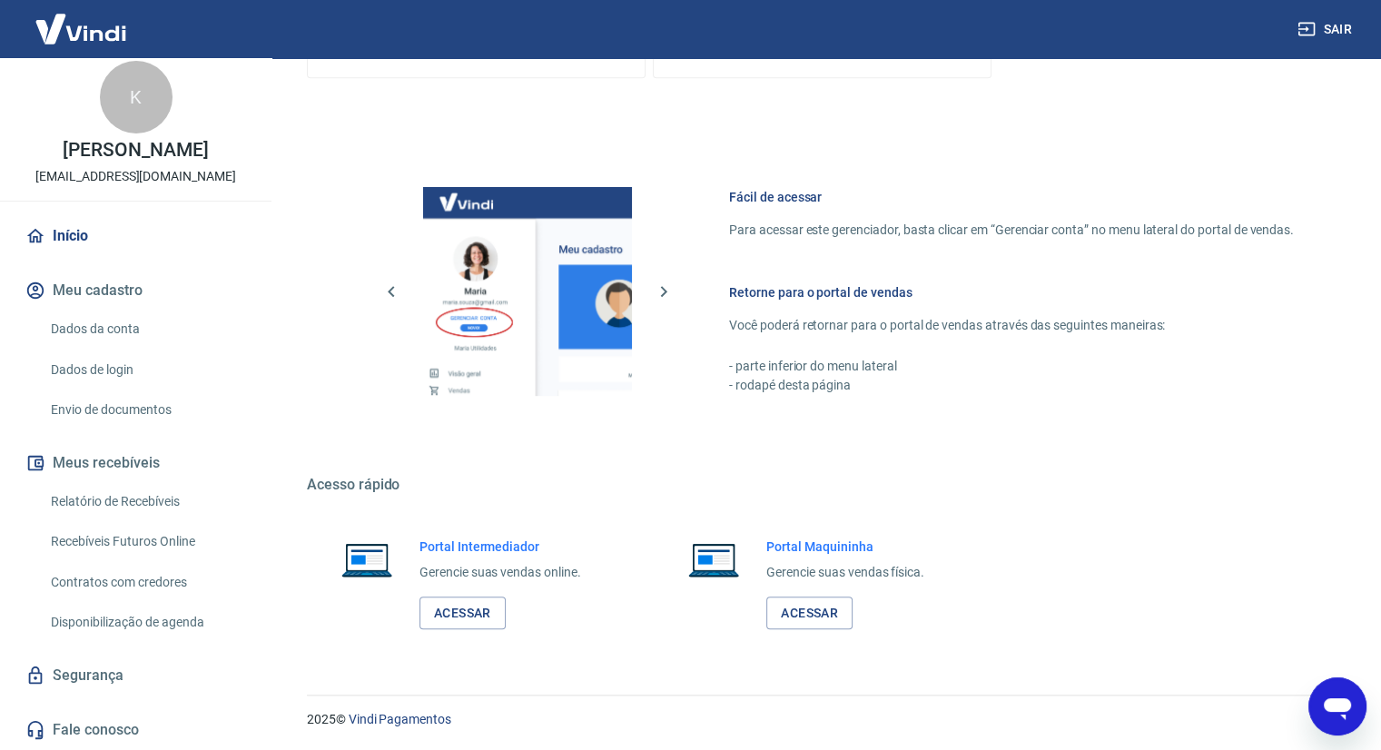
scroll to position [30, 0]
click at [83, 333] on link "Dados da conta" at bounding box center [147, 329] width 206 height 37
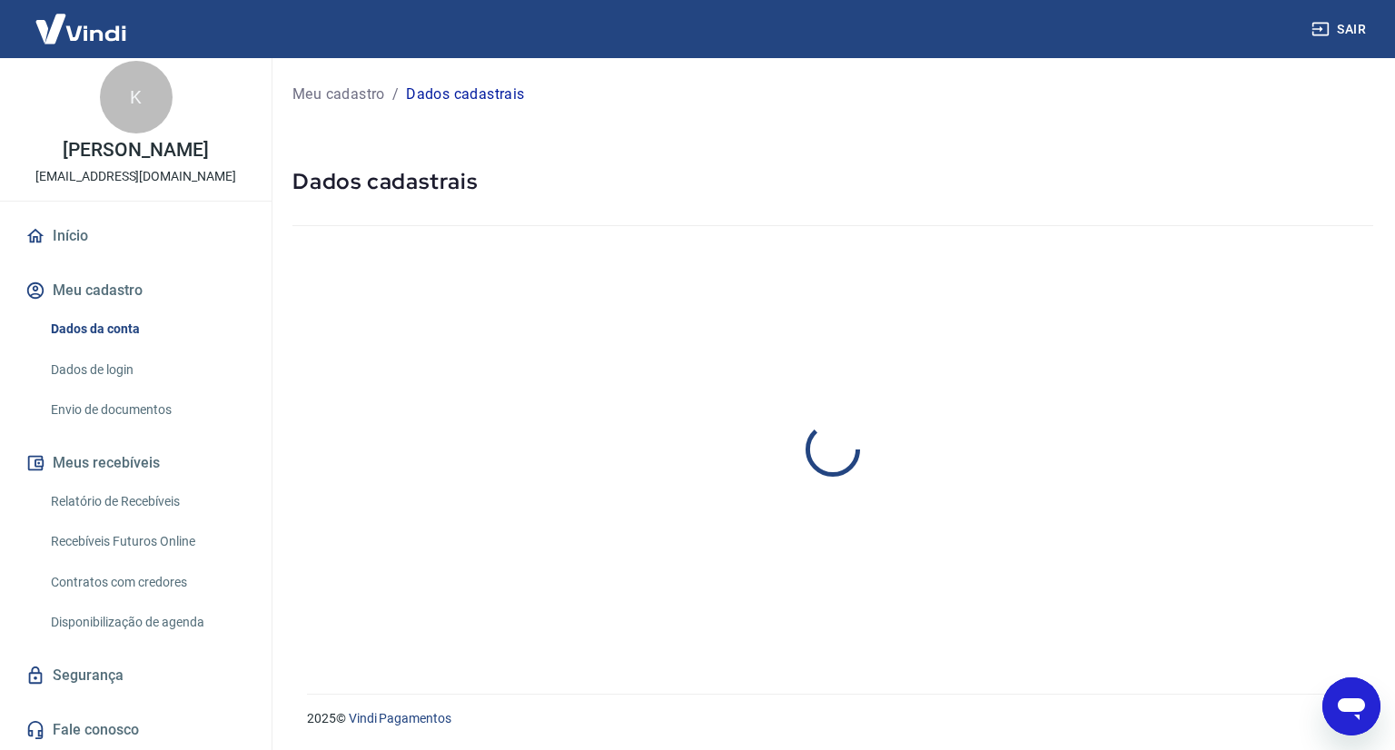
select select "MG"
select select "business"
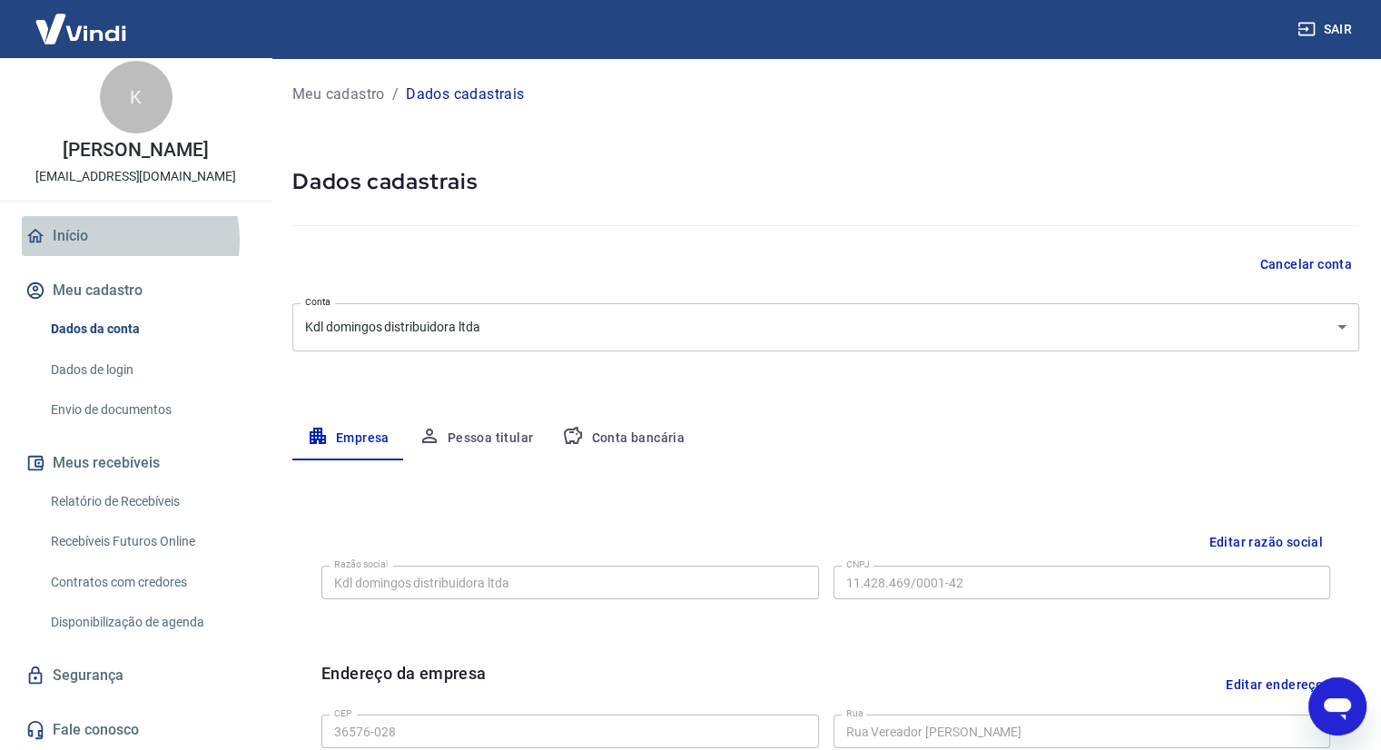
click at [106, 240] on link "Início" at bounding box center [136, 236] width 228 height 40
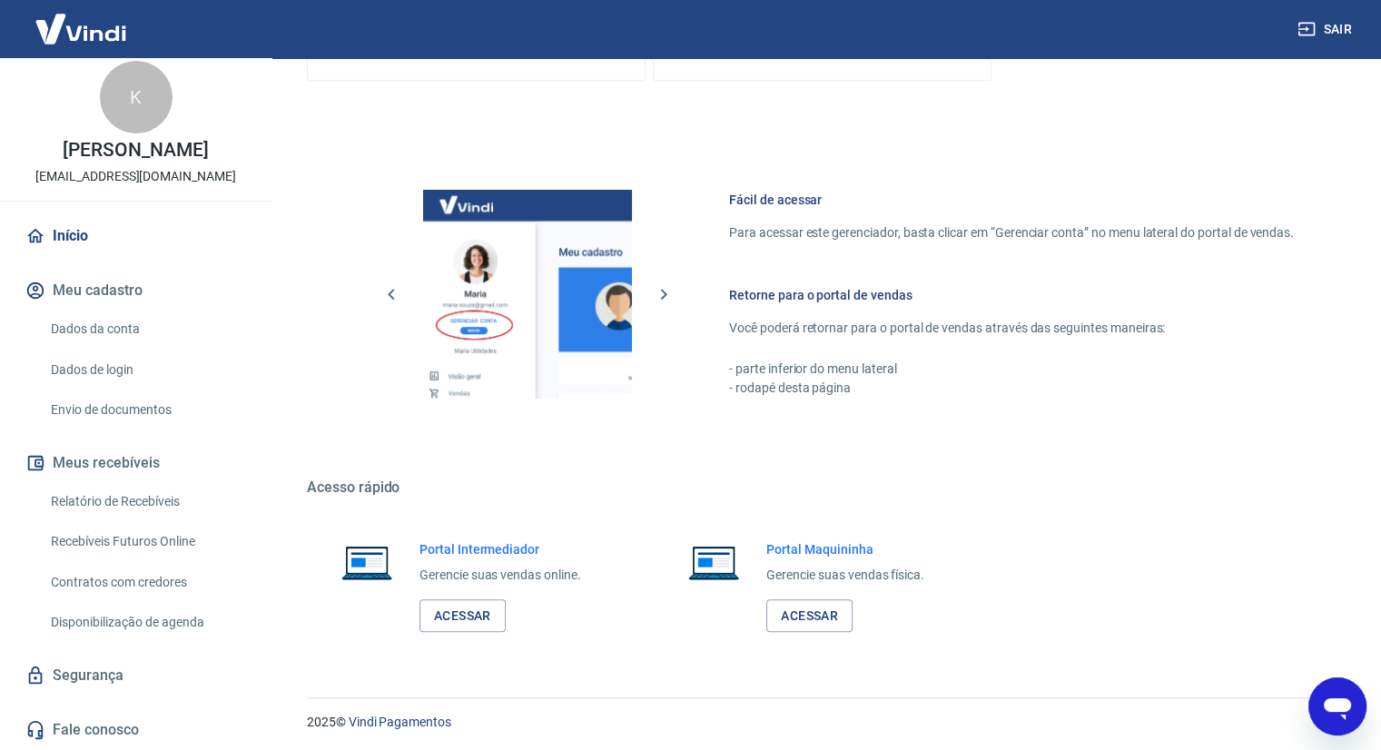
scroll to position [872, 0]
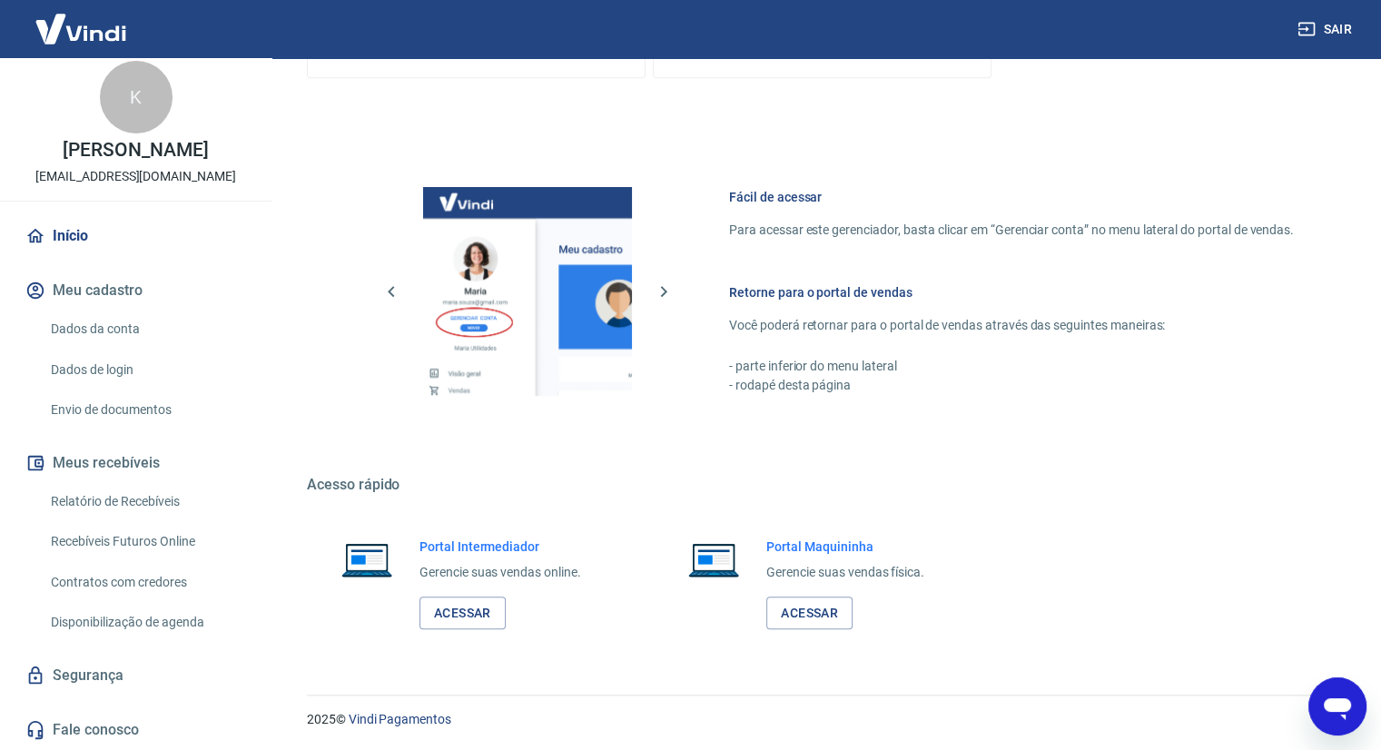
click at [87, 327] on link "Dados da conta" at bounding box center [147, 329] width 206 height 37
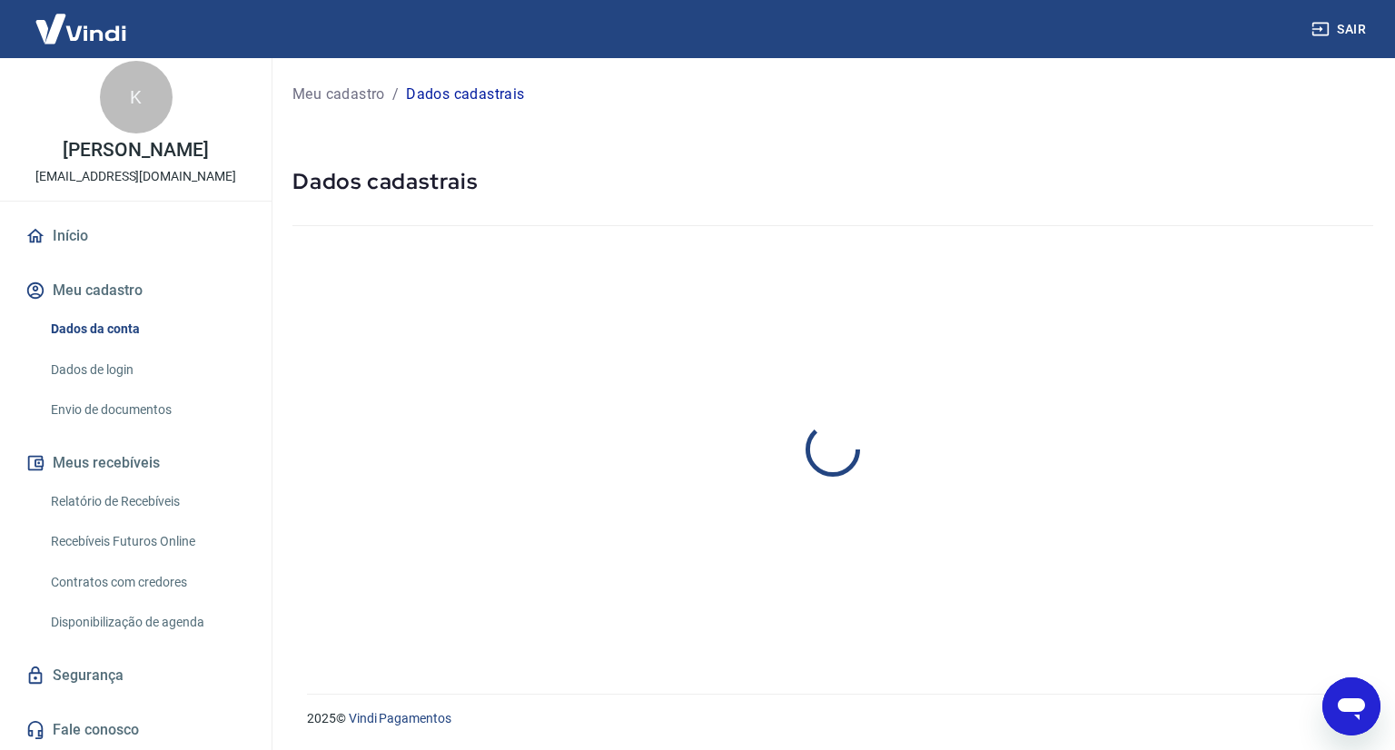
select select "MG"
select select "business"
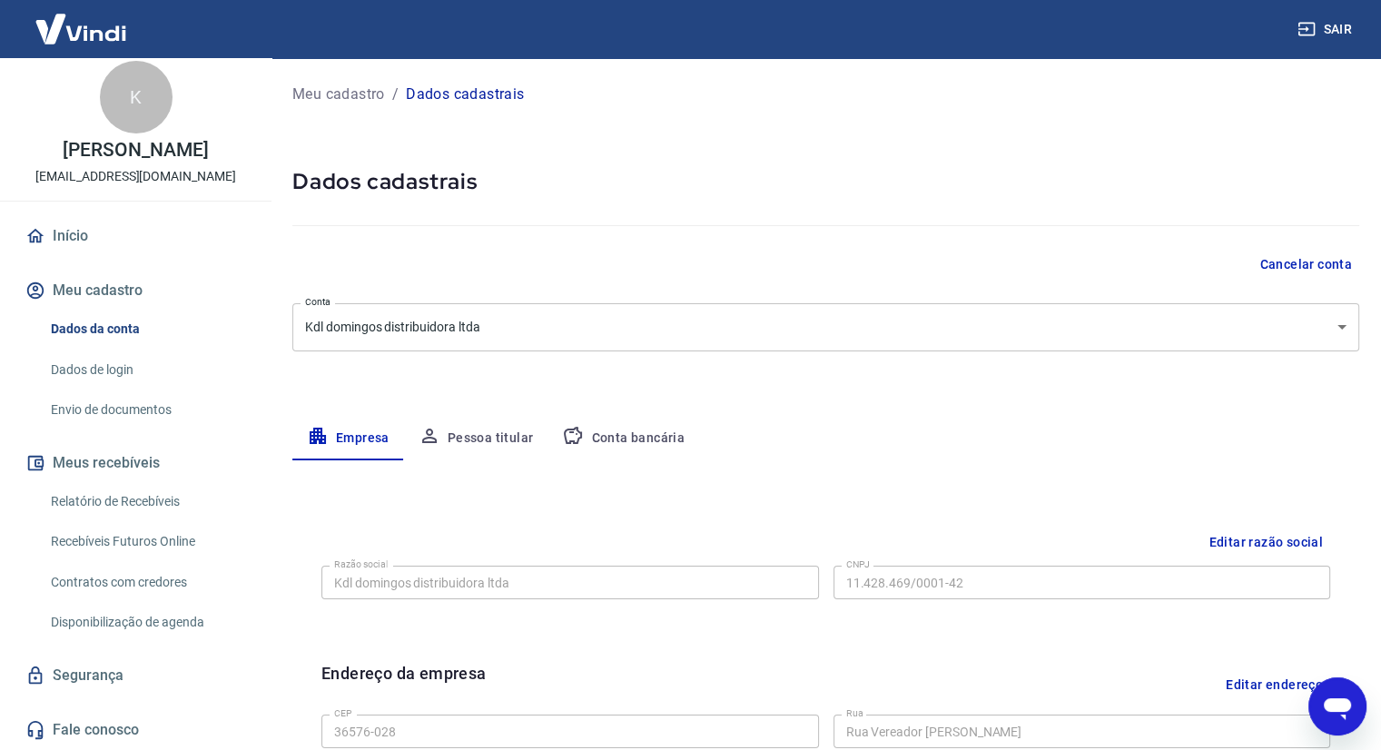
click at [92, 411] on link "Envio de documentos" at bounding box center [147, 409] width 206 height 37
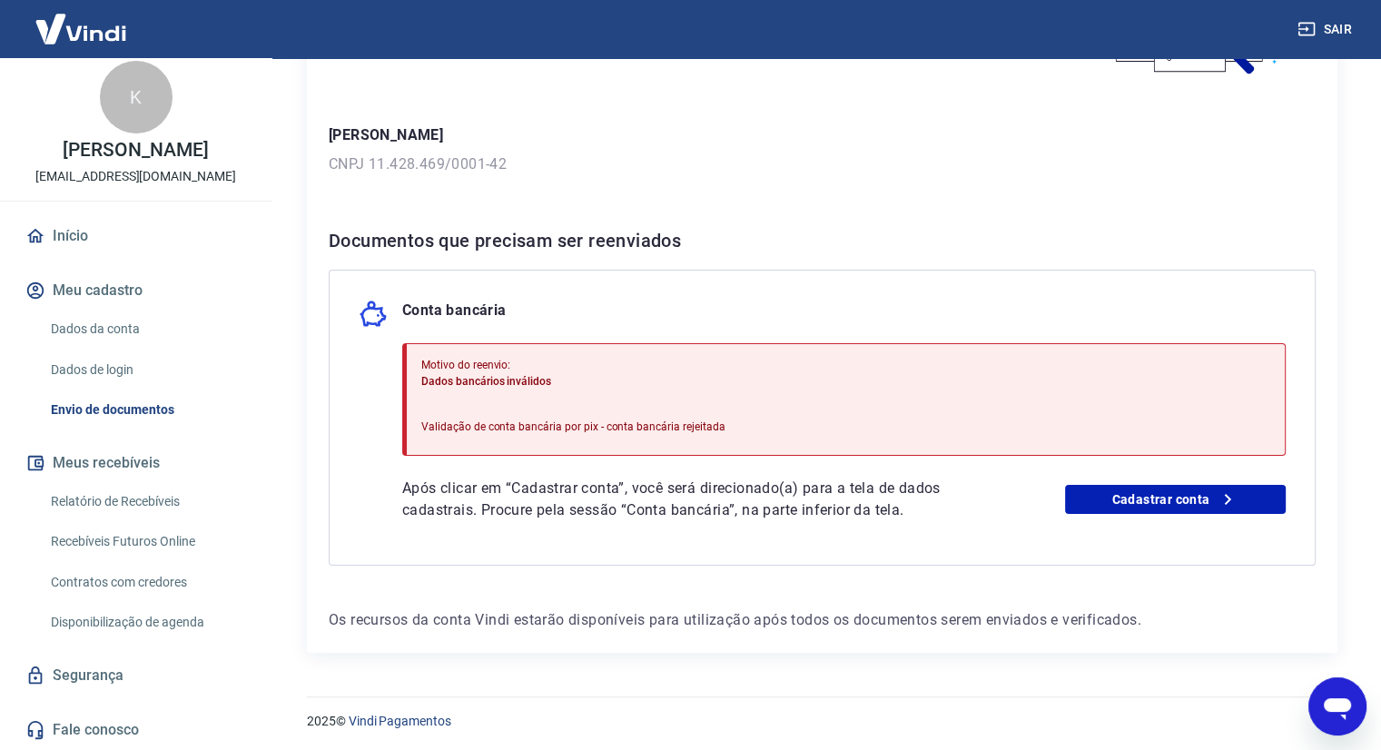
scroll to position [216, 0]
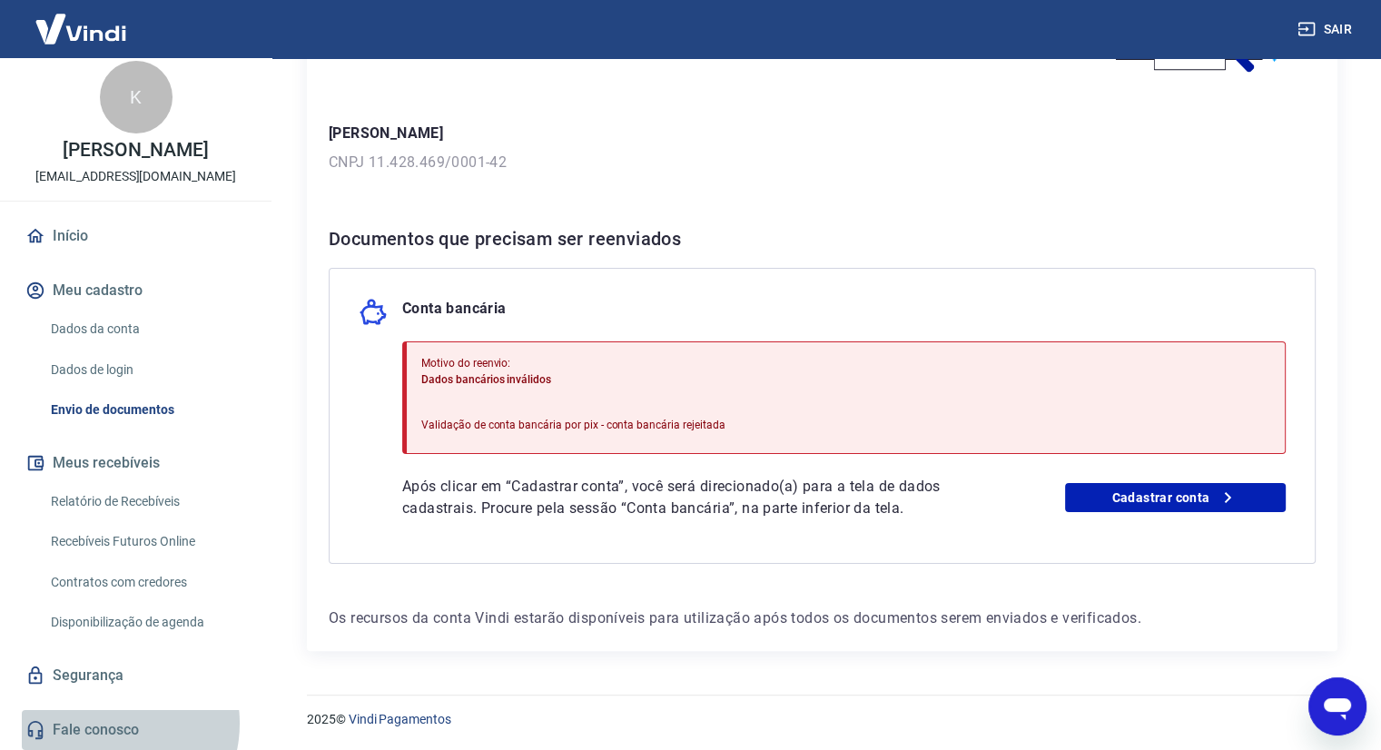
click at [113, 724] on link "Fale conosco" at bounding box center [136, 730] width 228 height 40
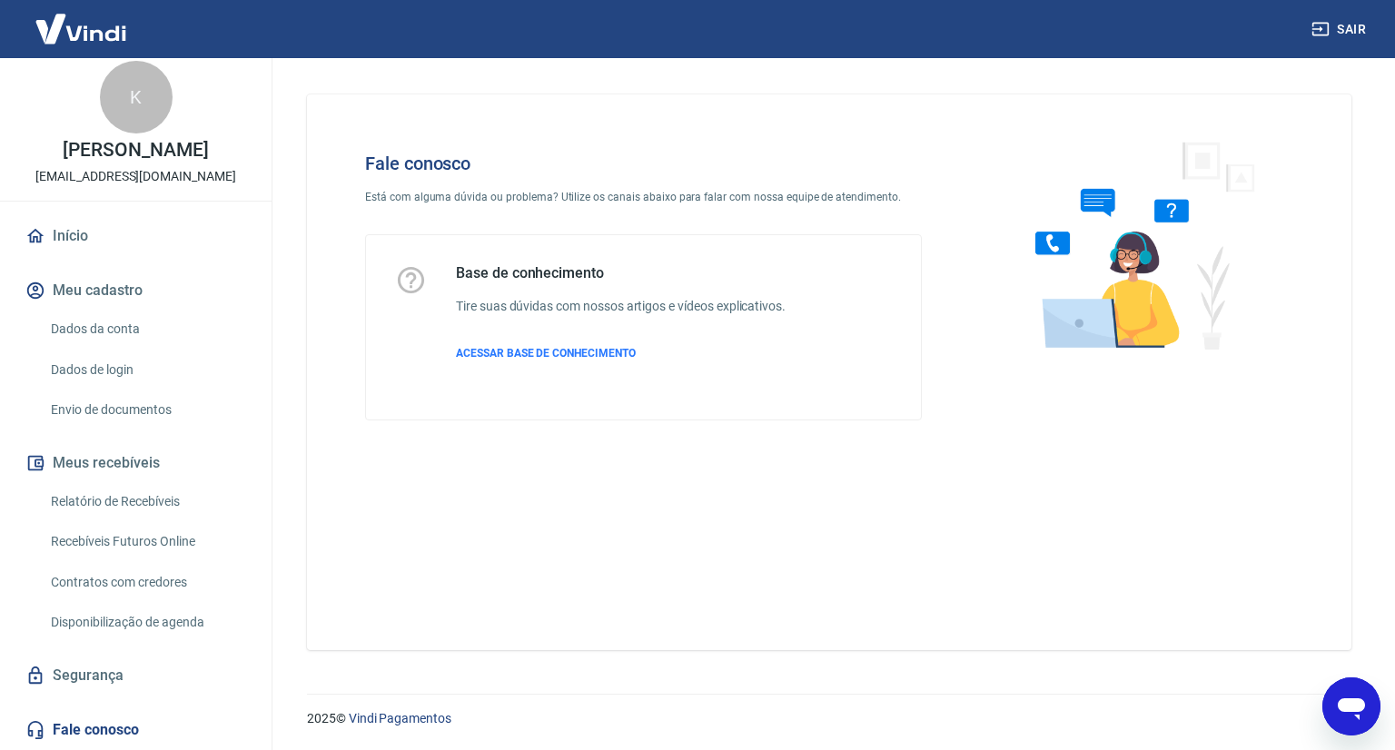
click at [66, 673] on link "Segurança" at bounding box center [136, 676] width 228 height 40
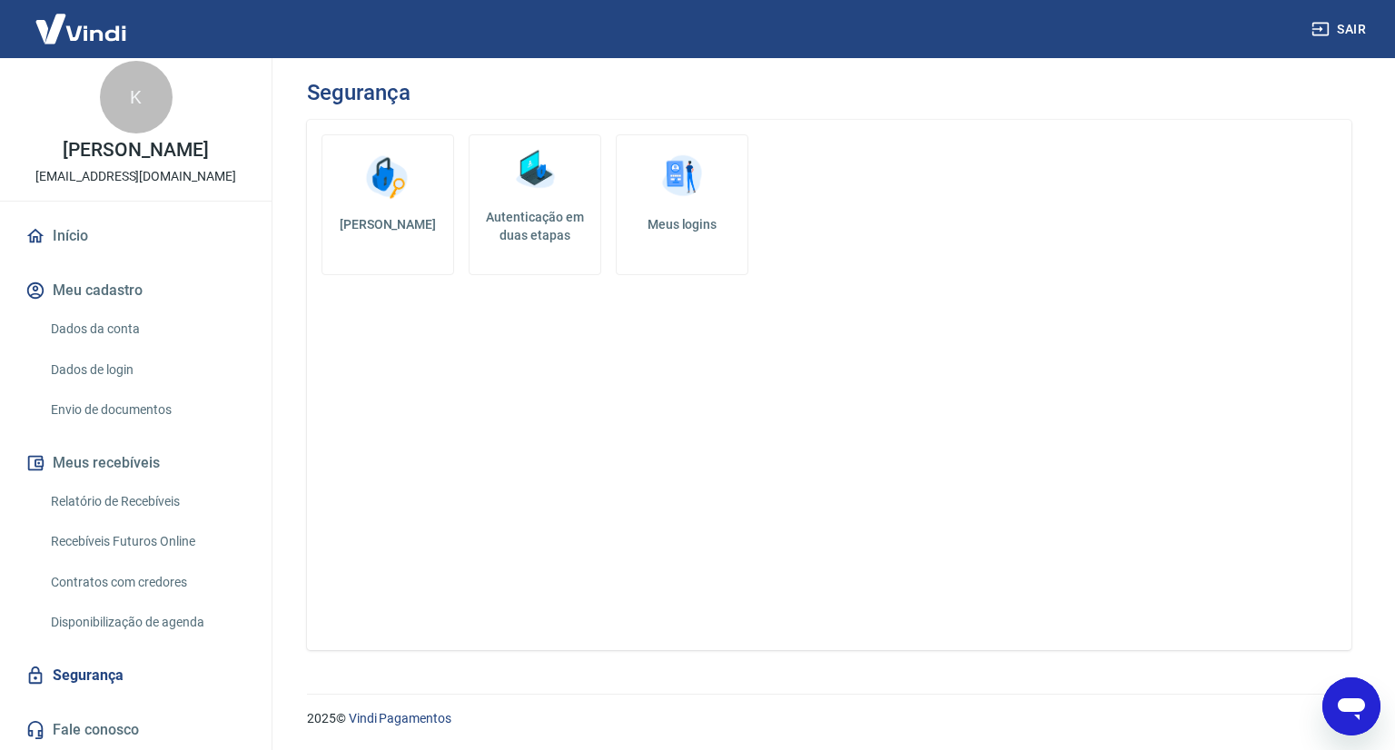
click at [74, 624] on link "Disponibilização de agenda" at bounding box center [147, 622] width 206 height 37
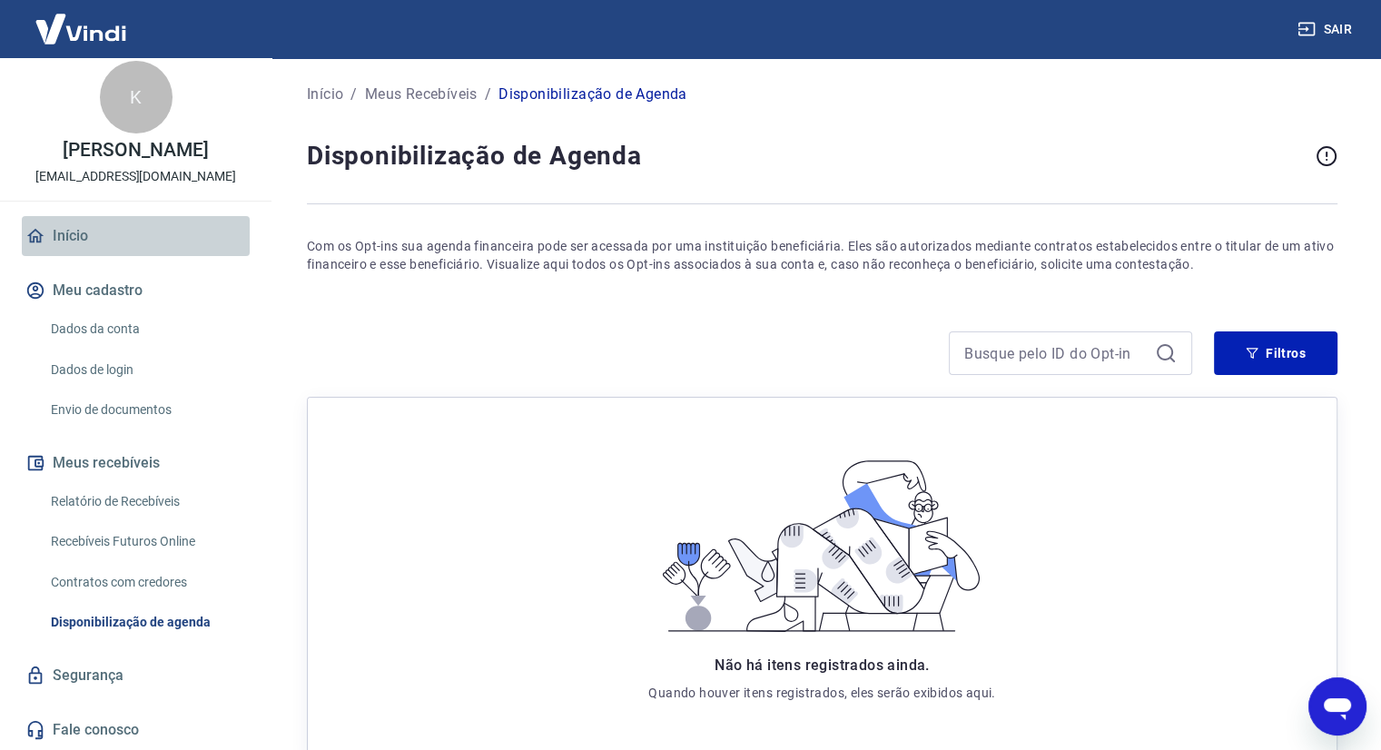
click at [150, 230] on link "Início" at bounding box center [136, 236] width 228 height 40
